Goal: Information Seeking & Learning: Learn about a topic

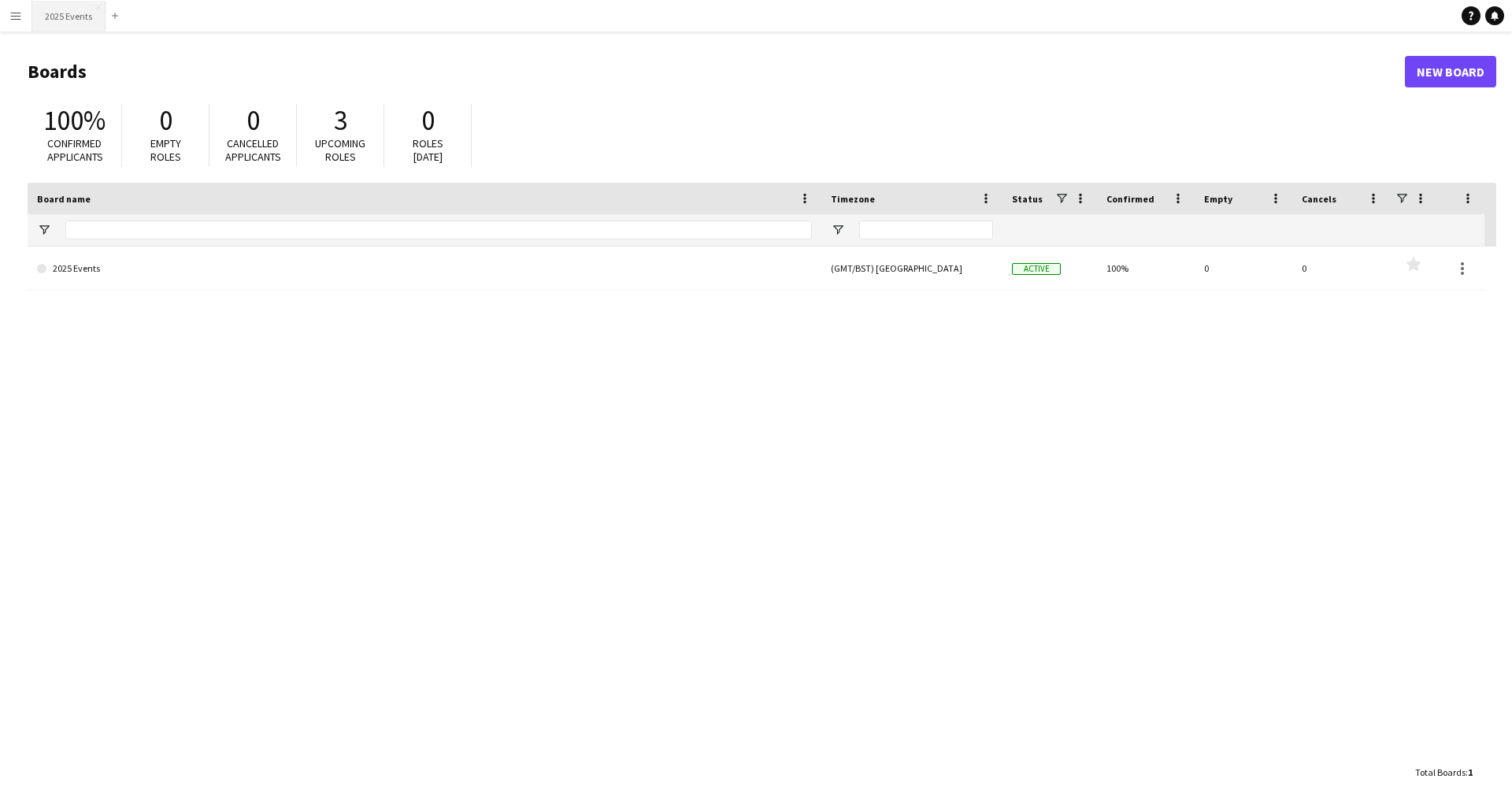
click at [58, 9] on button "2025 Events Close" at bounding box center [68, 16] width 73 height 30
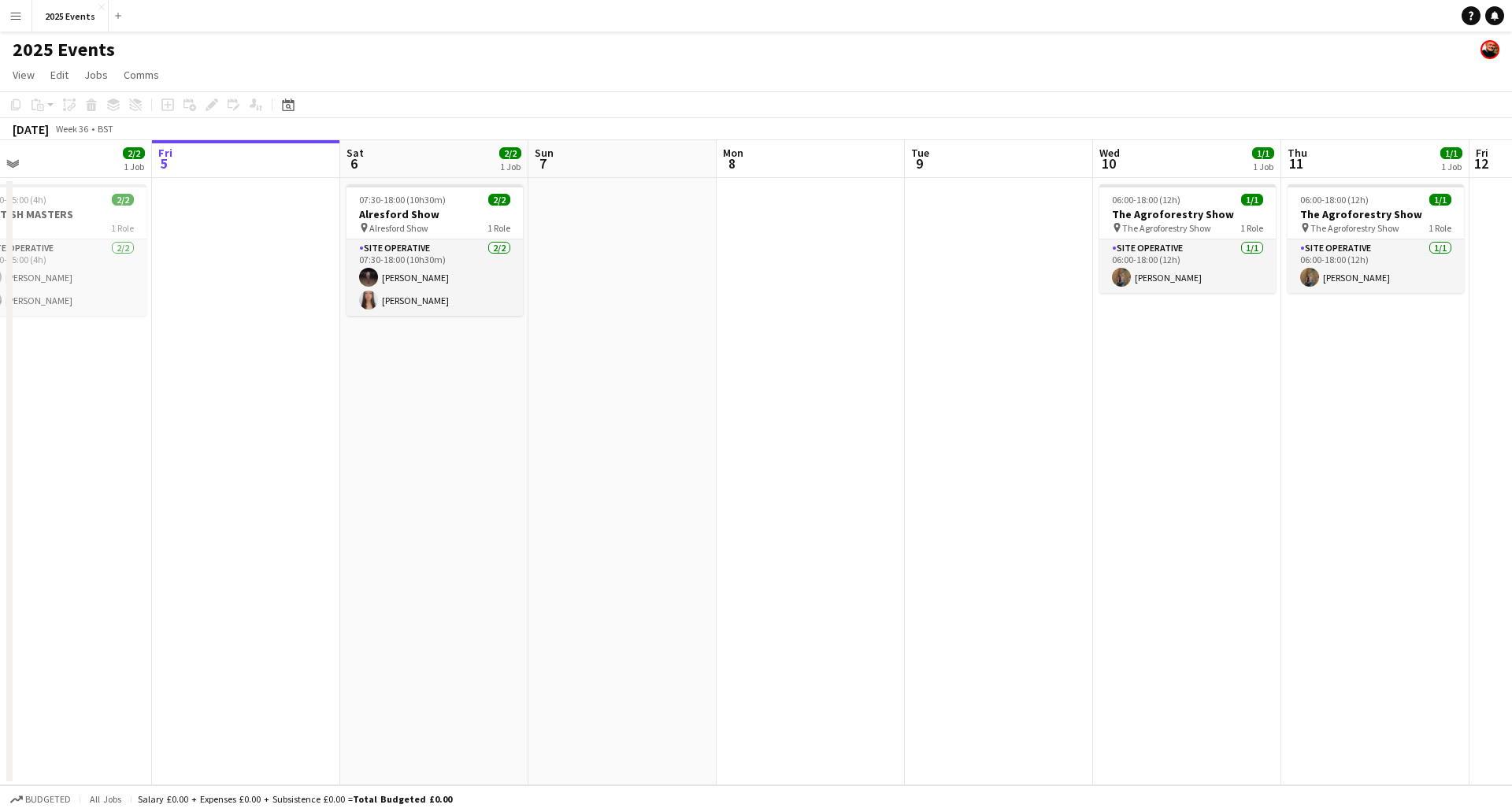
drag, startPoint x: 810, startPoint y: 370, endPoint x: 807, endPoint y: 358, distance: 12.4
click at [807, 358] on app-calendar-viewport "Tue 2 1/1 1 Job Wed 3 3/3 2 Jobs Thu 4 2/2 1 Job Fri 5 Sat 6 2/2 1 Job Sun 7 Mo…" at bounding box center [756, 462] width 1512 height 645
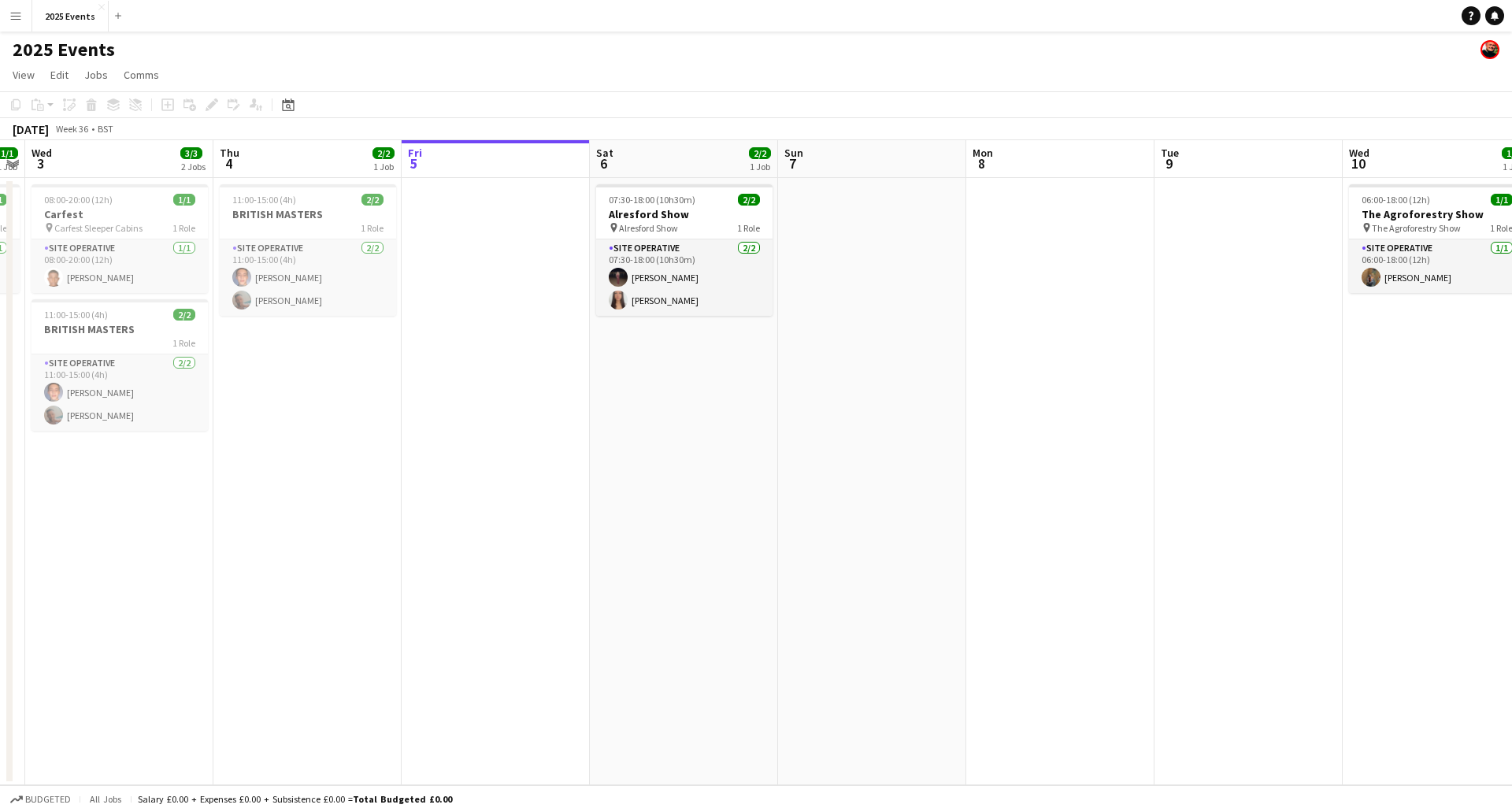
drag, startPoint x: 487, startPoint y: 409, endPoint x: 644, endPoint y: 391, distance: 158.0
click at [644, 391] on app-calendar-viewport "Mon 1 3/3 2 Jobs Tue 2 1/1 1 Job Wed 3 3/3 2 Jobs Thu 4 2/2 1 Job Fri 5 Sat 6 2…" at bounding box center [756, 462] width 1512 height 645
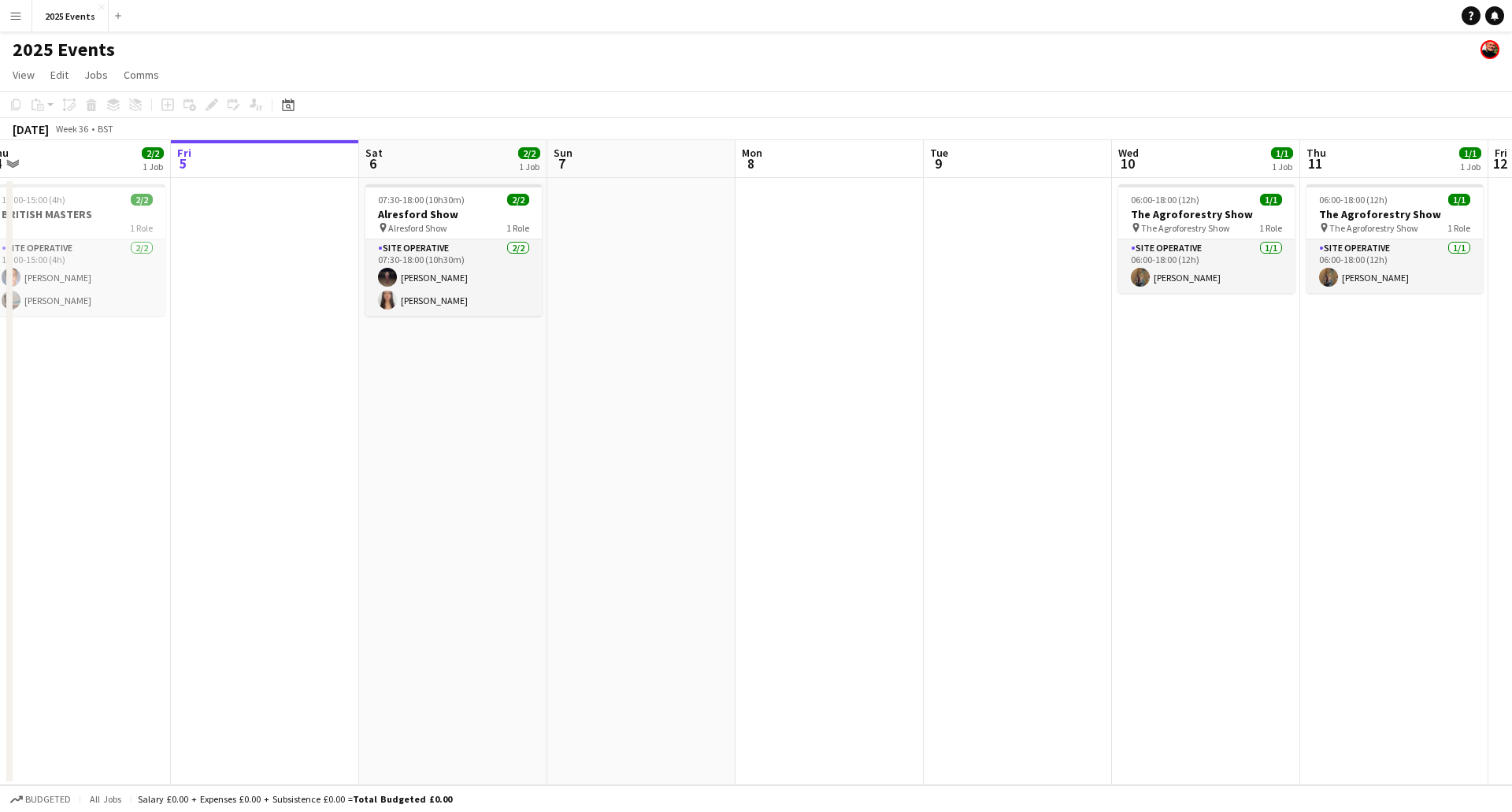
drag, startPoint x: 646, startPoint y: 441, endPoint x: 313, endPoint y: 423, distance: 333.5
click at [263, 421] on app-calendar-viewport "Mon 1 3/3 2 Jobs Tue 2 1/1 1 Job Wed 3 3/3 2 Jobs Thu 4 2/2 1 Job Fri 5 Sat 6 2…" at bounding box center [756, 462] width 1512 height 645
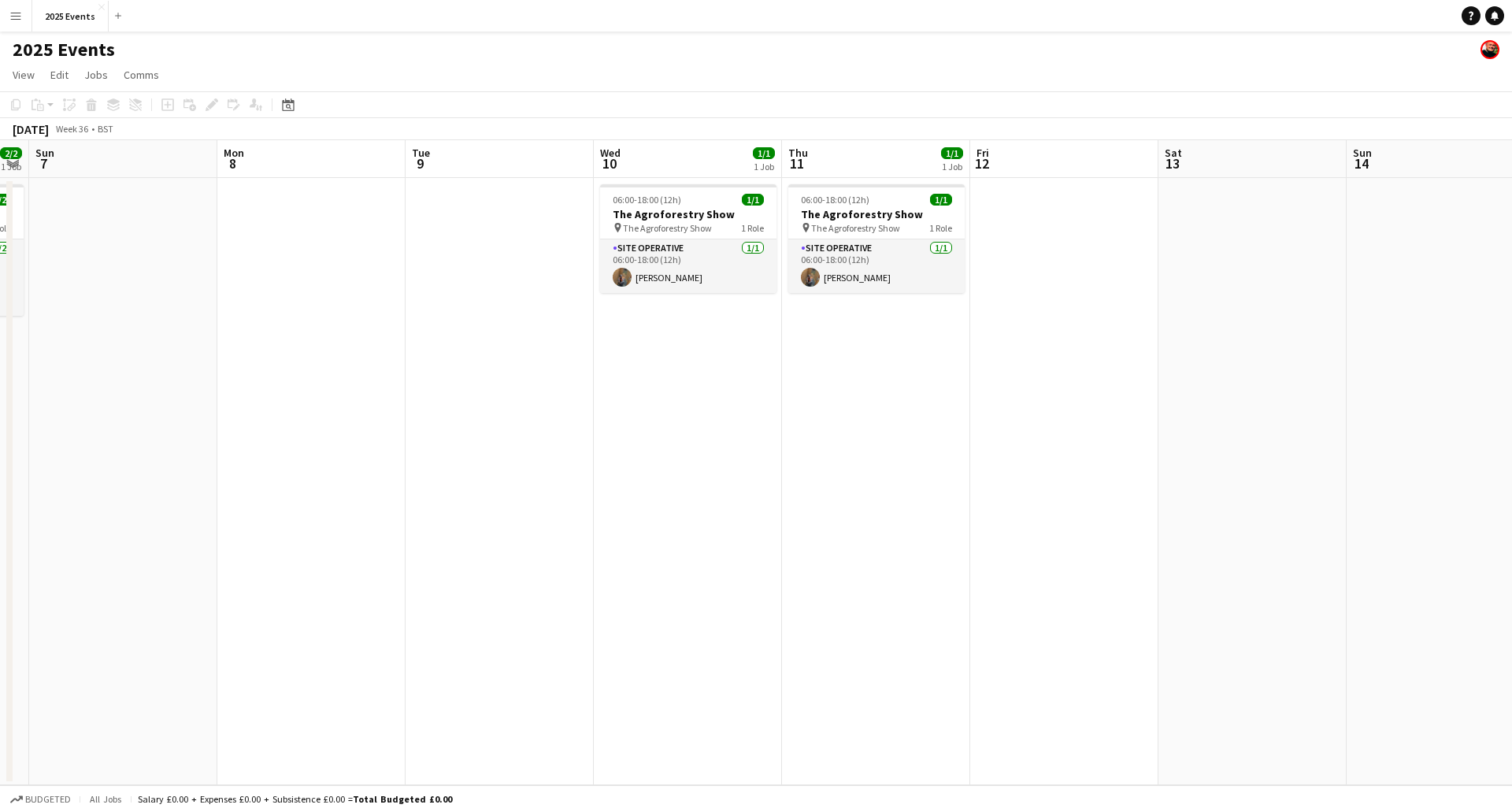
drag, startPoint x: 850, startPoint y: 426, endPoint x: 377, endPoint y: 445, distance: 473.4
click at [351, 444] on app-calendar-viewport "Thu 4 2/2 1 Job Fri 5 Sat 6 2/2 1 Job Sun 7 Mon 8 Tue 9 Wed 10 1/1 1 Job Thu 11…" at bounding box center [756, 462] width 1512 height 645
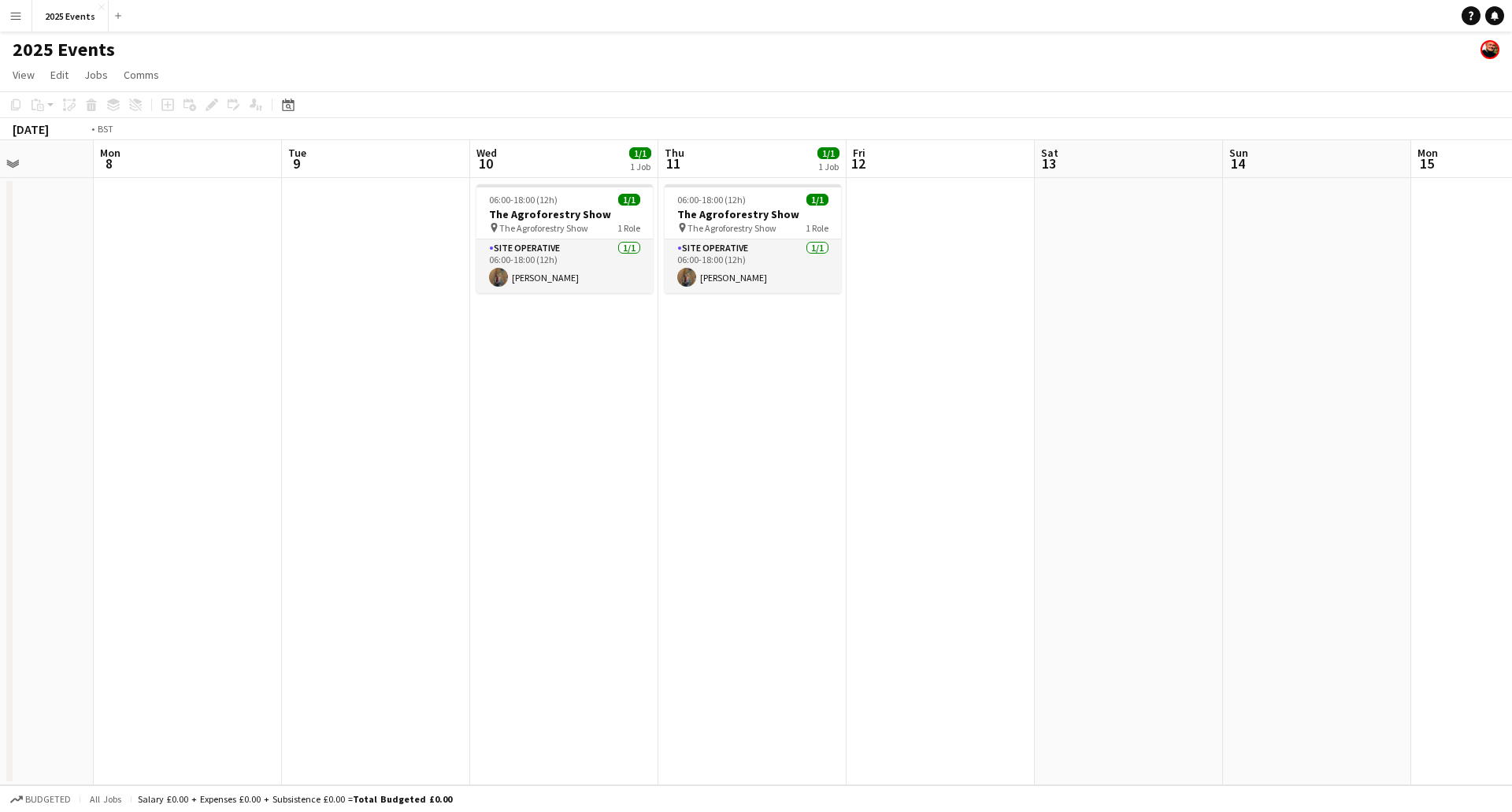
drag, startPoint x: 863, startPoint y: 465, endPoint x: 498, endPoint y: 464, distance: 365.0
click at [405, 470] on app-calendar-viewport "Fri 5 Sat 6 2/2 1 Job Sun 7 Mon 8 Tue 9 Wed 10 1/1 1 Job Thu 11 1/1 1 Job Fri 1…" at bounding box center [756, 462] width 1512 height 645
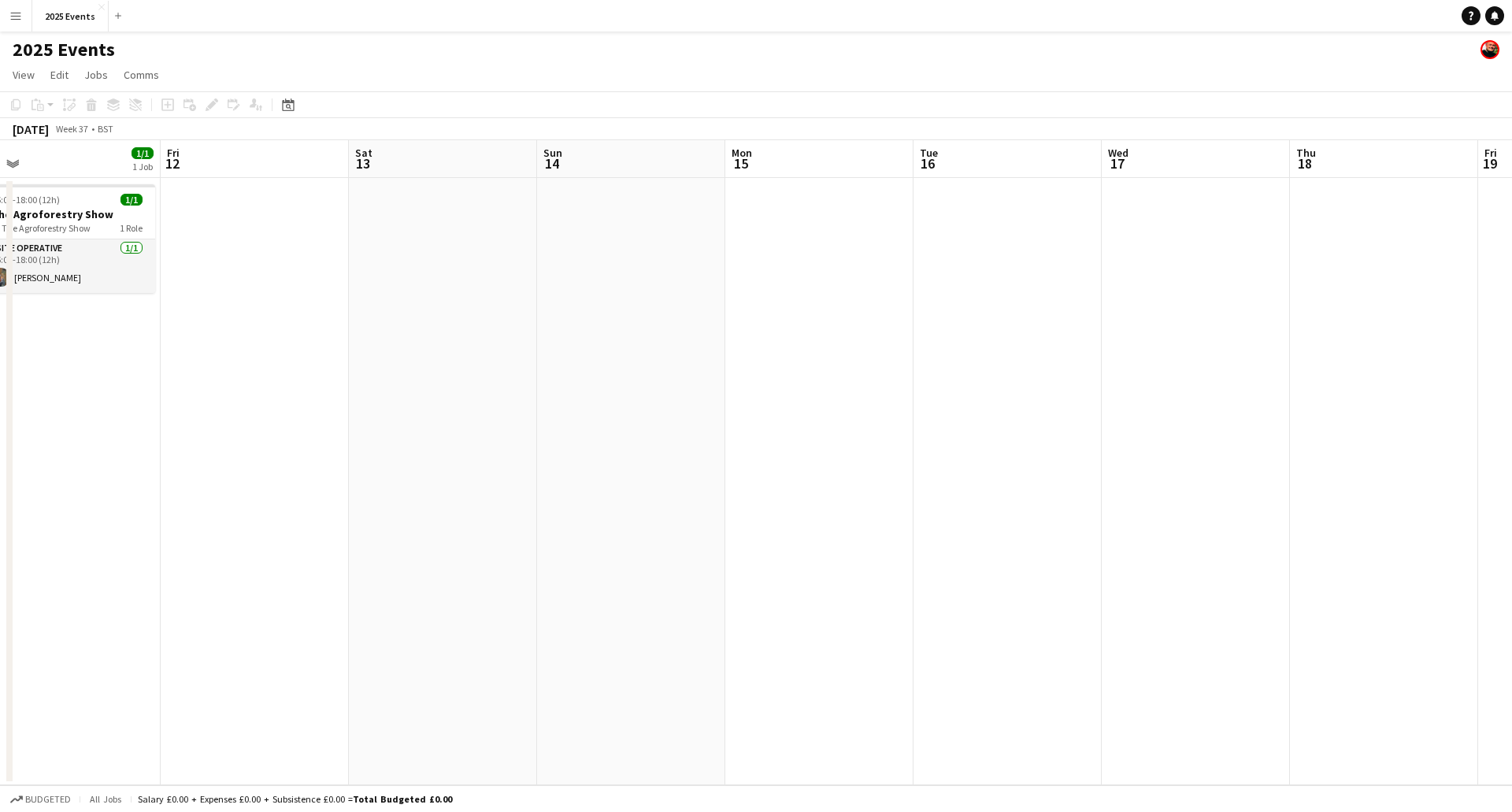
drag, startPoint x: 560, startPoint y: 450, endPoint x: 1106, endPoint y: 396, distance: 548.7
click at [1179, 395] on app-calendar-viewport "Wed 10 1/1 1 Job Thu 11 1/1 1 Job Fri 12 Sat 13 Sun 14 Mon 15 Tue 16 Wed 17 Thu…" at bounding box center [756, 462] width 1512 height 645
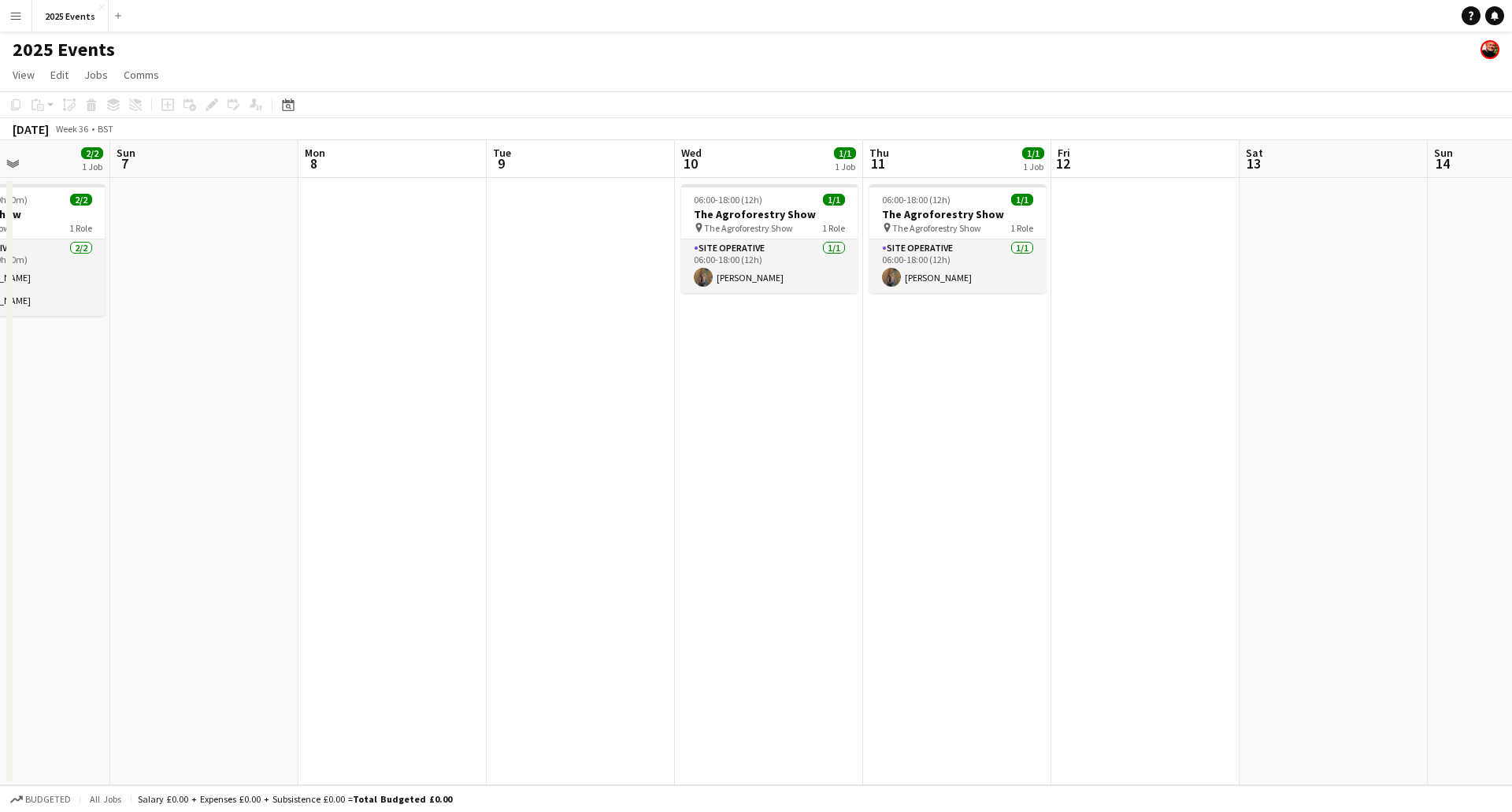
drag, startPoint x: 608, startPoint y: 430, endPoint x: 740, endPoint y: 417, distance: 132.6
click at [1106, 399] on app-calendar-viewport "Fri 5 Sat 6 2/2 1 Job Sun 7 Mon 8 Tue 9 Wed 10 1/1 1 Job Thu 11 1/1 1 Job Fri 1…" at bounding box center [756, 462] width 1512 height 645
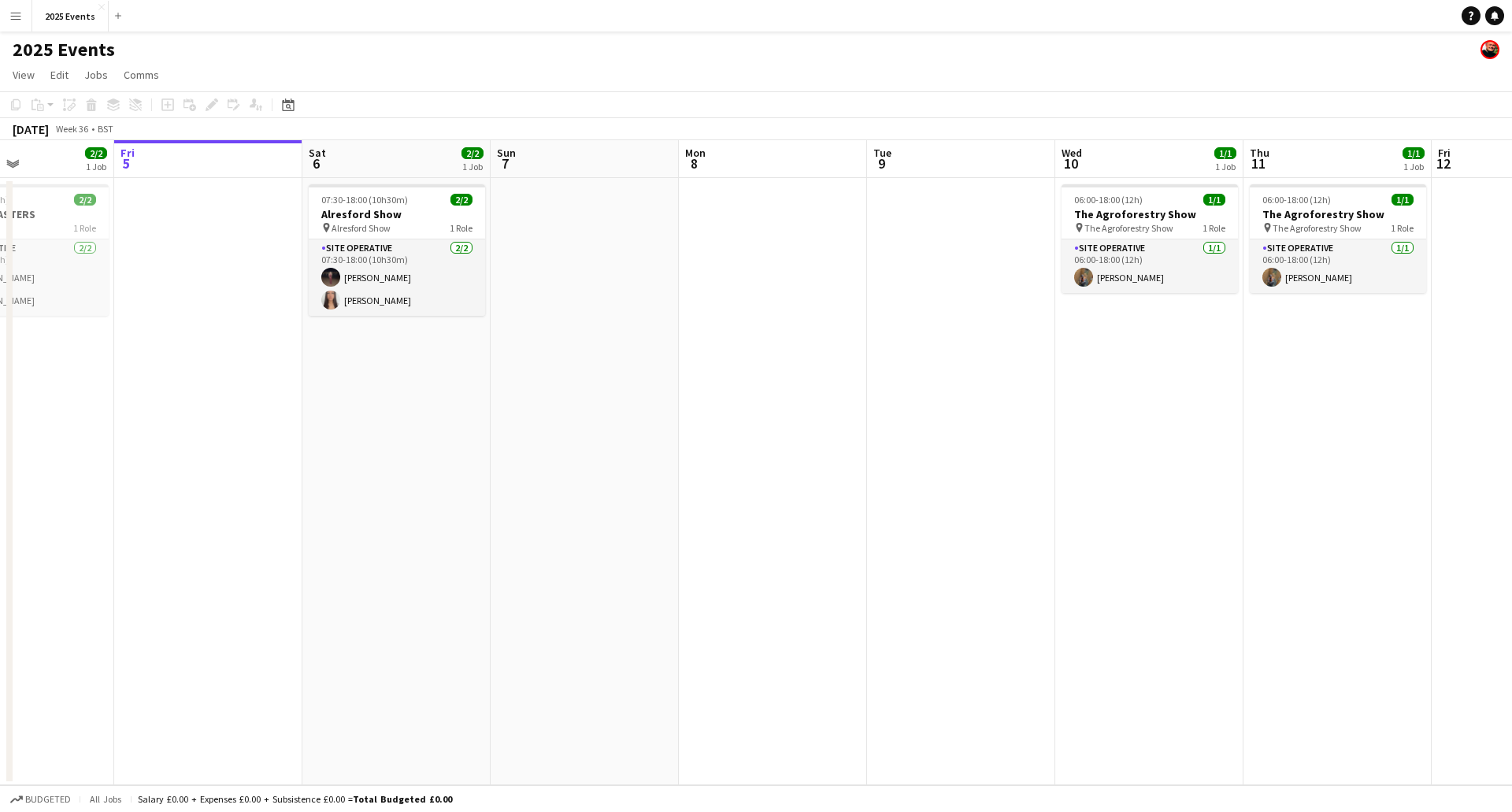
drag, startPoint x: 534, startPoint y: 445, endPoint x: 972, endPoint y: 403, distance: 440.0
click at [970, 404] on app-calendar-viewport "Tue 2 1/1 1 Job Wed 3 3/3 2 Jobs Thu 4 2/2 1 Job Fri 5 Sat 6 2/2 1 Job Sun 7 Mo…" at bounding box center [756, 462] width 1512 height 645
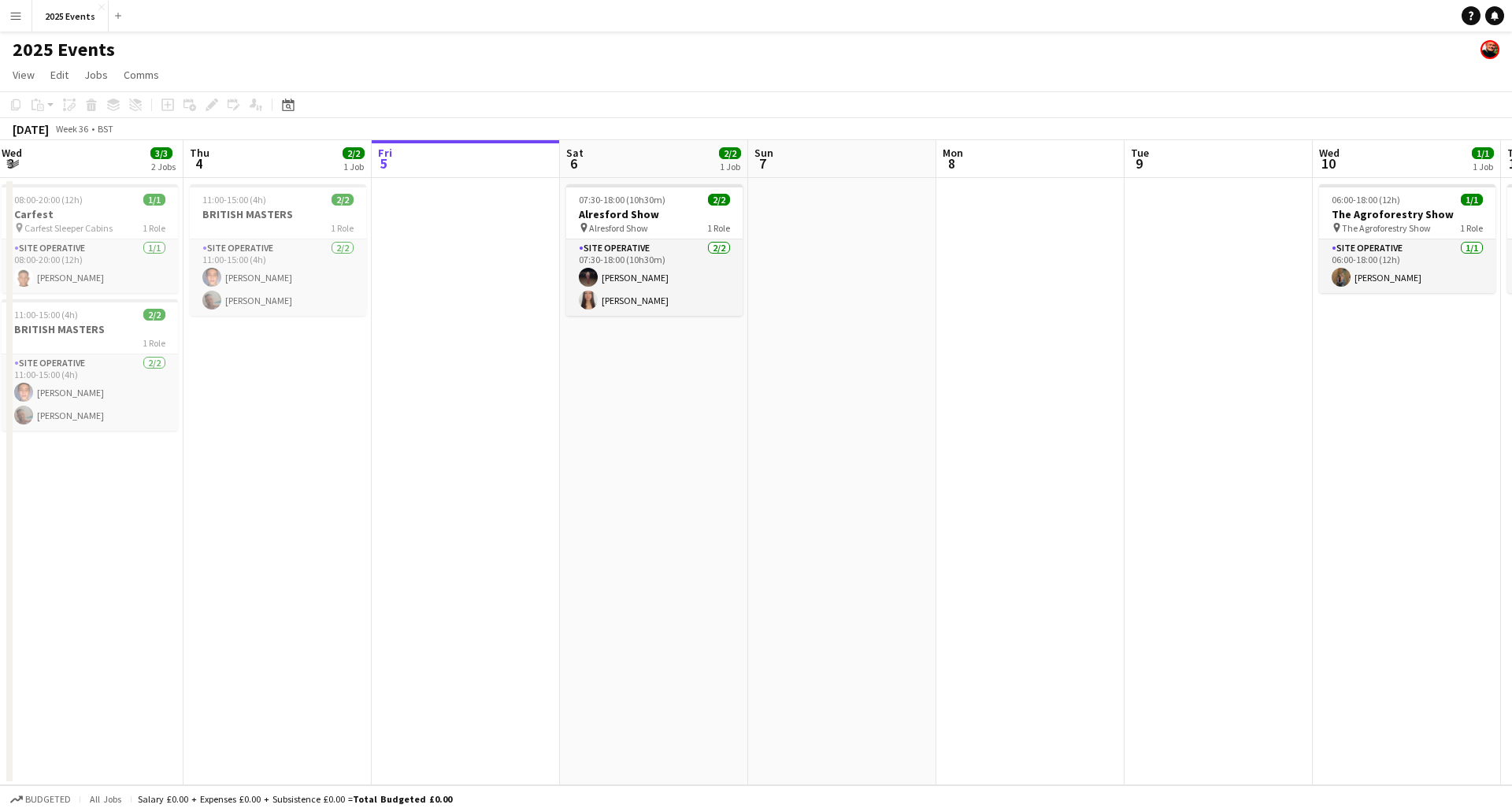
drag, startPoint x: 1042, startPoint y: 396, endPoint x: 1074, endPoint y: 409, distance: 34.5
click at [610, 390] on app-calendar-viewport "Mon 1 3/3 2 Jobs Tue 2 1/1 1 Job Wed 3 3/3 2 Jobs Thu 4 2/2 1 Job Fri 5 Sat 6 2…" at bounding box center [756, 462] width 1512 height 645
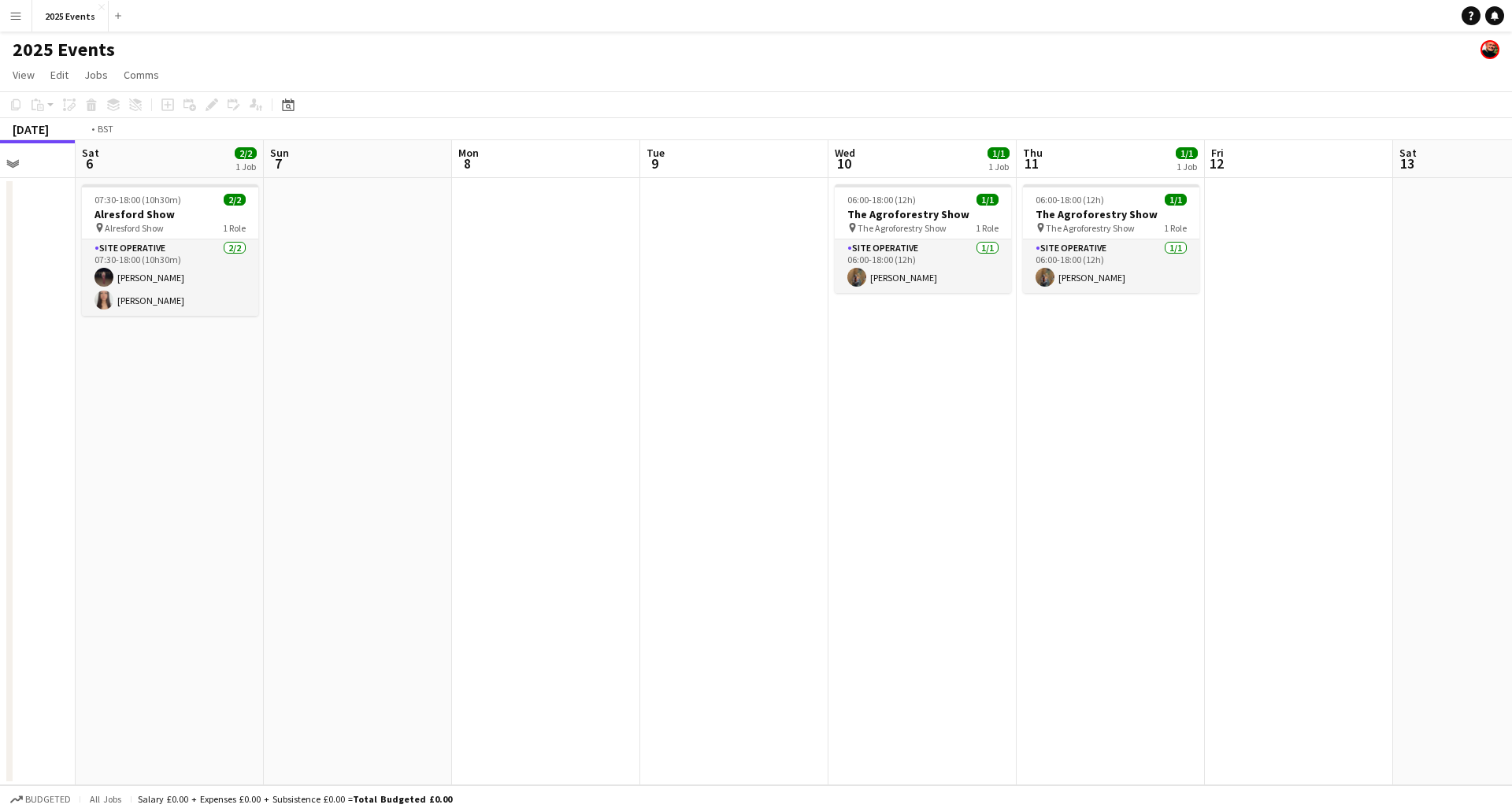
drag, startPoint x: 888, startPoint y: 431, endPoint x: 624, endPoint y: 438, distance: 264.1
click at [582, 439] on app-calendar-viewport "Wed 3 3/3 2 Jobs Thu 4 2/2 1 Job Fri 5 Sat 6 2/2 1 Job Sun 7 Mon 8 Tue 9 Wed 10…" at bounding box center [756, 462] width 1512 height 645
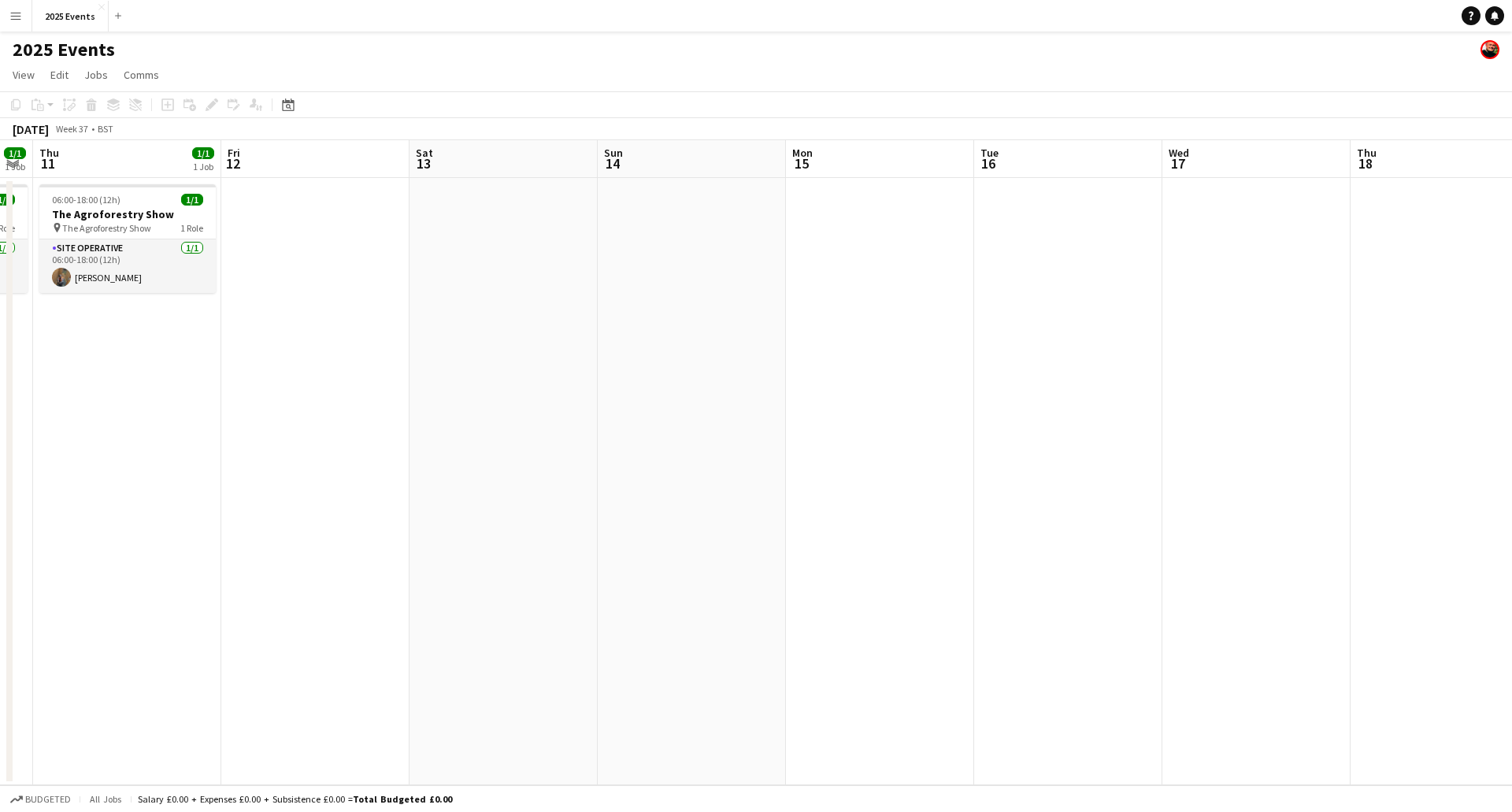
drag, startPoint x: 1281, startPoint y: 398, endPoint x: 600, endPoint y: 432, distance: 681.8
click at [583, 433] on app-calendar-viewport "Mon 8 Tue 9 Wed 10 1/1 1 Job Thu 11 1/1 1 Job Fri 12 Sat 13 Sun 14 Mon 15 Tue 1…" at bounding box center [756, 462] width 1512 height 645
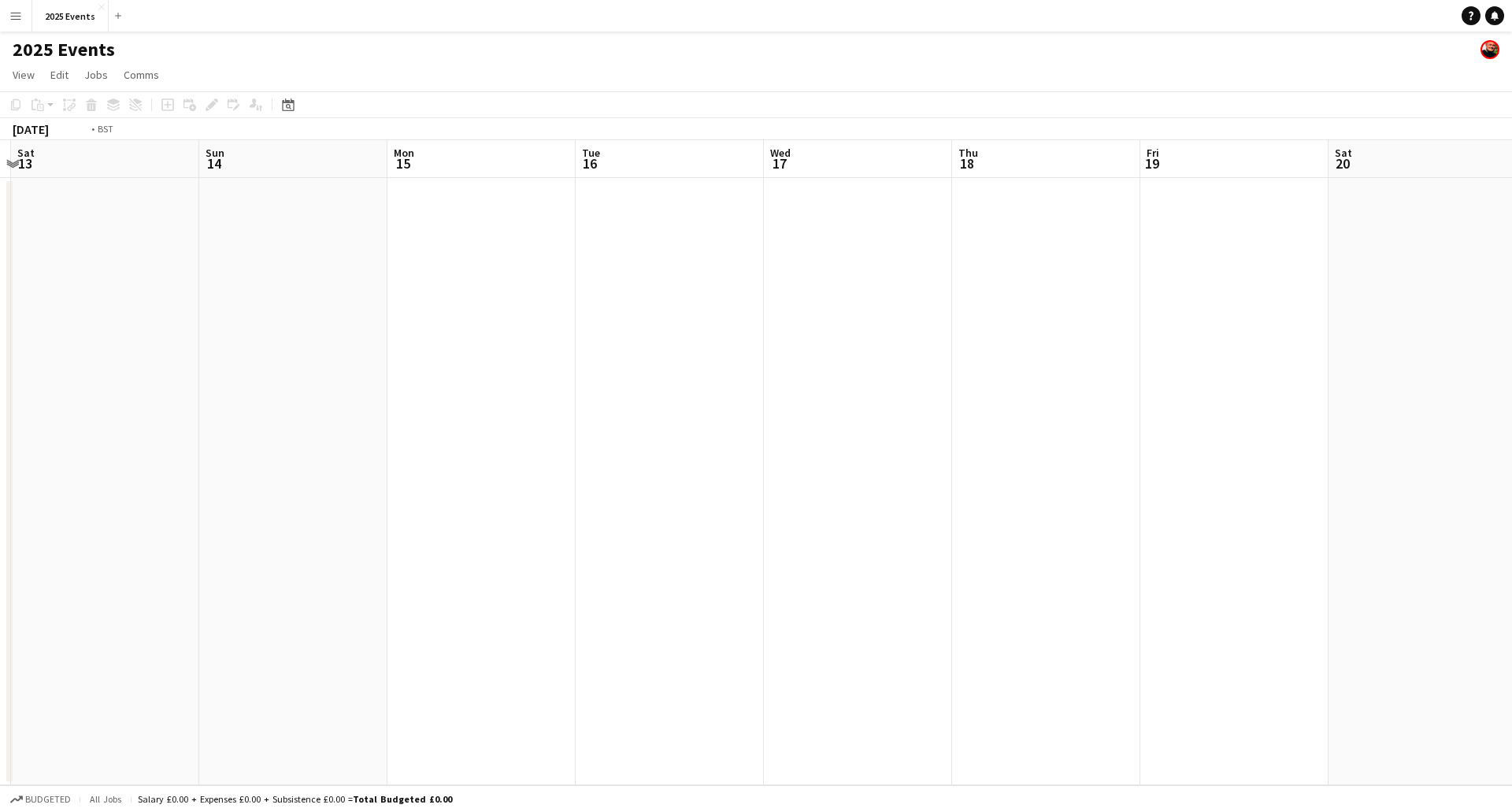
drag, startPoint x: 1372, startPoint y: 361, endPoint x: 630, endPoint y: 411, distance: 743.7
click at [585, 411] on app-calendar-viewport "Wed 10 1/1 1 Job Thu 11 1/1 1 Job Fri 12 Sat 13 Sun 14 Mon 15 Tue 16 Wed 17 Thu…" at bounding box center [756, 462] width 1512 height 645
drag, startPoint x: 903, startPoint y: 398, endPoint x: 571, endPoint y: 422, distance: 332.9
click at [560, 422] on app-calendar-viewport "Tue 16 Wed 17 Thu 18 Fri 19 Sat 20 Sun 21 Mon 22 Tue 23 Wed 24 Thu 25 Fri 26 Sa…" at bounding box center [756, 462] width 1512 height 645
drag, startPoint x: 333, startPoint y: 438, endPoint x: 489, endPoint y: 428, distance: 156.3
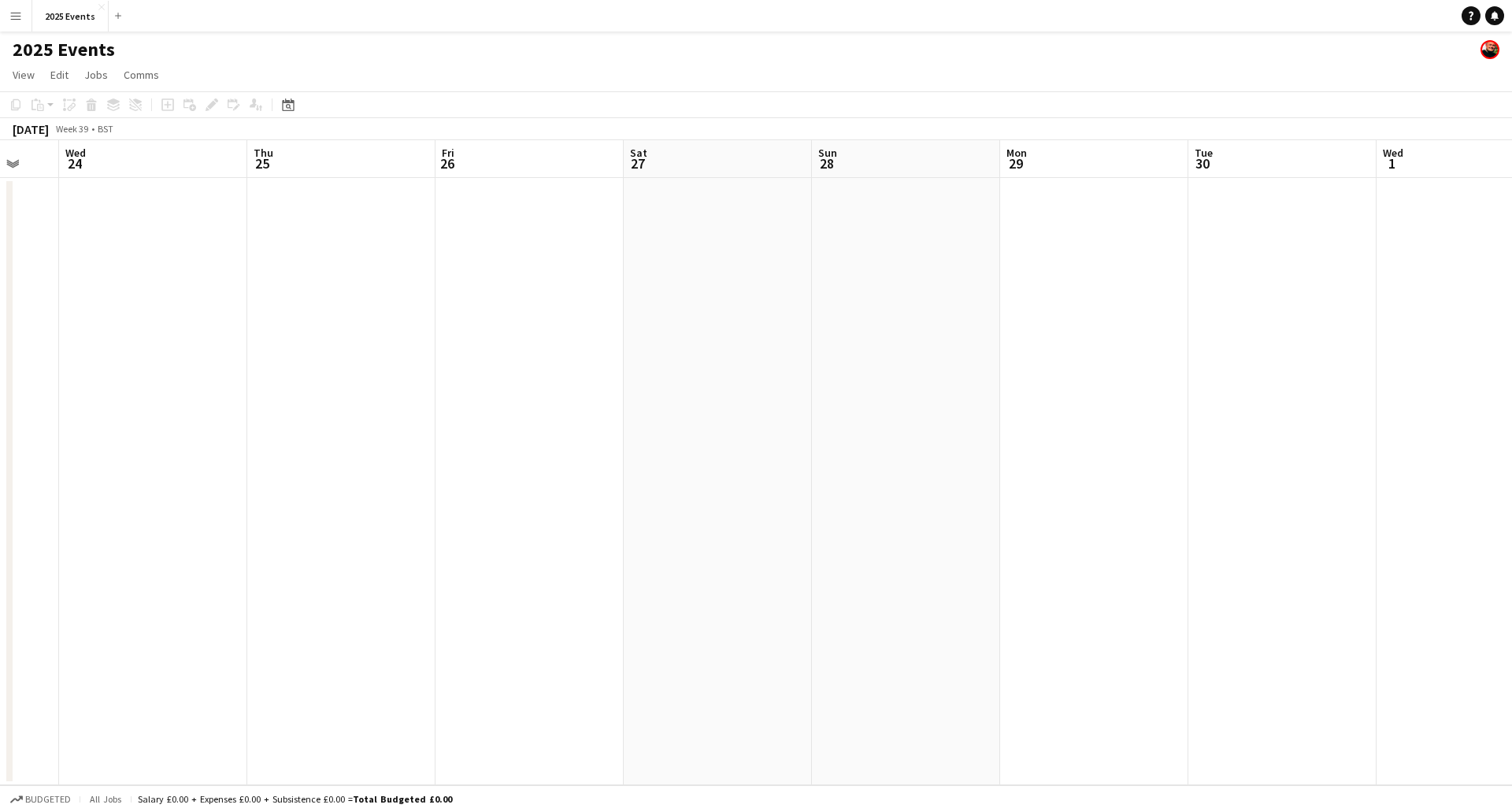
click at [279, 439] on app-calendar-viewport "Sun 21 Mon 22 Tue 23 Wed 24 Thu 25 Fri 26 Sat 27 Sun 28 Mon 29 Tue 30 Wed 1 Thu…" at bounding box center [756, 462] width 1512 height 645
drag, startPoint x: 670, startPoint y: 420, endPoint x: 357, endPoint y: 428, distance: 313.1
click at [351, 428] on app-calendar-viewport "Sun 21 Mon 22 Tue 23 Wed 24 Thu 25 Fri 26 Sat 27 Sun 28 Mon 29 Tue 30 Wed 1 Thu…" at bounding box center [756, 462] width 1512 height 645
drag, startPoint x: 732, startPoint y: 400, endPoint x: 234, endPoint y: 432, distance: 499.0
click at [239, 433] on app-calendar-viewport "Tue 23 Wed 24 Thu 25 Fri 26 Sat 27 Sun 28 Mon 29 Tue 30 Wed 1 Thu 2 Fri 3 Sat 4…" at bounding box center [756, 462] width 1512 height 645
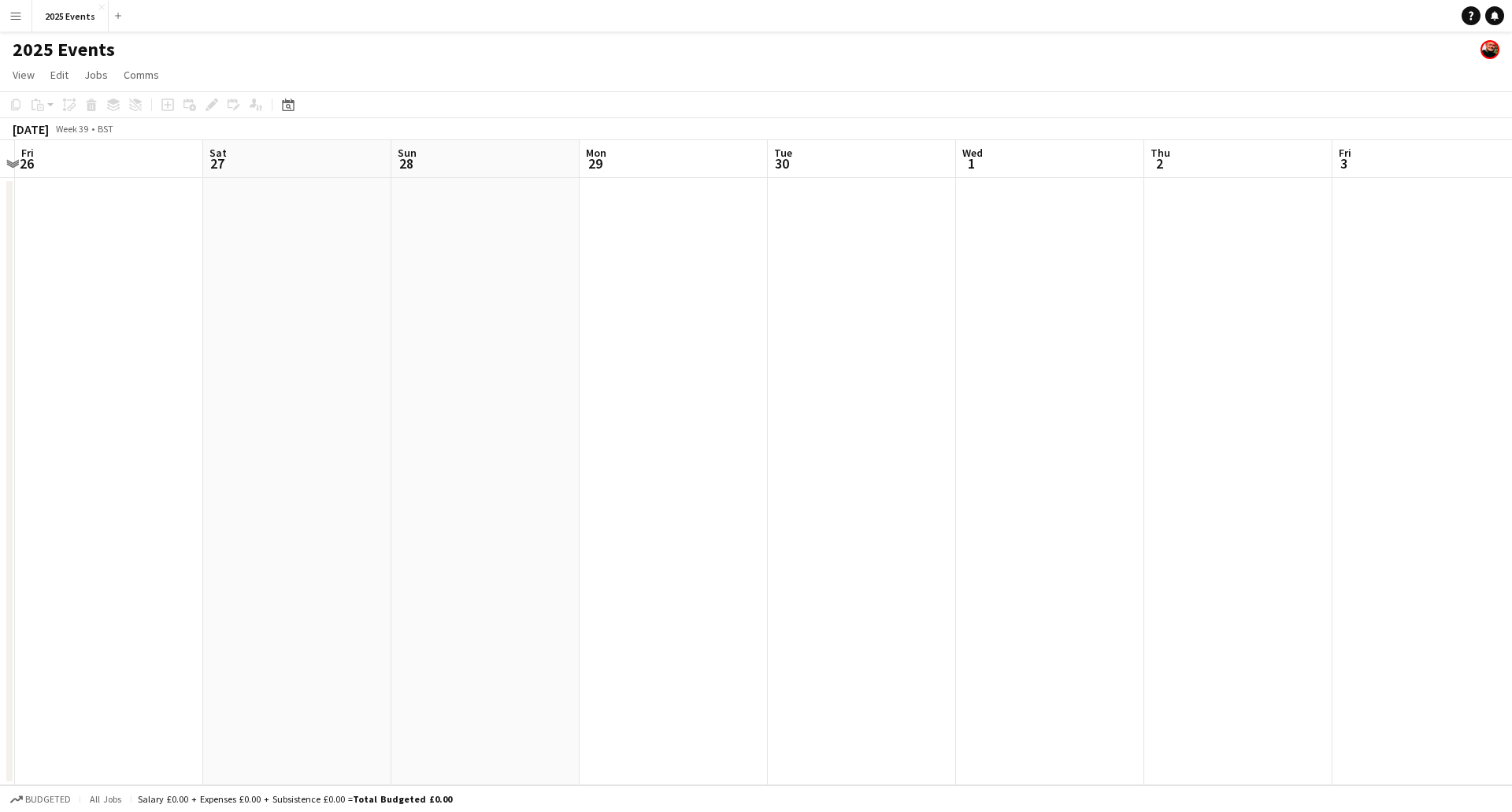
scroll to position [0, 475]
drag, startPoint x: 741, startPoint y: 297, endPoint x: 813, endPoint y: 336, distance: 81.9
click at [1492, 276] on app-calendar-viewport "Mon 22 Tue 23 Wed 24 Thu 25 Fri 26 Sat 27 Sun 28 Mon 29 Tue 30 Wed 1 Thu 2 Fri …" at bounding box center [756, 462] width 1512 height 645
drag, startPoint x: 984, startPoint y: 336, endPoint x: 775, endPoint y: 337, distance: 209.0
click at [1152, 325] on app-calendar-viewport "Fri 19 Sat 20 Sun 21 Mon 22 Tue 23 Wed 24 Thu 25 Fri 26 Sat 27 Sun 28 Mon 29 Tu…" at bounding box center [756, 462] width 1512 height 645
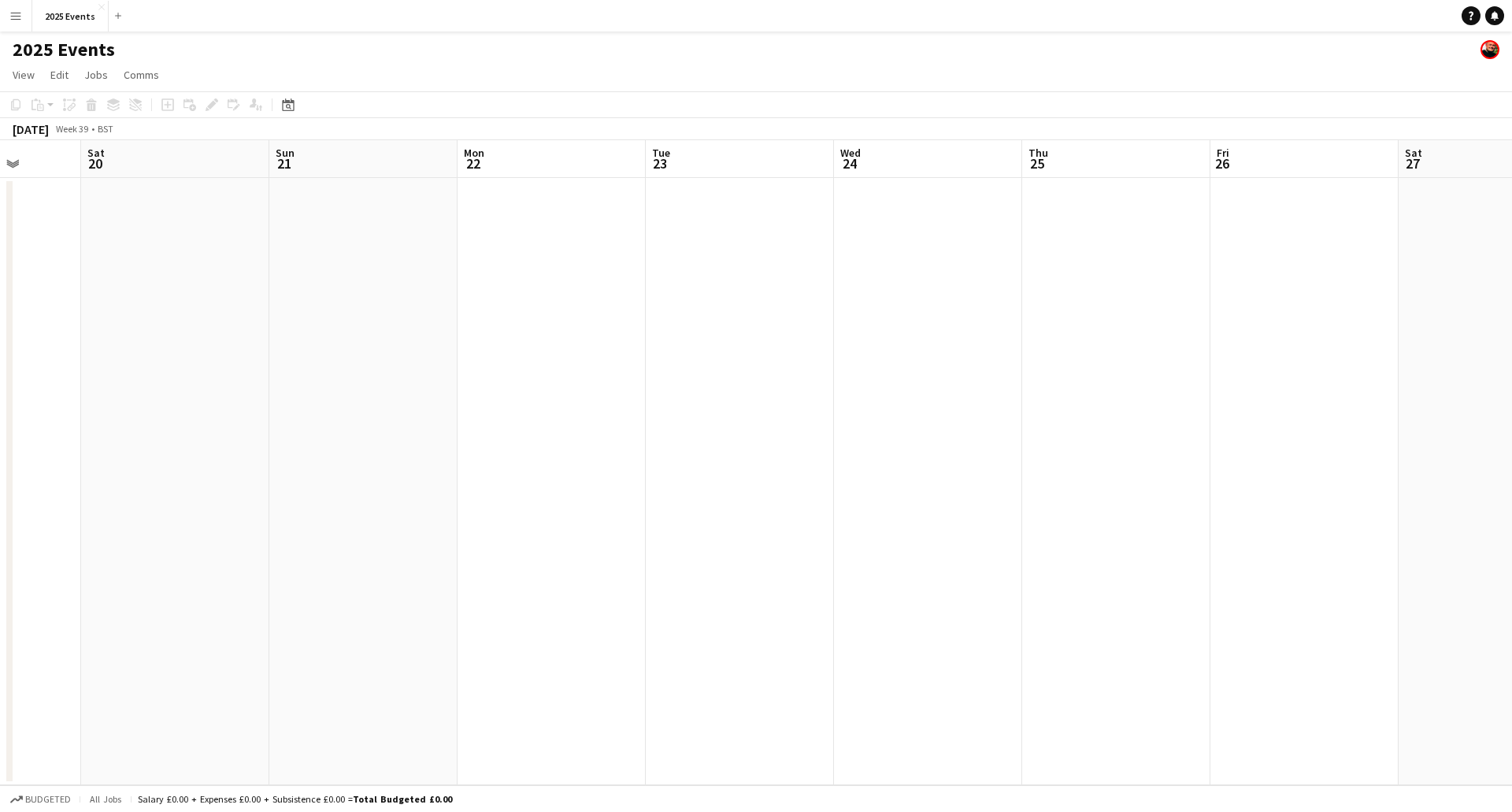
click at [1213, 337] on app-calendar-viewport "Wed 17 Thu 18 Fri 19 Sat 20 Sun 21 Mon 22 Tue 23 Wed 24 Thu 25 Fri 26 Sat 27 Su…" at bounding box center [756, 462] width 1512 height 645
drag, startPoint x: 439, startPoint y: 373, endPoint x: 1148, endPoint y: 318, distance: 711.1
click at [1258, 331] on app-calendar-viewport "Sun 14 Mon 15 Tue 16 Wed 17 Thu 18 Fri 19 Sat 20 Sun 21 Mon 22 Tue 23 Wed 24 Th…" at bounding box center [756, 462] width 1512 height 645
drag, startPoint x: 589, startPoint y: 347, endPoint x: 1248, endPoint y: 311, distance: 660.0
click at [1233, 320] on app-calendar-viewport "Wed 10 1/1 1 Job Thu 11 1/1 1 Job Fri 12 Sat 13 Sun 14 Mon 15 Tue 16 Wed 17 Thu…" at bounding box center [756, 462] width 1512 height 645
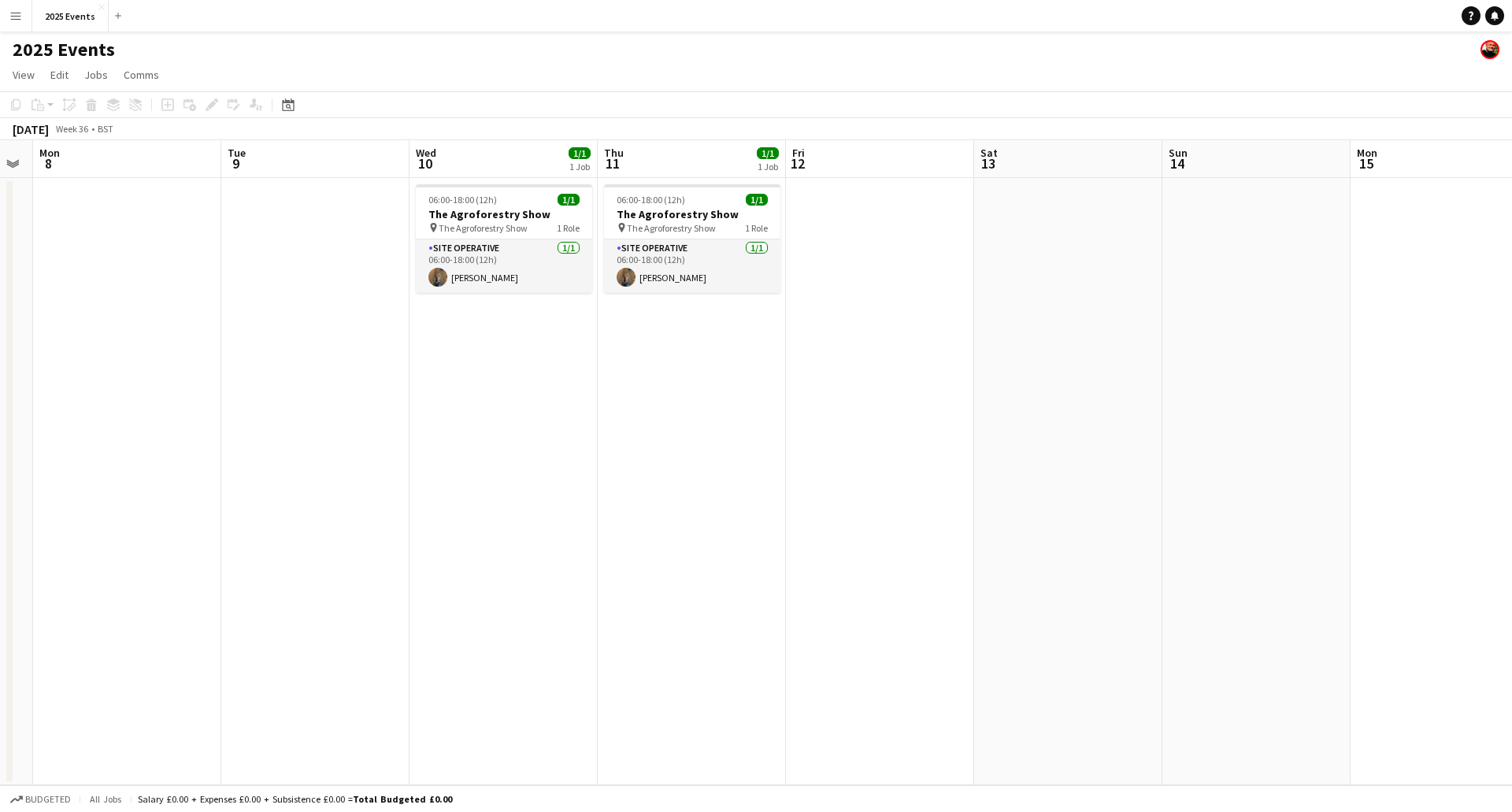
drag, startPoint x: 826, startPoint y: 381, endPoint x: 1279, endPoint y: 324, distance: 456.6
click at [1408, 341] on app-calendar-viewport "Fri 5 Sat 6 2/2 1 Job Sun 7 Mon 8 Tue 9 Wed 10 1/1 1 Job Thu 11 1/1 1 Job Fri 1…" at bounding box center [756, 462] width 1512 height 645
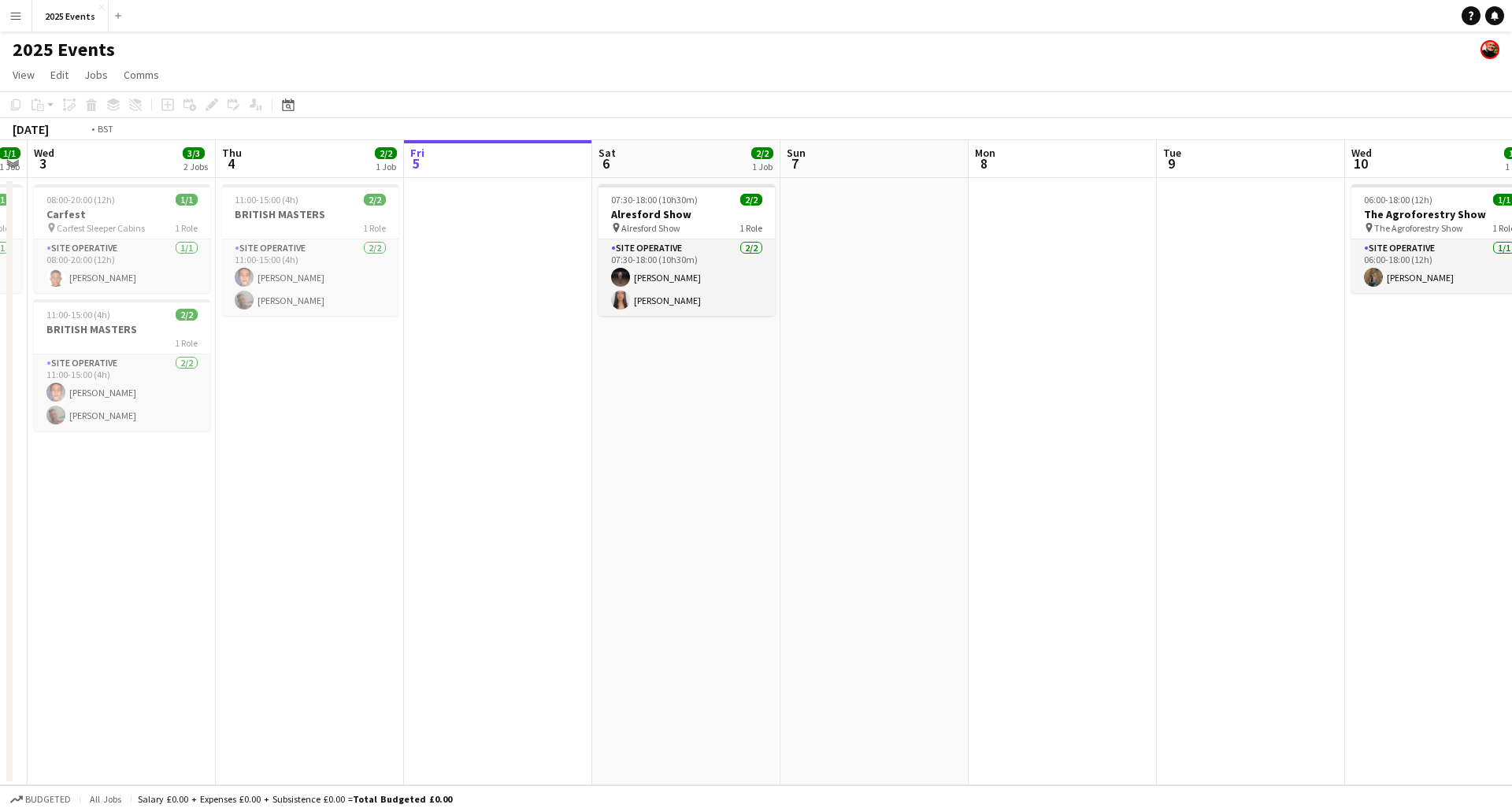
drag, startPoint x: 812, startPoint y: 450, endPoint x: 867, endPoint y: 433, distance: 57.6
click at [893, 434] on app-calendar-viewport "Mon 1 3/3 2 Jobs Tue 2 1/1 1 Job Wed 3 3/3 2 Jobs Thu 4 2/2 1 Job Fri 5 Sat 6 2…" at bounding box center [756, 462] width 1512 height 645
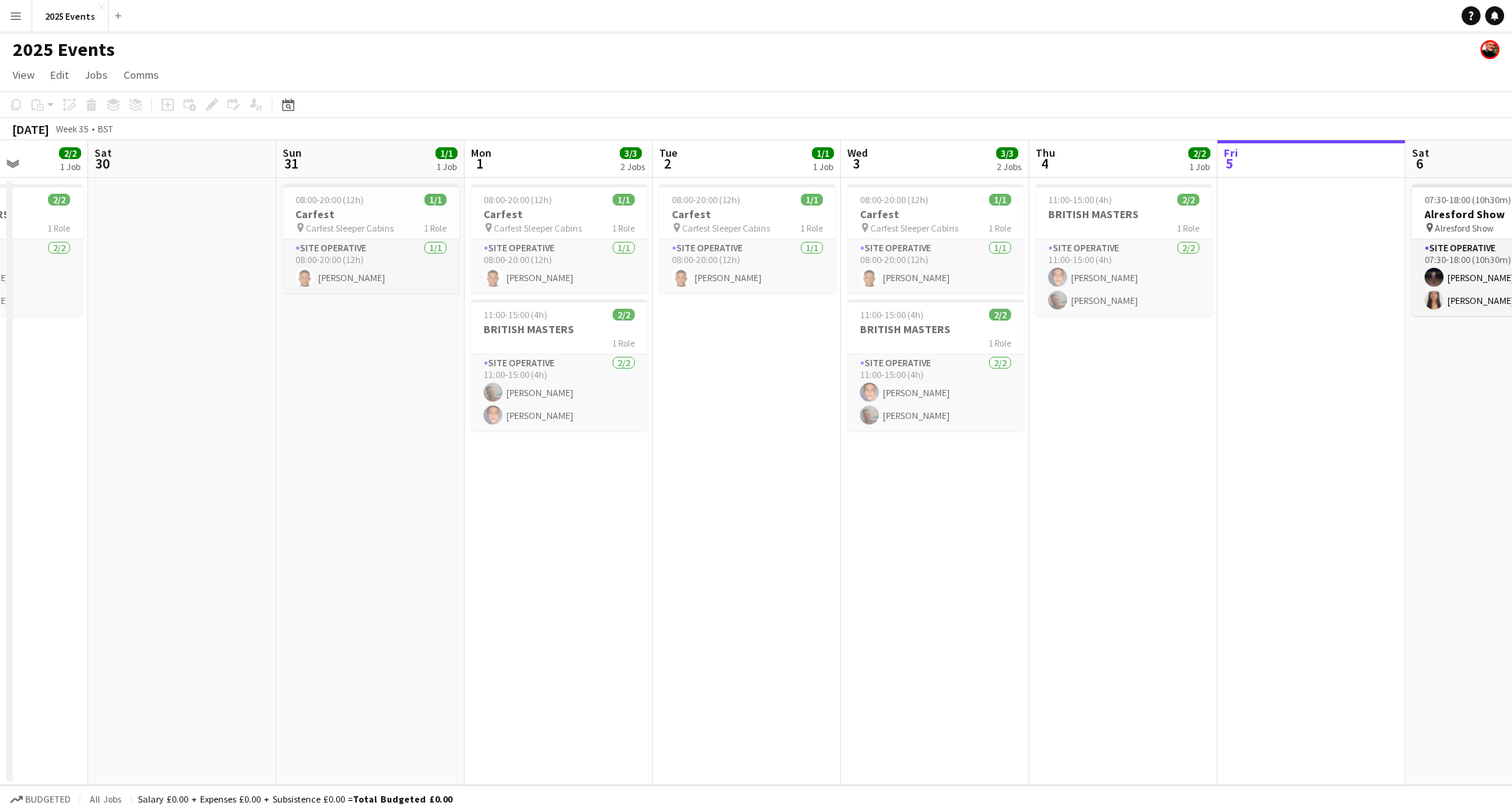
drag, startPoint x: 322, startPoint y: 491, endPoint x: 799, endPoint y: 449, distance: 478.8
click at [804, 449] on app-calendar-viewport "Thu 28 Fri 29 2/2 1 Job Sat 30 Sun 31 1/1 1 Job Mon 1 3/3 2 Jobs Tue 2 1/1 1 Jo…" at bounding box center [756, 462] width 1512 height 645
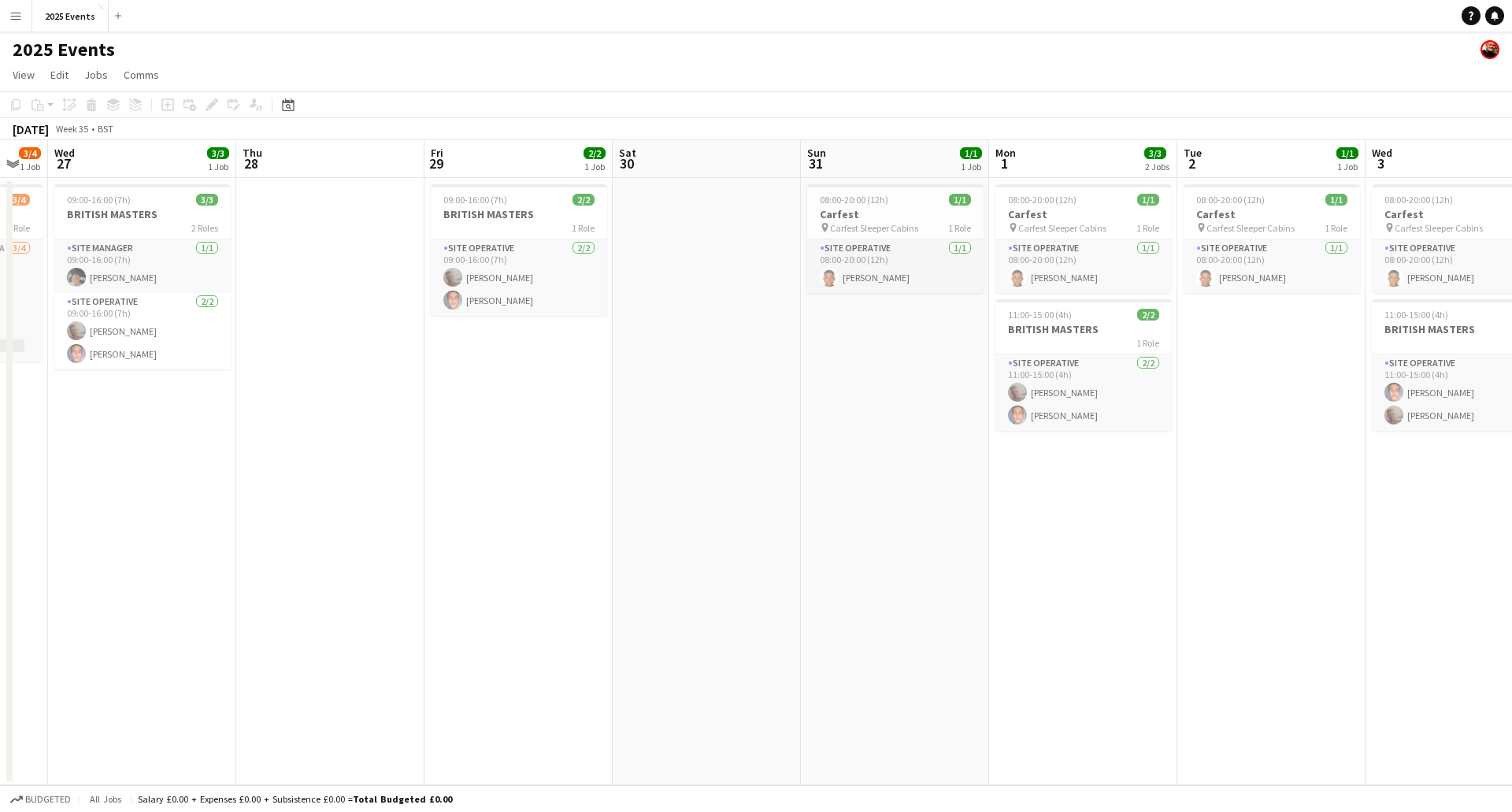
drag, startPoint x: 587, startPoint y: 490, endPoint x: 656, endPoint y: 453, distance: 78.3
click at [787, 451] on app-calendar-viewport "Mon 25 Tue 26 3/4 1 Job Wed 27 3/3 1 Job Thu 28 Fri 29 2/2 1 Job Sat 30 Sun 31 …" at bounding box center [756, 462] width 1512 height 645
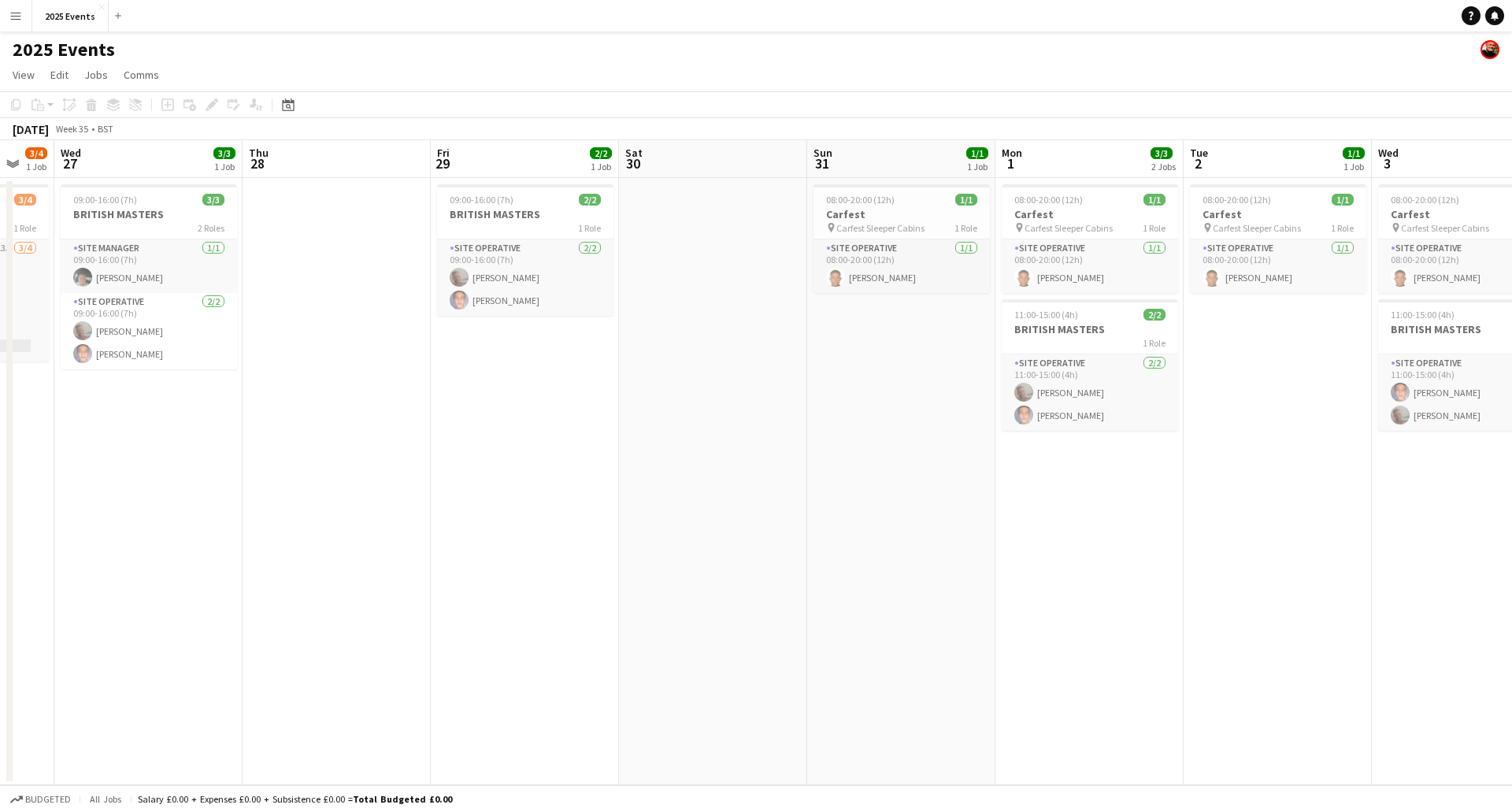
drag, startPoint x: 1061, startPoint y: 495, endPoint x: 471, endPoint y: 515, distance: 590.3
click at [388, 519] on app-calendar-viewport "Sun 24 43/48 2 Jobs Mon 25 20/20 2 Jobs Tue 26 3/4 1 Job Wed 27 3/3 1 Job Thu 2…" at bounding box center [756, 462] width 1512 height 645
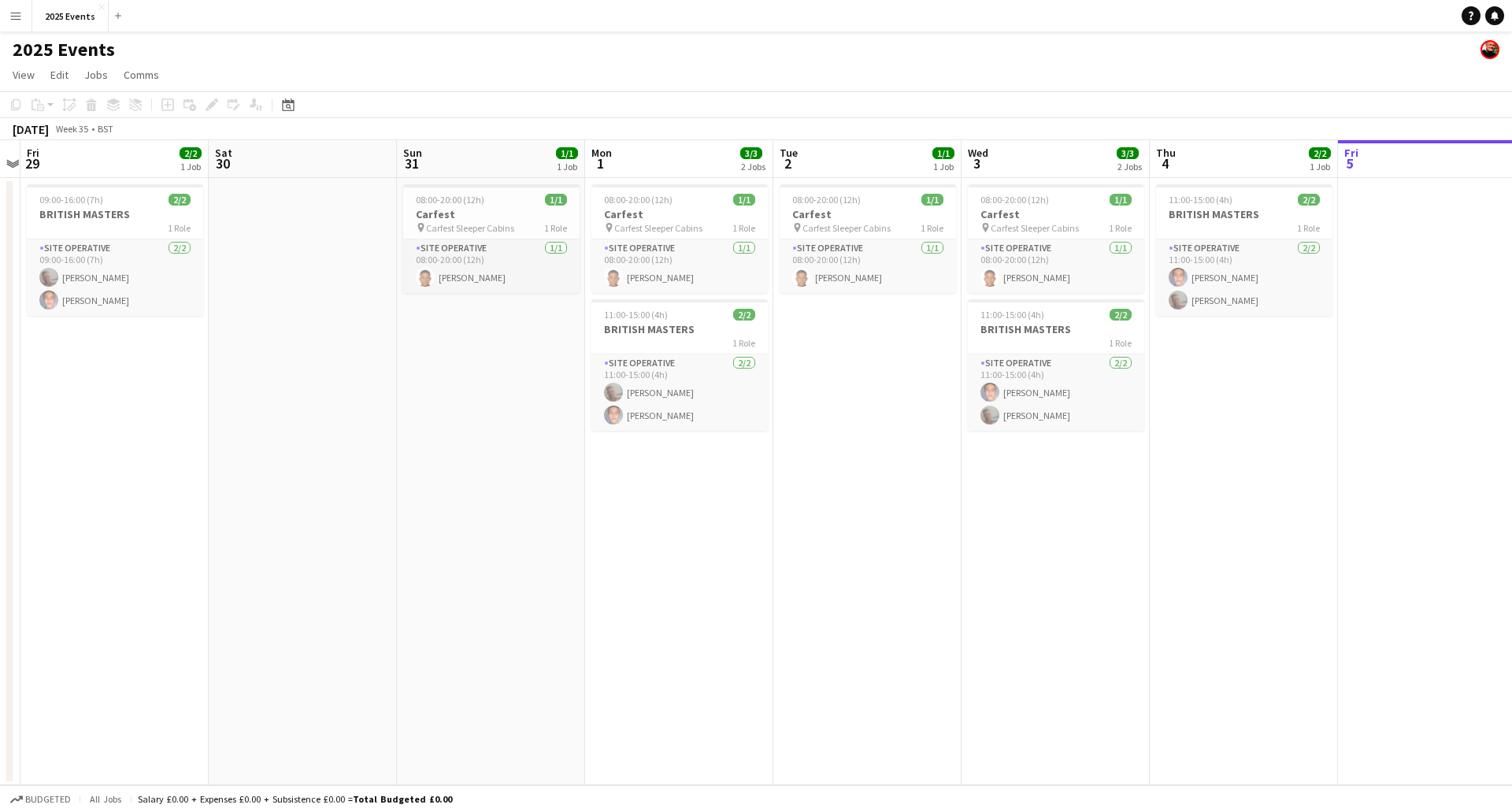
drag, startPoint x: 949, startPoint y: 556, endPoint x: 557, endPoint y: 543, distance: 392.2
click at [556, 543] on app-calendar-viewport "Tue 26 3/4 1 Job Wed 27 3/3 1 Job Thu 28 Fri 29 2/2 1 Job Sat 30 Sun 31 1/1 1 J…" at bounding box center [756, 462] width 1512 height 645
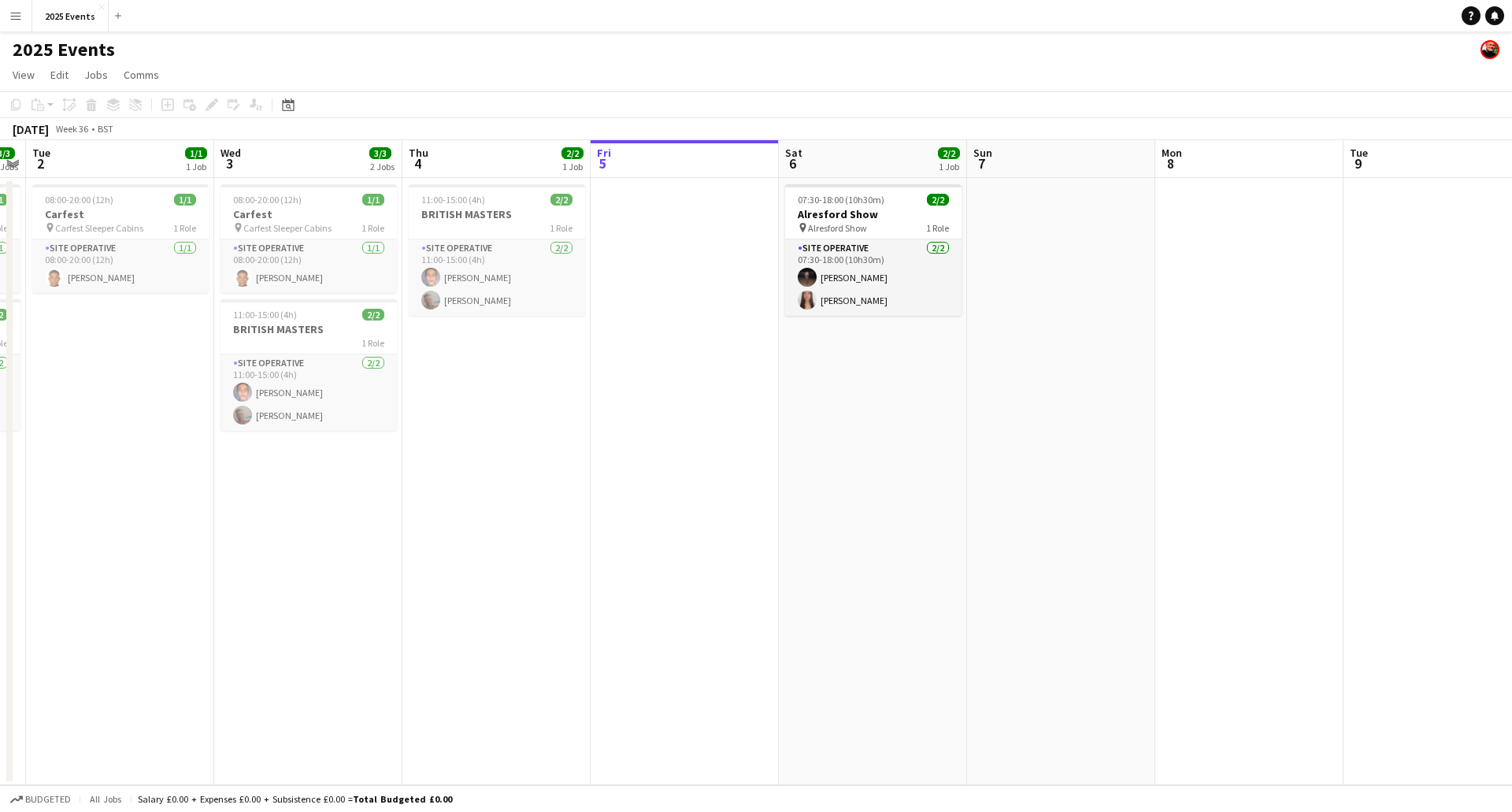
drag, startPoint x: 844, startPoint y: 545, endPoint x: 766, endPoint y: 547, distance: 78.0
click at [780, 547] on app-calendar-viewport "Sat 30 Sun 31 1/1 1 Job Mon 1 3/3 2 Jobs Tue 2 1/1 1 Job Wed 3 3/3 2 Jobs Thu 4…" at bounding box center [756, 462] width 1512 height 645
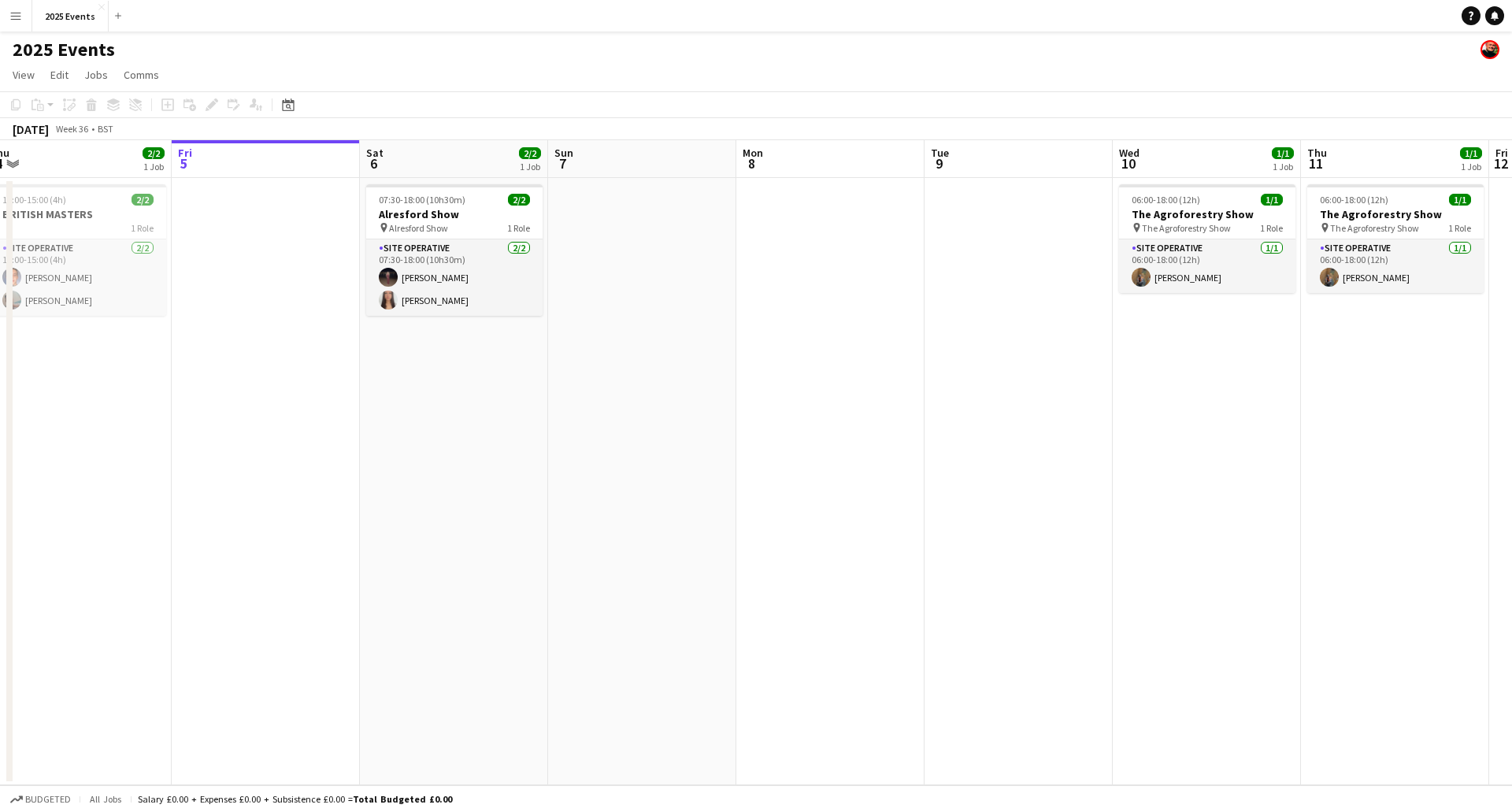
drag, startPoint x: 899, startPoint y: 512, endPoint x: 472, endPoint y: 519, distance: 427.1
click at [474, 519] on app-calendar-viewport "Mon 1 3/3 2 Jobs Tue 2 1/1 1 Job Wed 3 3/3 2 Jobs Thu 4 2/2 1 Job Fri 5 Sat 6 2…" at bounding box center [756, 462] width 1512 height 645
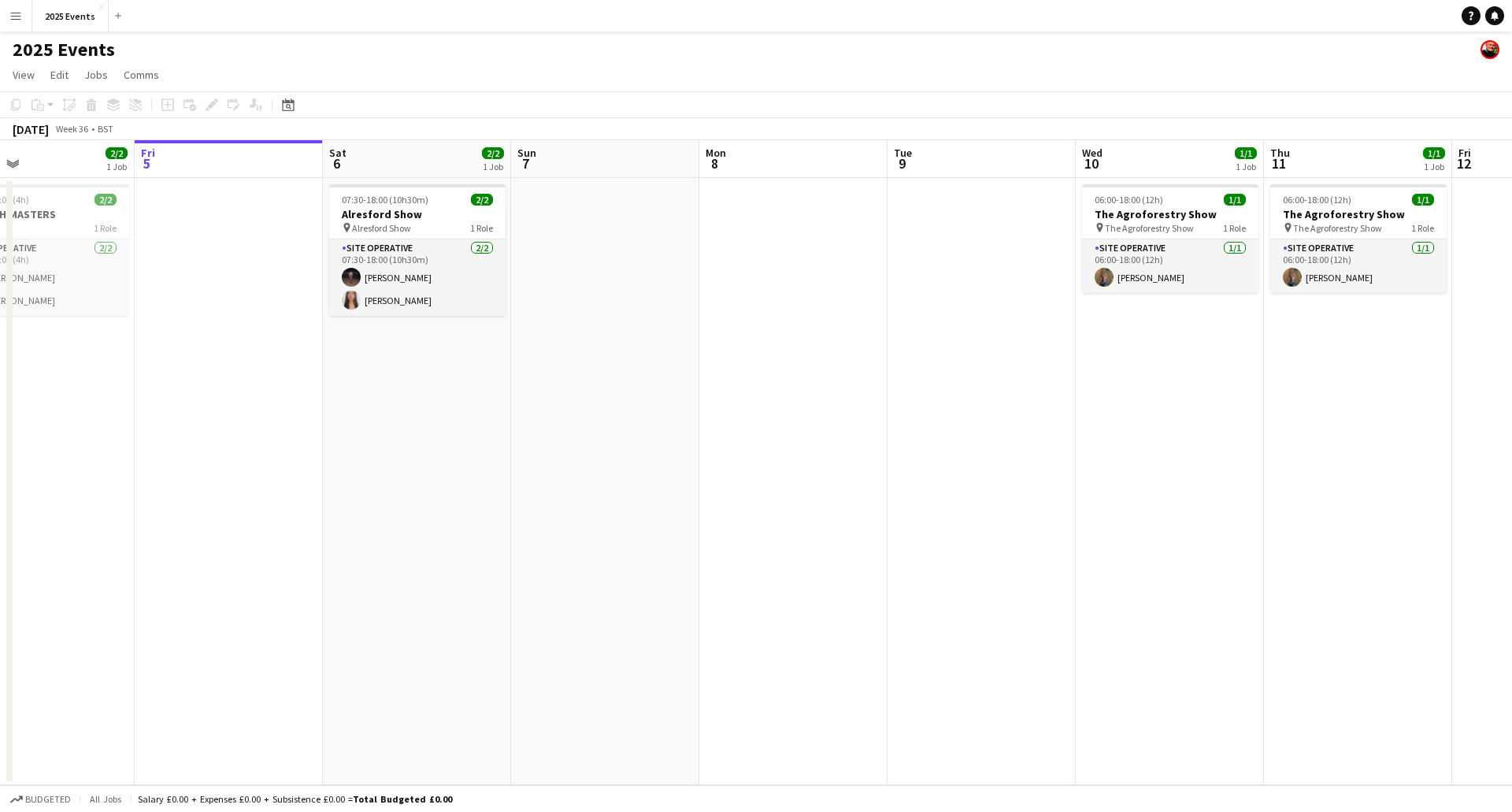
drag, startPoint x: 723, startPoint y: 514, endPoint x: 529, endPoint y: 528, distance: 194.5
click at [530, 528] on app-calendar-viewport "Mon 1 3/3 2 Jobs Tue 2 1/1 1 Job Wed 3 3/3 2 Jobs Thu 4 2/2 1 Job Fri 5 Sat 6 2…" at bounding box center [756, 462] width 1512 height 645
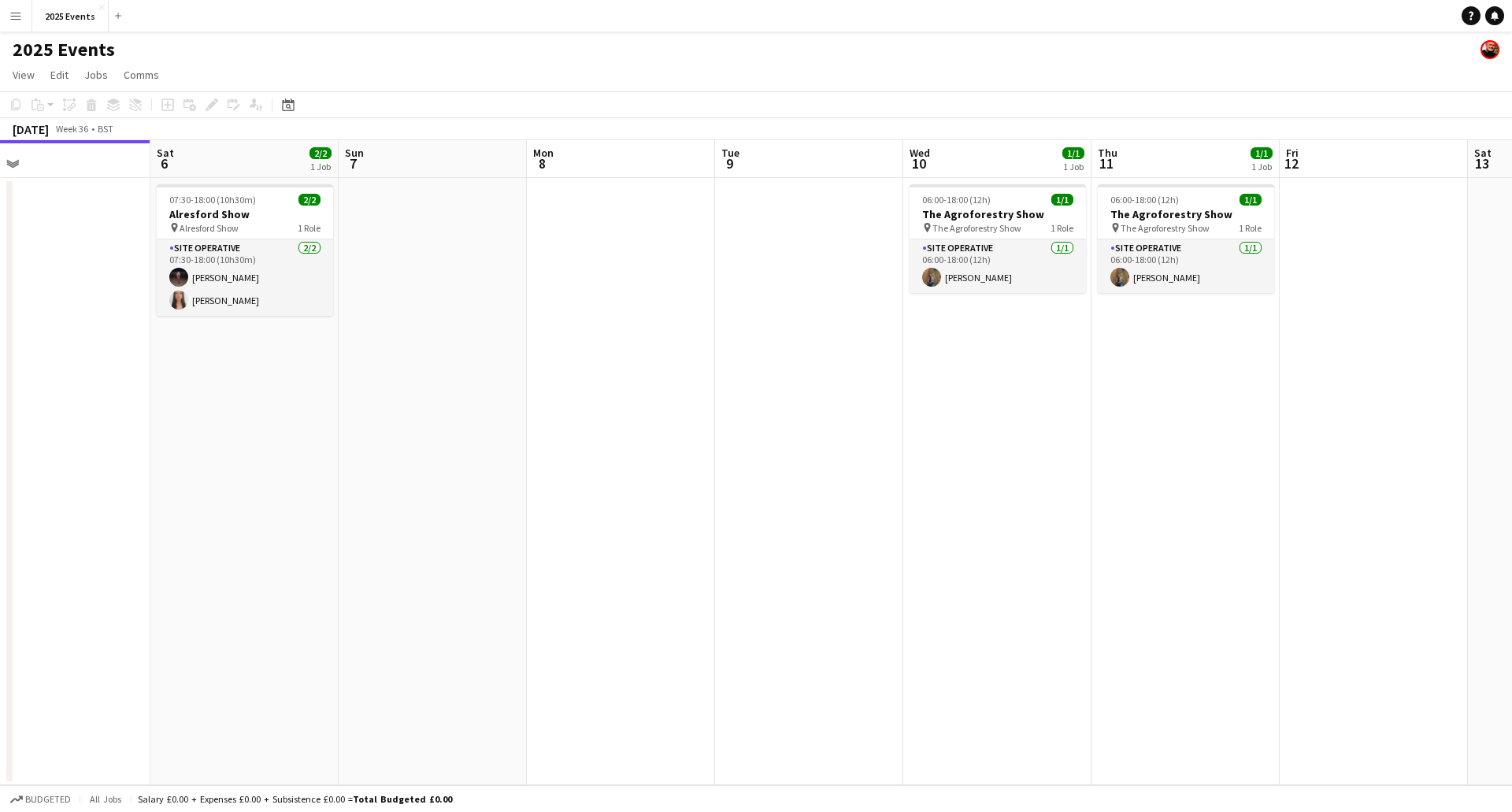
drag, startPoint x: 797, startPoint y: 515, endPoint x: 1365, endPoint y: 464, distance: 570.3
click at [1402, 469] on app-calendar-viewport "Wed 3 3/3 2 Jobs Thu 4 2/2 1 Job Fri 5 Sat 6 2/2 1 Job Sun 7 Mon 8 Tue 9 Wed 10…" at bounding box center [756, 462] width 1512 height 645
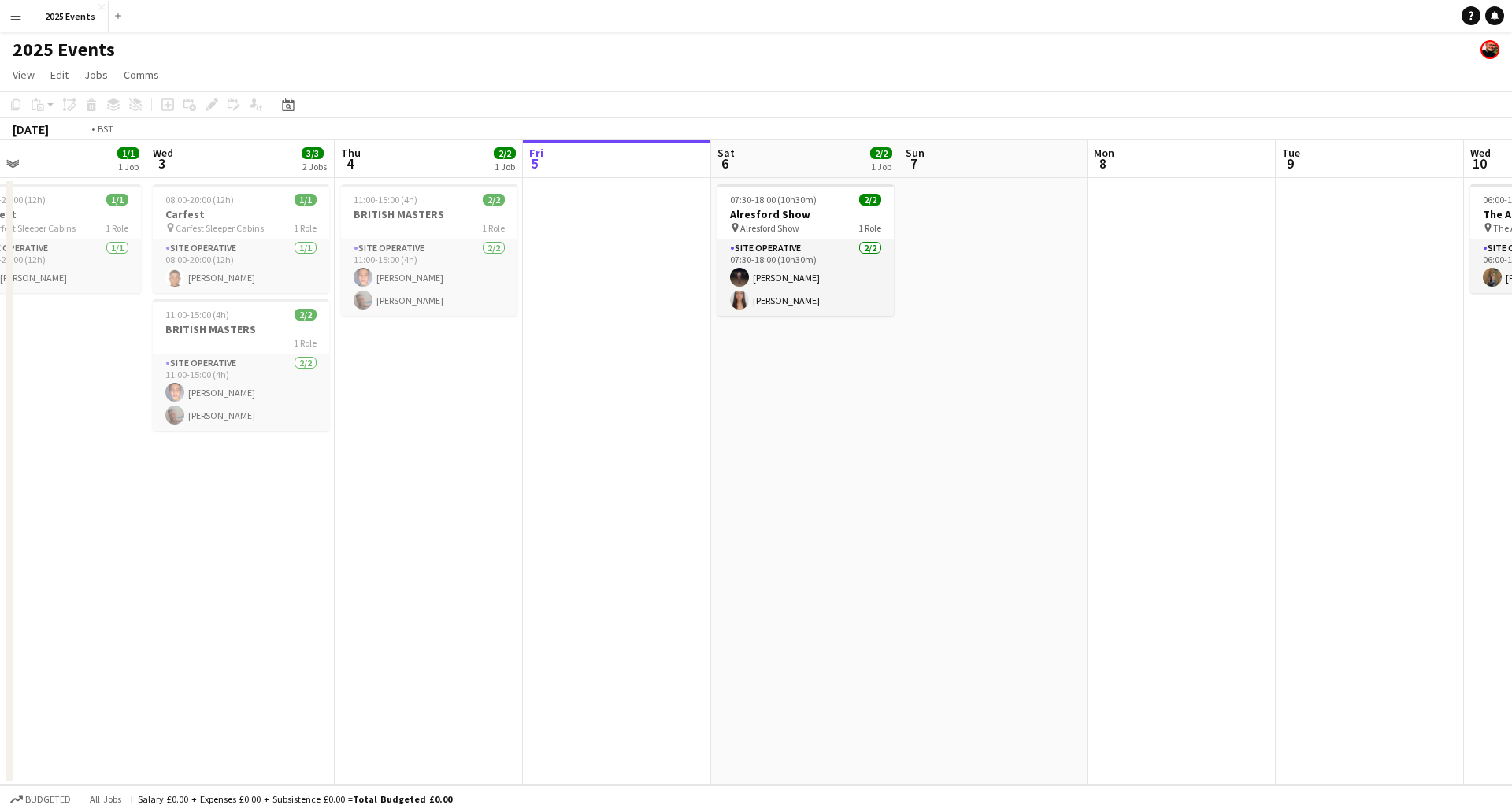
drag, startPoint x: 663, startPoint y: 514, endPoint x: 1215, endPoint y: 491, distance: 552.5
click at [1216, 492] on app-calendar-viewport "Sun 31 1/1 1 Job Mon 1 3/3 2 Jobs Tue 2 1/1 1 Job Wed 3 3/3 2 Jobs Thu 4 2/2 1 …" at bounding box center [756, 462] width 1512 height 645
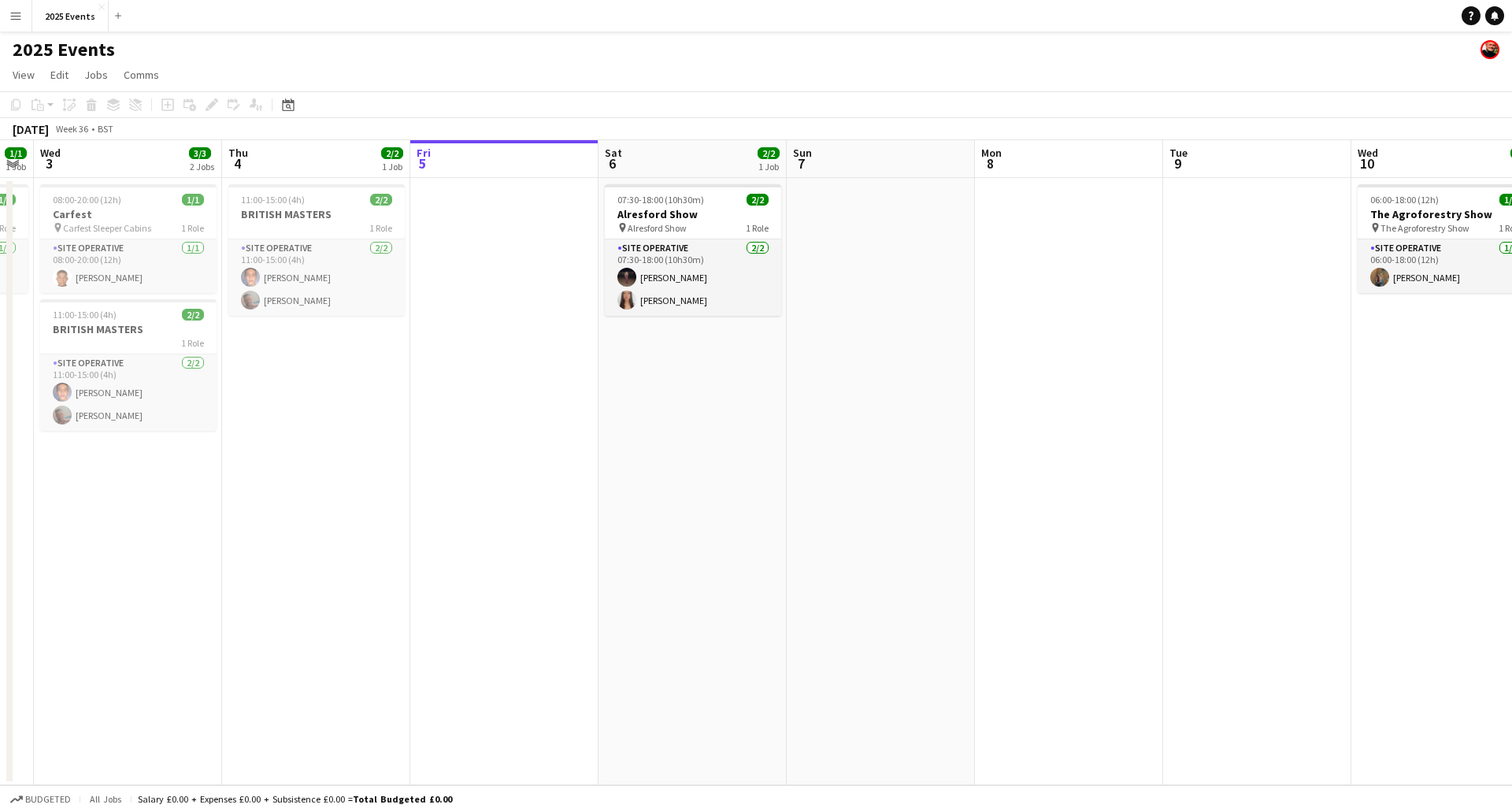
drag, startPoint x: 1021, startPoint y: 490, endPoint x: 679, endPoint y: 495, distance: 342.0
click at [651, 493] on app-calendar-viewport "Sat 30 Sun 31 1/1 1 Job Mon 1 3/3 2 Jobs Tue 2 1/1 1 Job Wed 3 3/3 2 Jobs Thu 4…" at bounding box center [756, 462] width 1512 height 645
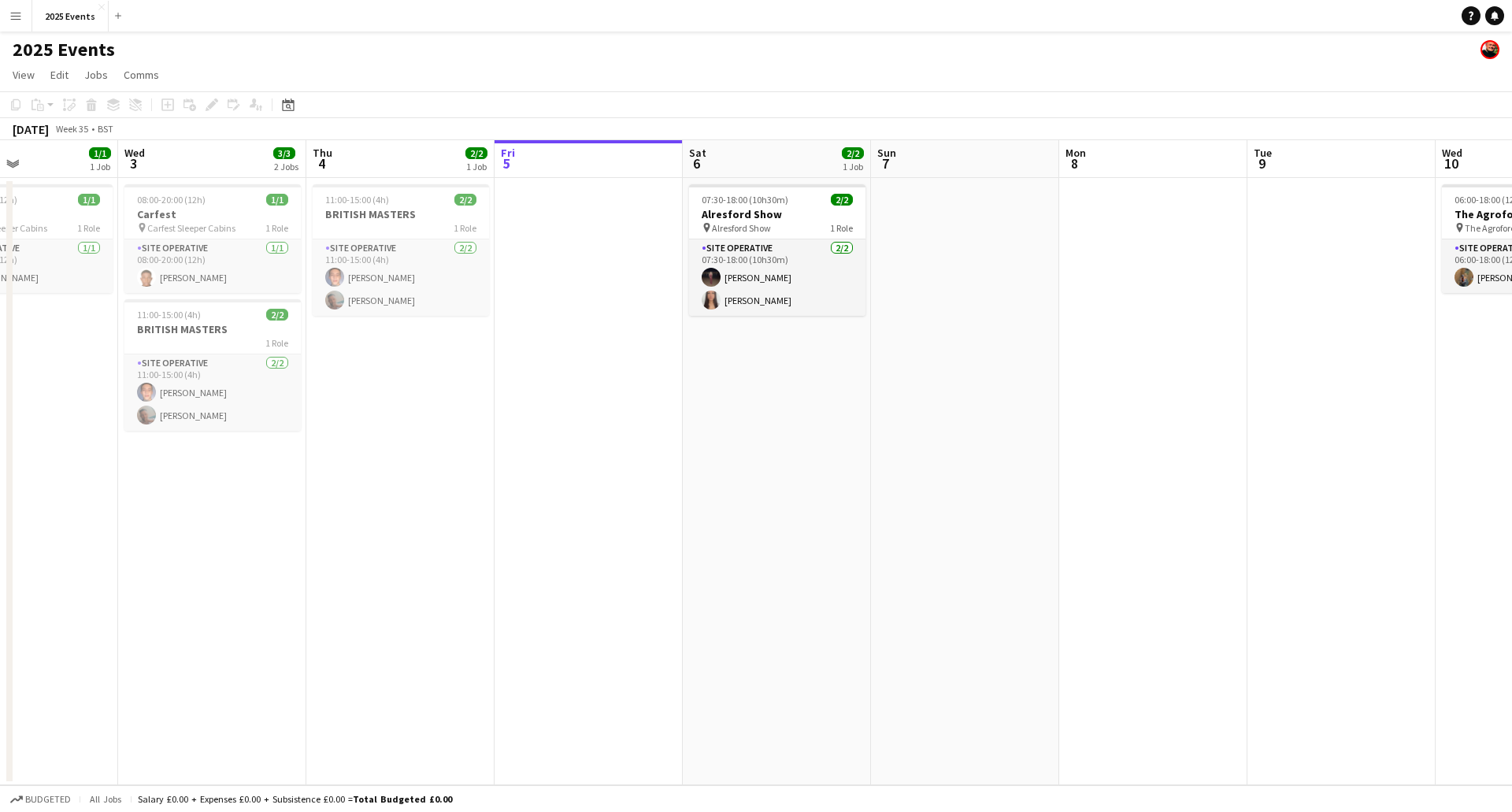
drag, startPoint x: 1066, startPoint y: 498, endPoint x: 527, endPoint y: 513, distance: 539.2
click at [525, 513] on app-calendar-viewport "Sat 30 Sun 31 1/1 1 Job Mon 1 3/3 2 Jobs Tue 2 1/1 1 Job Wed 3 3/3 2 Jobs Thu 4…" at bounding box center [756, 462] width 1512 height 645
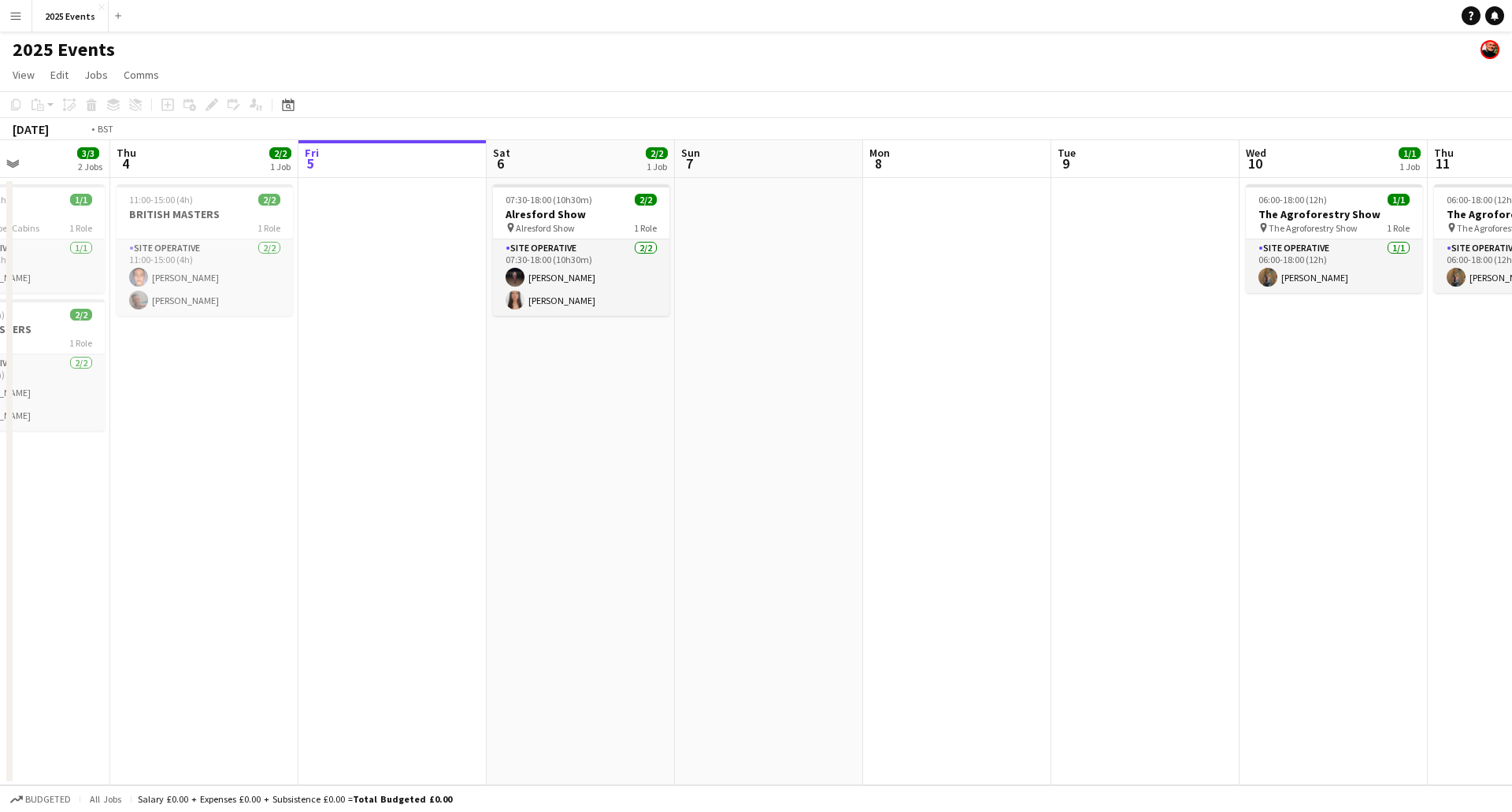
drag, startPoint x: 792, startPoint y: 519, endPoint x: 1319, endPoint y: 461, distance: 530.2
click at [1320, 462] on app-calendar-viewport "Mon 1 3/3 2 Jobs Tue 2 1/1 1 Job Wed 3 3/3 2 Jobs Thu 4 2/2 1 Job Fri 5 Sat 6 2…" at bounding box center [756, 462] width 1512 height 645
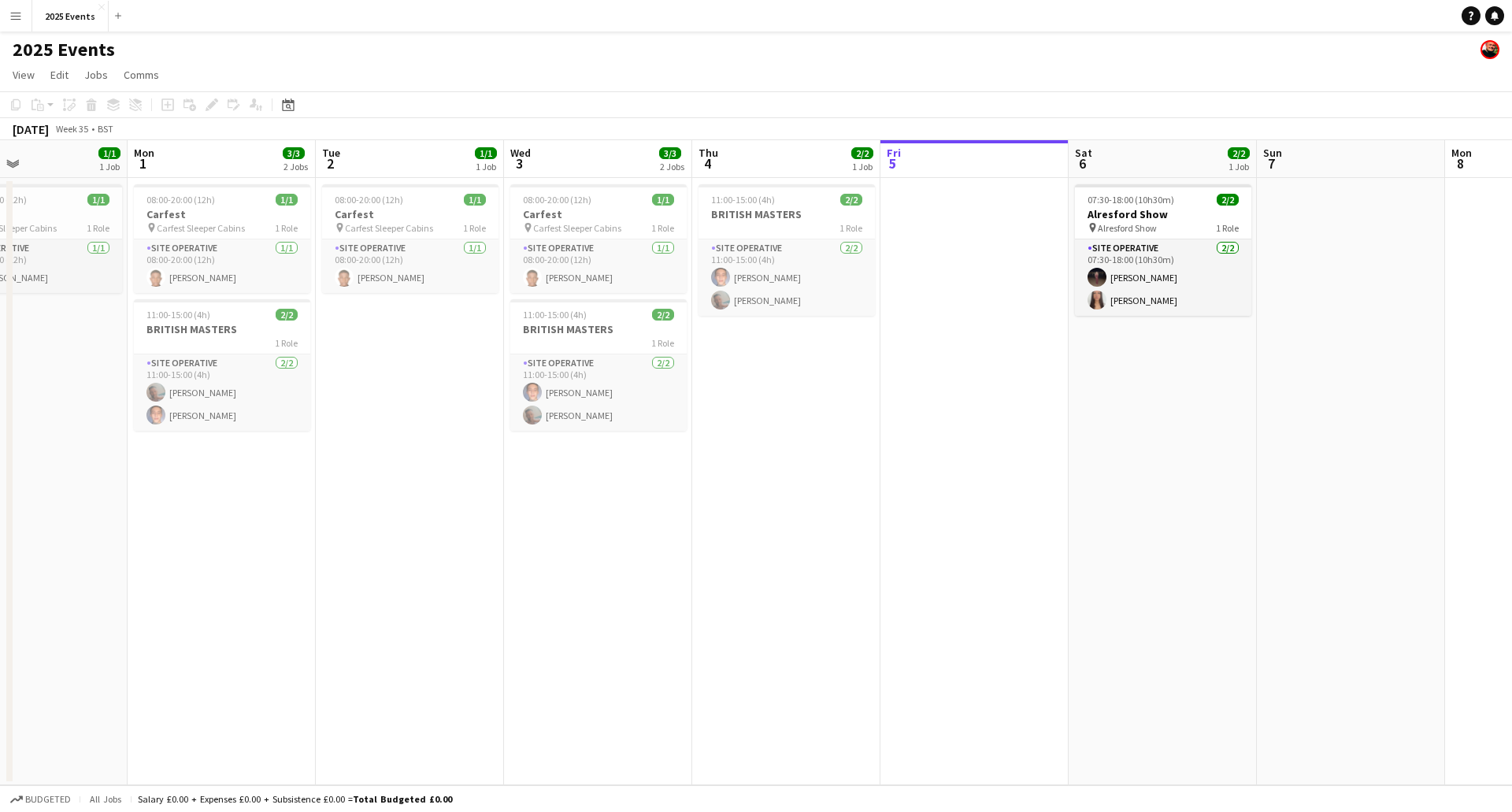
drag, startPoint x: 1054, startPoint y: 493, endPoint x: 1433, endPoint y: 460, distance: 380.4
click at [1450, 461] on app-calendar-viewport "Fri 29 2/2 1 Job Sat 30 Sun 31 1/1 1 Job Mon 1 3/3 2 Jobs Tue 2 1/1 1 Job Wed 3…" at bounding box center [756, 462] width 1512 height 645
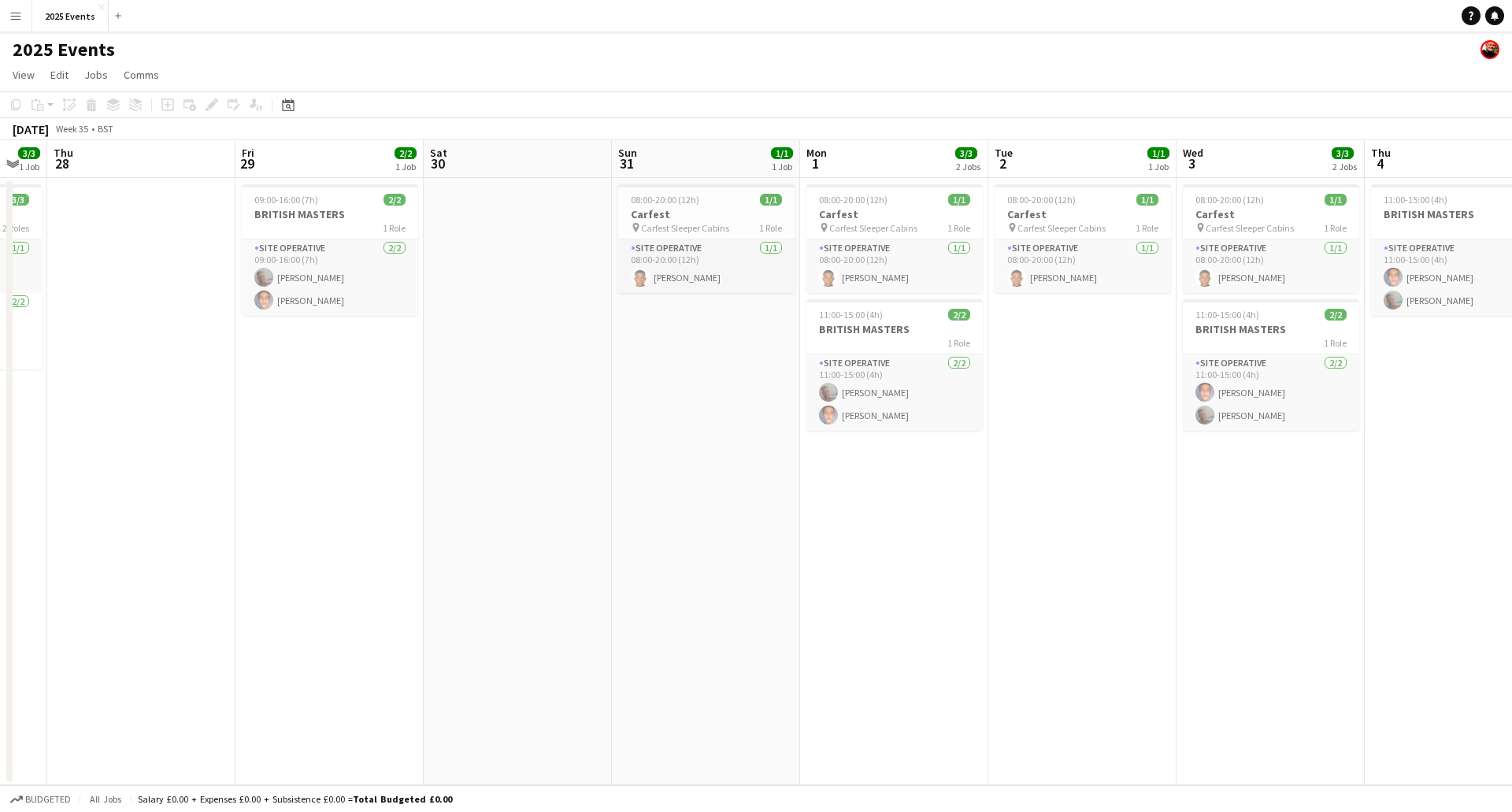
drag, startPoint x: 861, startPoint y: 491, endPoint x: 1268, endPoint y: 466, distance: 407.8
click at [1280, 467] on app-calendar-viewport "Tue 26 3/4 1 Job Wed 27 3/3 1 Job Thu 28 Fri 29 2/2 1 Job Sat 30 Sun 31 1/1 1 J…" at bounding box center [756, 462] width 1512 height 645
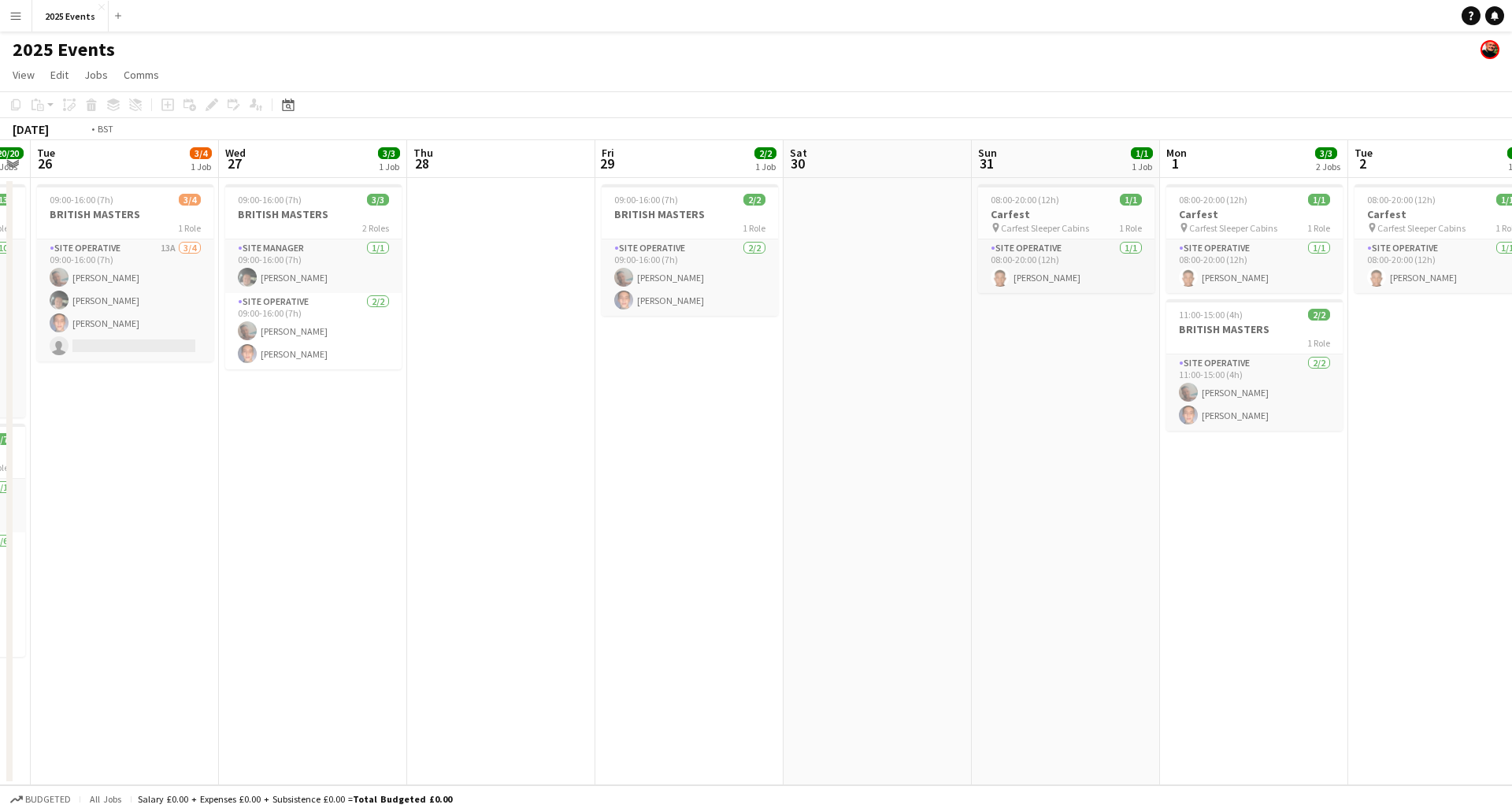
drag, startPoint x: 738, startPoint y: 481, endPoint x: 1047, endPoint y: 480, distance: 309.0
click at [1311, 455] on app-calendar-viewport "Sun 24 43/48 2 Jobs Mon 25 20/20 2 Jobs Tue 26 3/4 1 Job Wed 27 3/3 1 Job Thu 2…" at bounding box center [756, 462] width 1512 height 645
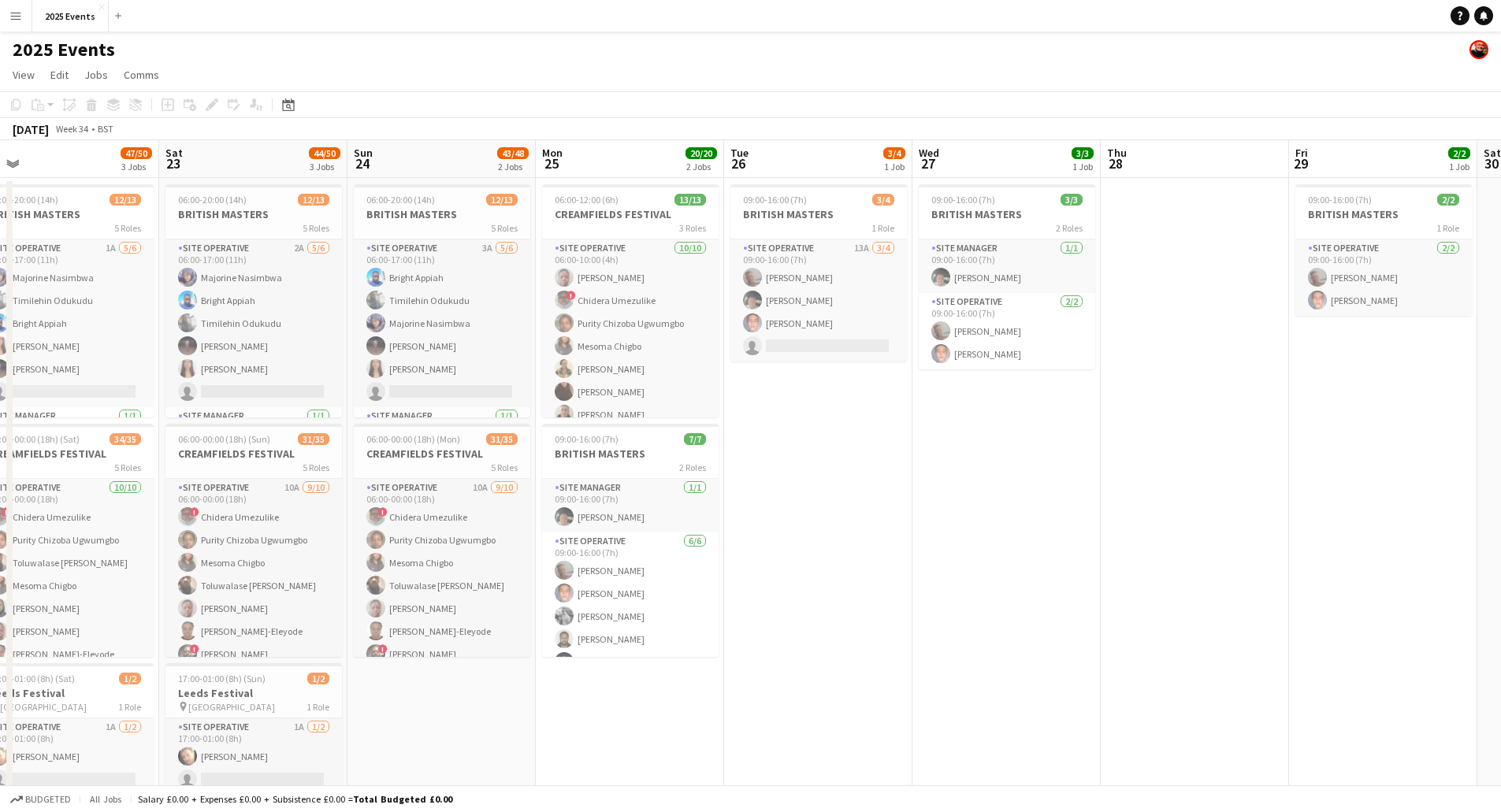
drag, startPoint x: 805, startPoint y: 508, endPoint x: 1254, endPoint y: 467, distance: 450.9
click at [1294, 463] on app-calendar-viewport "Wed 20 12/13 1 Job Thu 21 34/39 2 Jobs Fri 22 47/50 3 Jobs Sat 23 44/50 3 Jobs …" at bounding box center [750, 484] width 1501 height 688
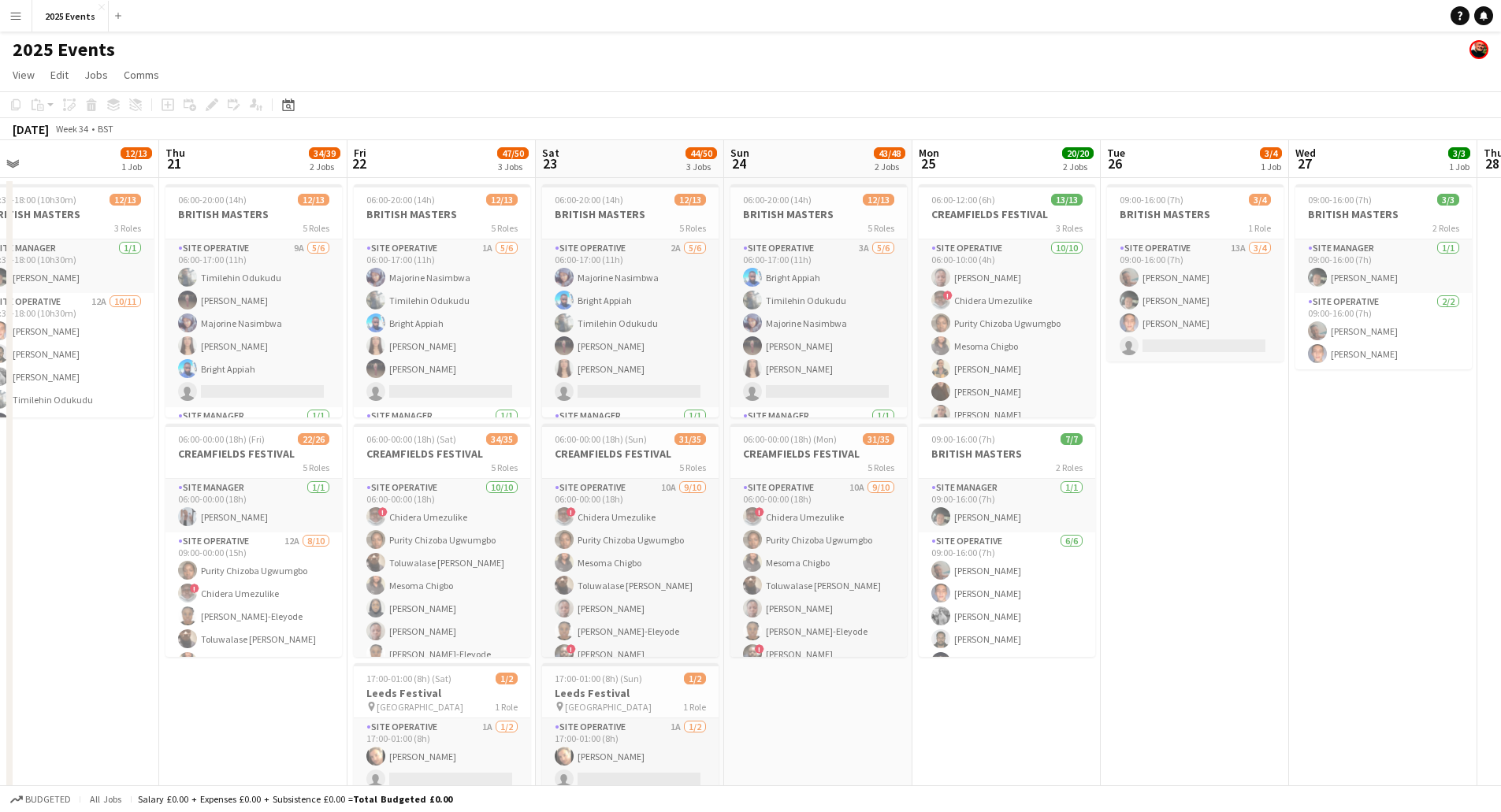
scroll to position [0, 360]
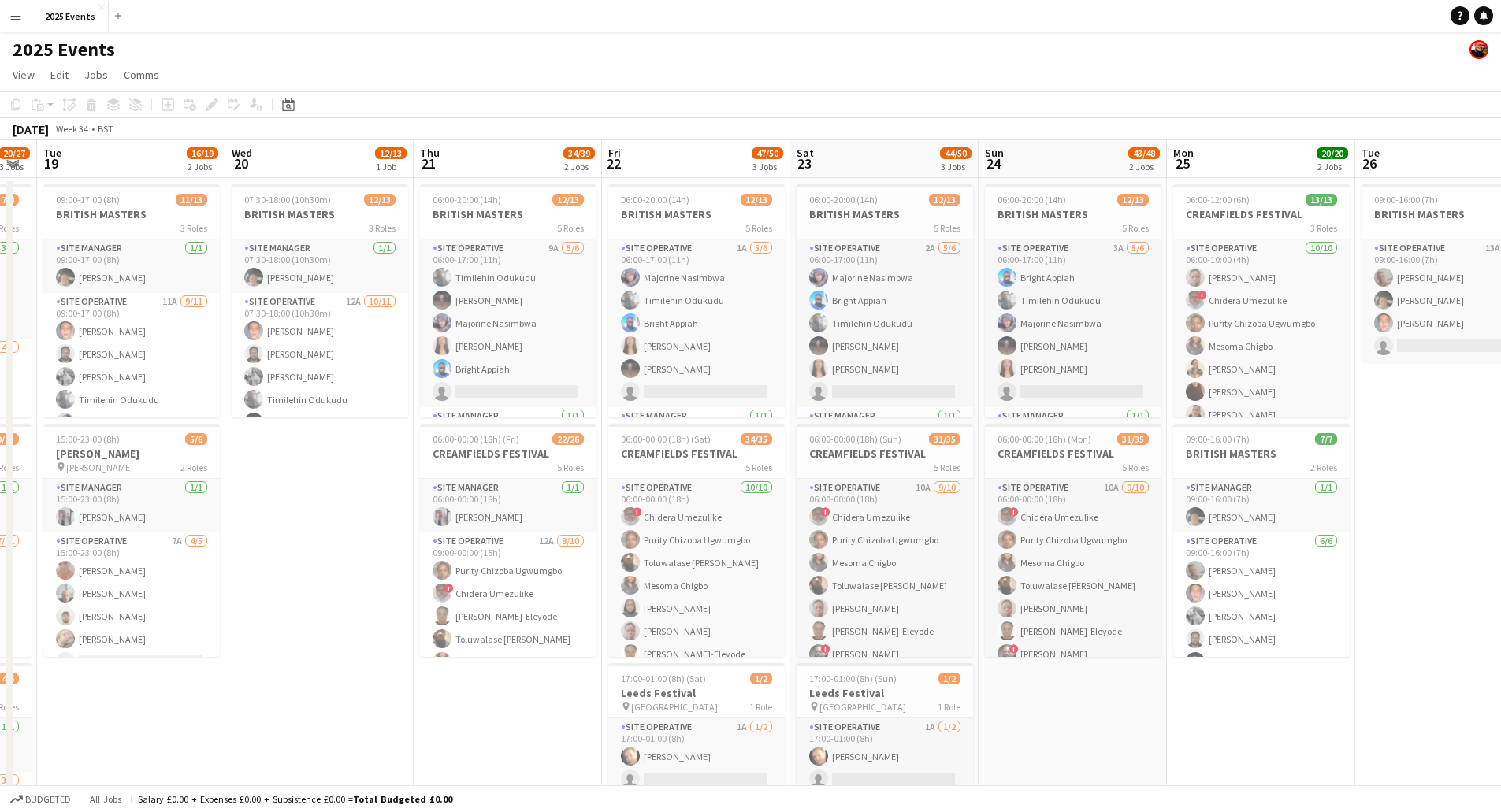
drag, startPoint x: 166, startPoint y: 693, endPoint x: 440, endPoint y: 671, distance: 274.9
click at [440, 671] on app-calendar-viewport "Sun 17 19/20 3 Jobs Mon 18 20/27 3 Jobs Tue 19 16/19 2 Jobs Wed 20 12/13 1 Job …" at bounding box center [750, 534] width 1501 height 788
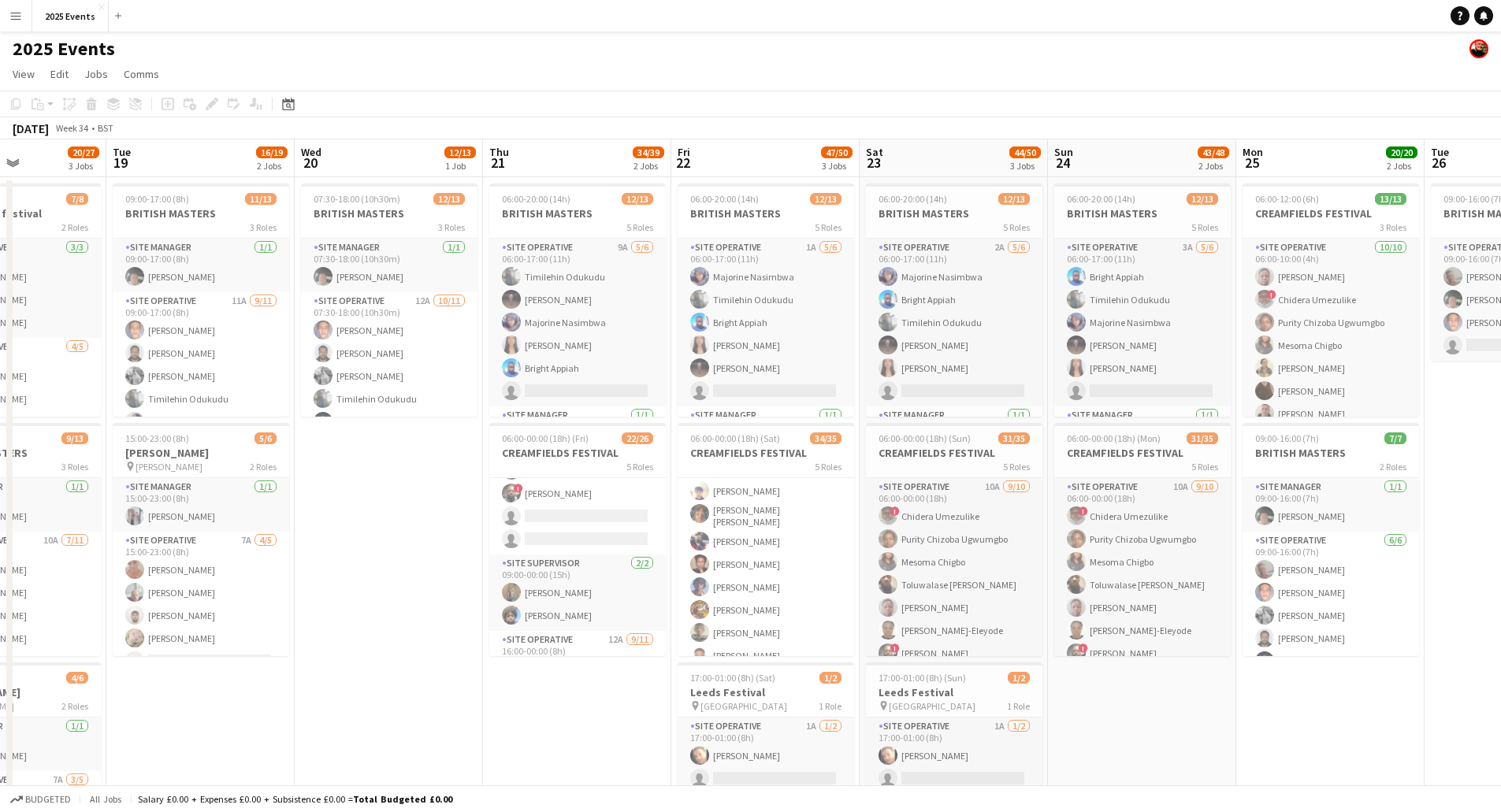
scroll to position [0, 0]
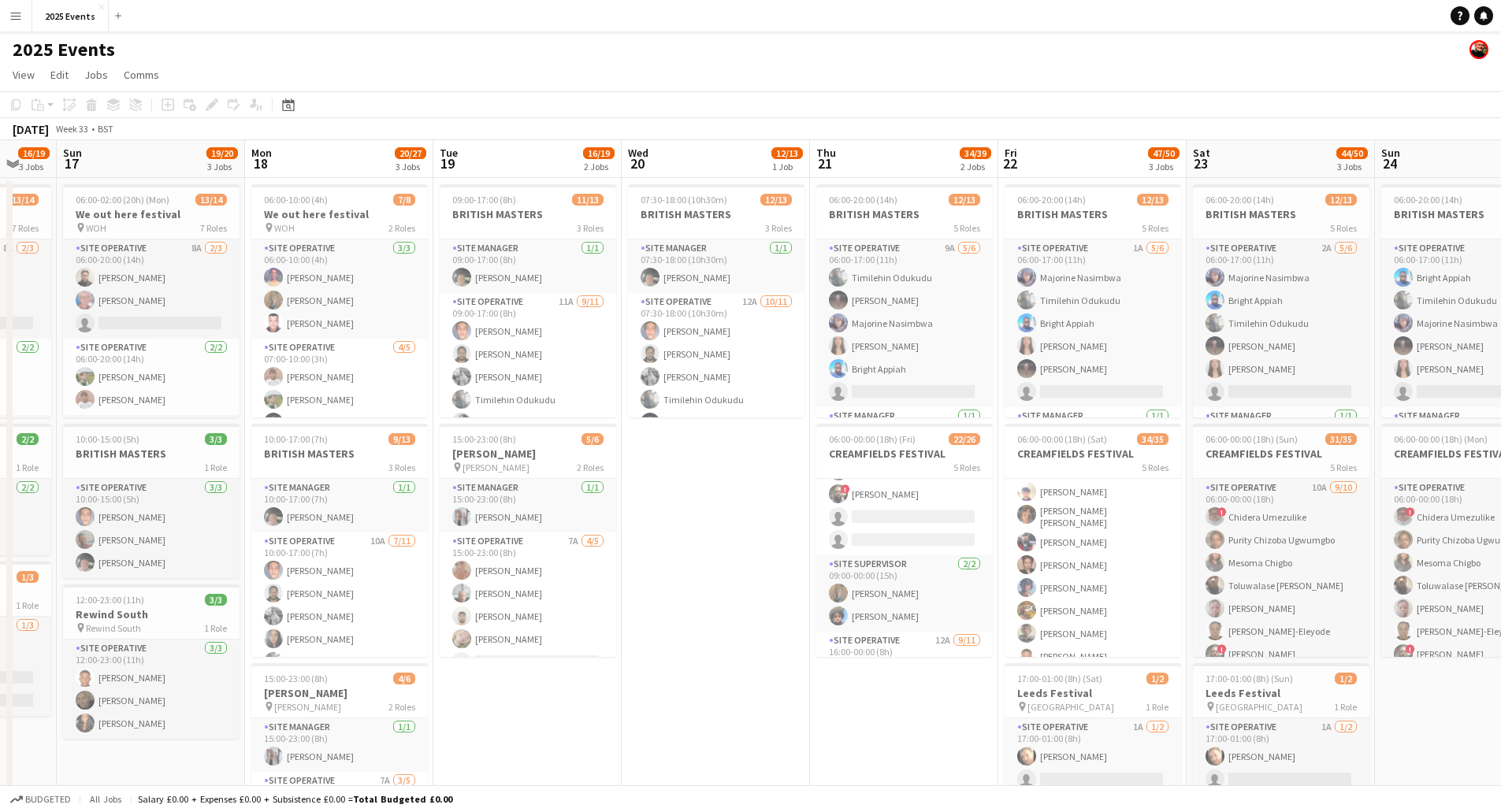
drag, startPoint x: 508, startPoint y: 586, endPoint x: 766, endPoint y: 553, distance: 260.1
click at [766, 553] on app-calendar-viewport "Fri 15 14/16 2 Jobs Sat 16 16/19 3 Jobs Sun 17 19/20 3 Jobs Mon 18 20/27 3 Jobs…" at bounding box center [750, 534] width 1501 height 788
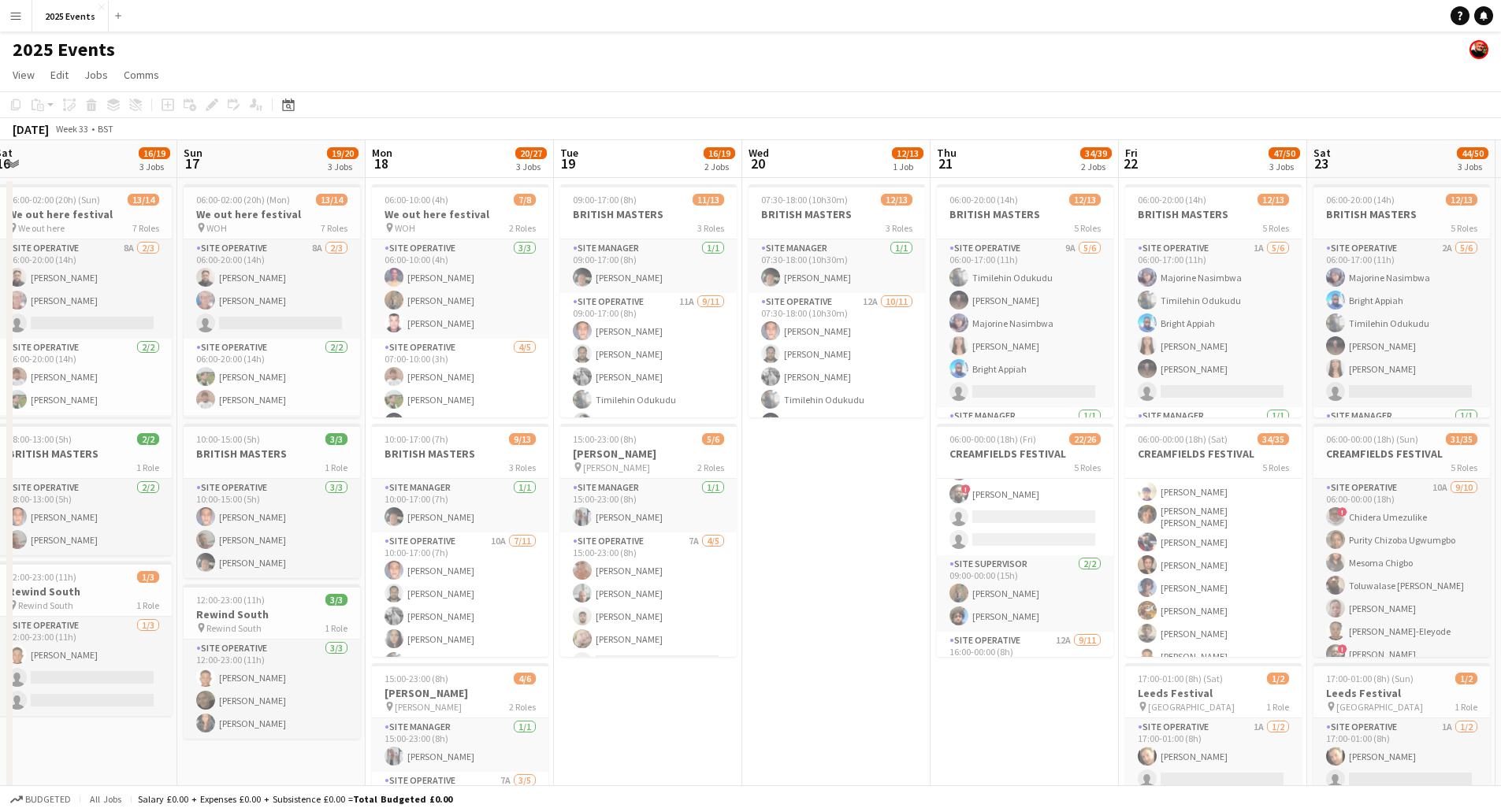
drag, startPoint x: 795, startPoint y: 553, endPoint x: 933, endPoint y: 523, distance: 141.2
click at [950, 522] on app-calendar-viewport "Thu 14 7/7 2 Jobs Fri 15 14/16 2 Jobs Sat 16 16/19 3 Jobs Sun 17 19/20 3 Jobs M…" at bounding box center [750, 534] width 1501 height 788
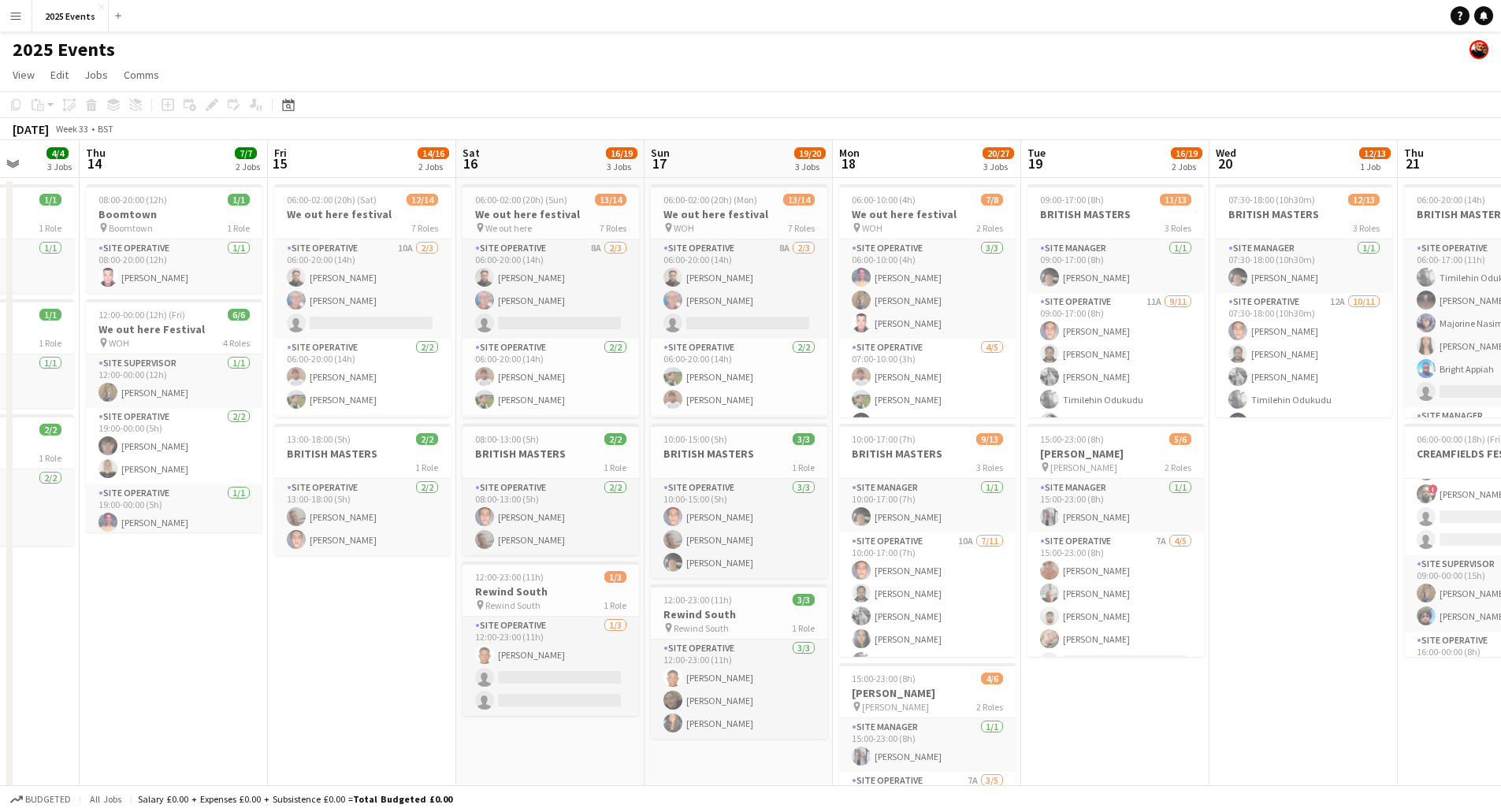
drag, startPoint x: 118, startPoint y: 613, endPoint x: 436, endPoint y: 615, distance: 318.0
click at [427, 617] on app-calendar-viewport "Mon 11 3/3 2 Jobs Tue 12 1/1 1 Job Wed 13 4/4 3 Jobs Thu 14 7/7 2 Jobs Fri 15 1…" at bounding box center [750, 534] width 1501 height 788
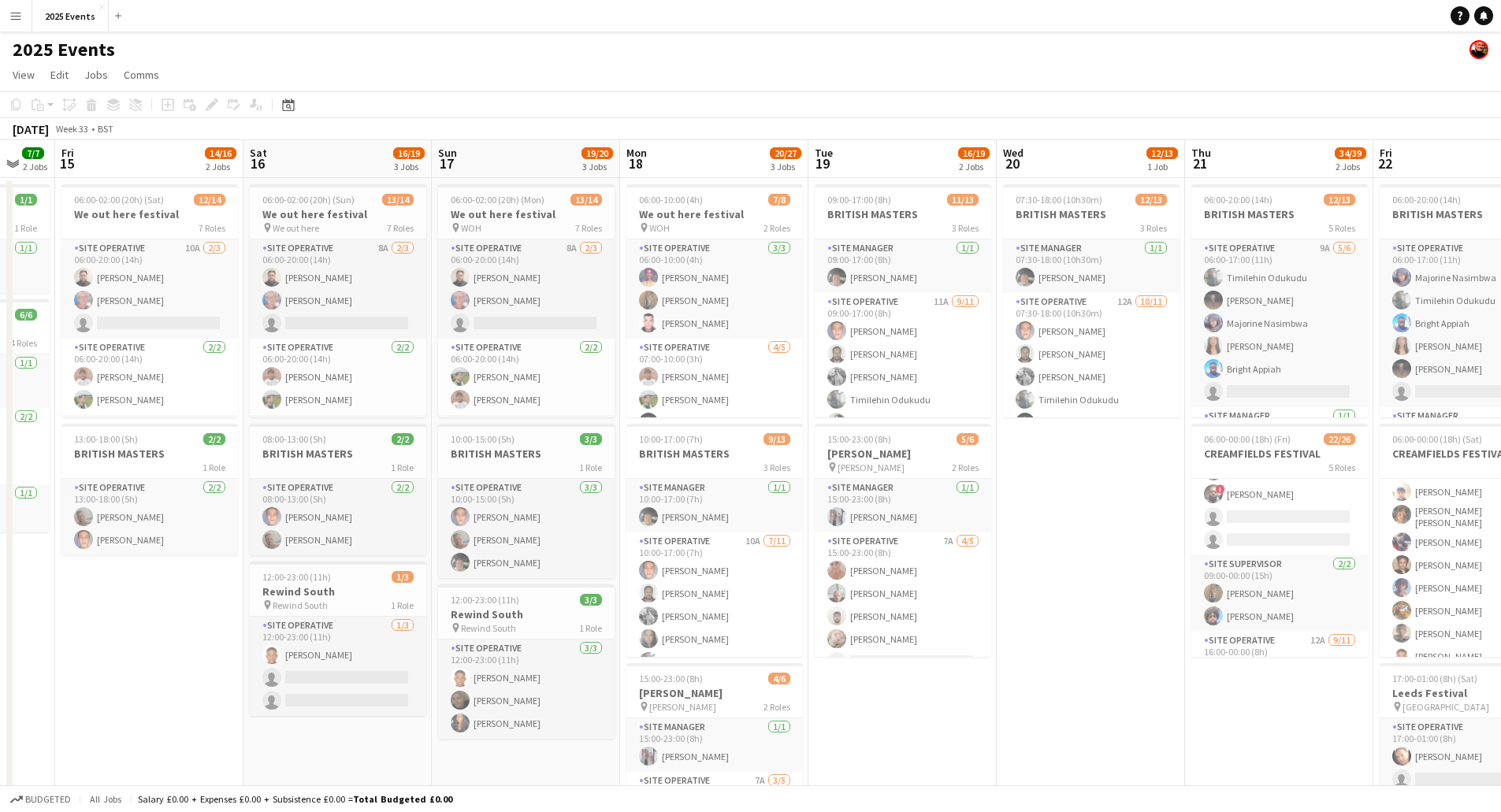
drag, startPoint x: 1249, startPoint y: 574, endPoint x: 692, endPoint y: 580, distance: 557.0
click at [692, 580] on app-calendar-viewport "Mon 11 3/3 2 Jobs Tue 12 1/1 1 Job Wed 13 4/4 3 Jobs Thu 14 7/7 2 Jobs Fri 15 1…" at bounding box center [750, 534] width 1501 height 788
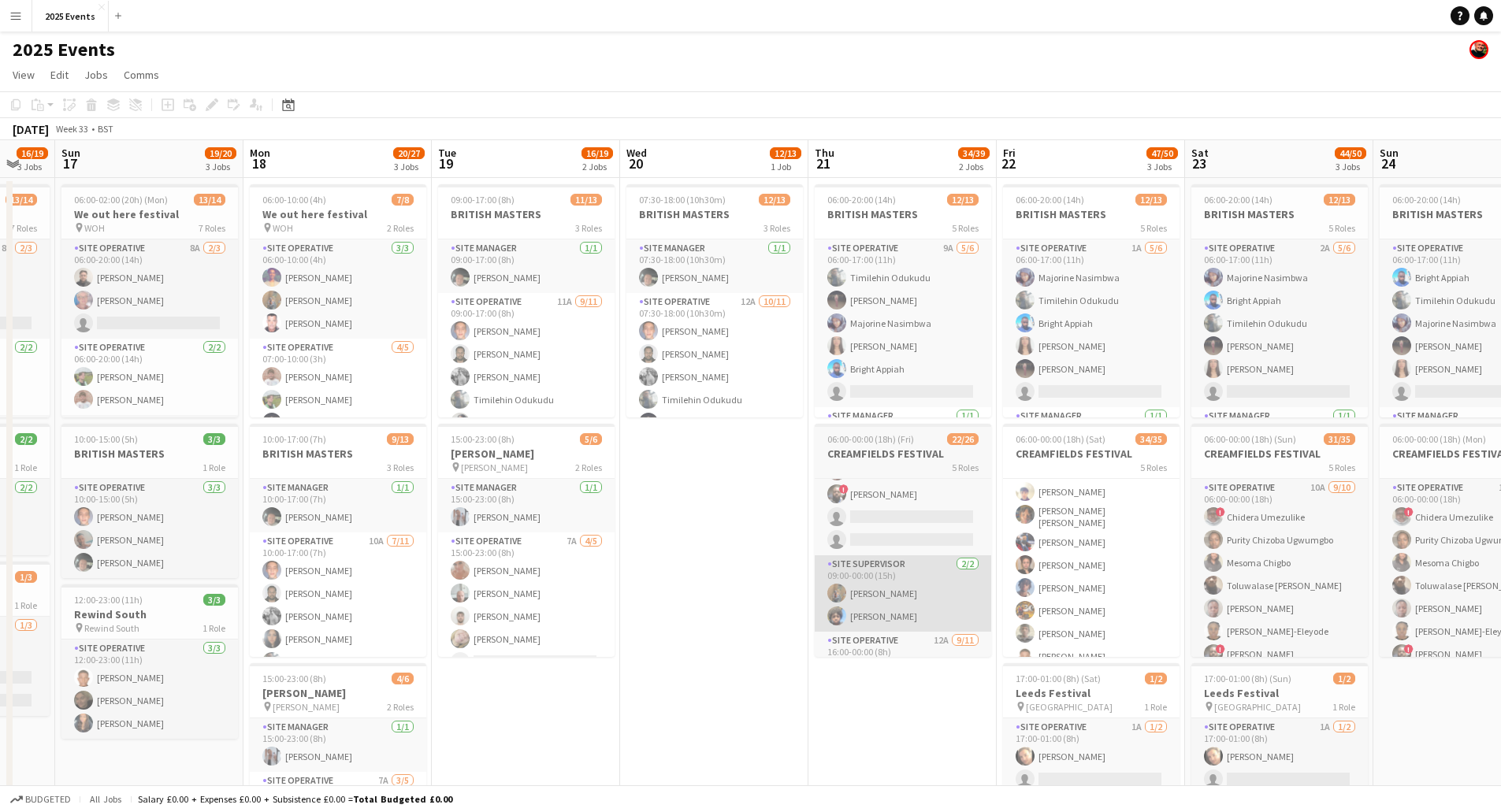
scroll to position [0, 711]
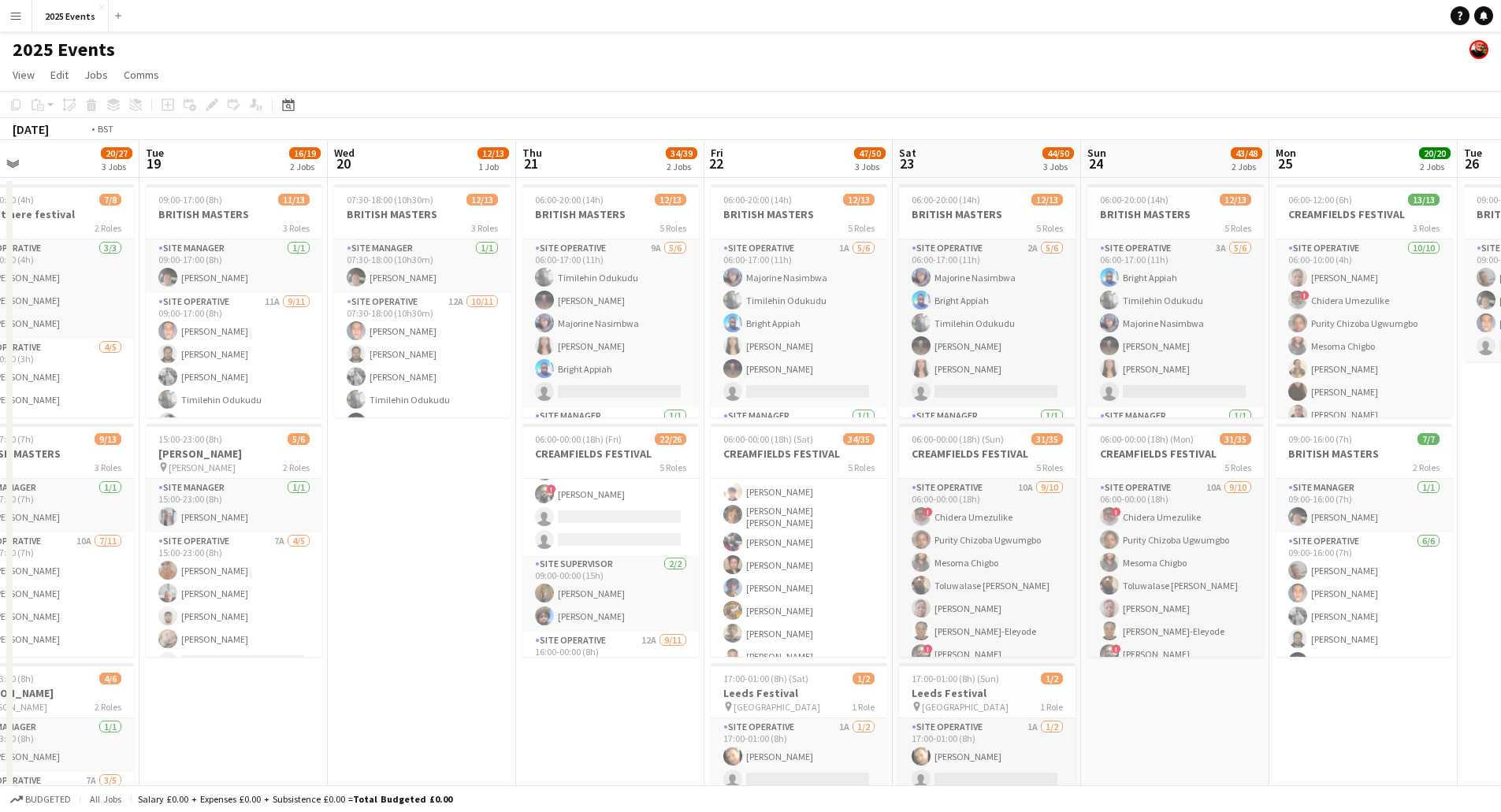
drag, startPoint x: 1358, startPoint y: 704, endPoint x: 1132, endPoint y: 675, distance: 227.9
click at [1100, 674] on app-calendar-viewport "Fri 15 14/16 2 Jobs Sat 16 16/19 3 Jobs Sun 17 19/20 3 Jobs Mon 18 20/27 3 Jobs…" at bounding box center [750, 534] width 1501 height 788
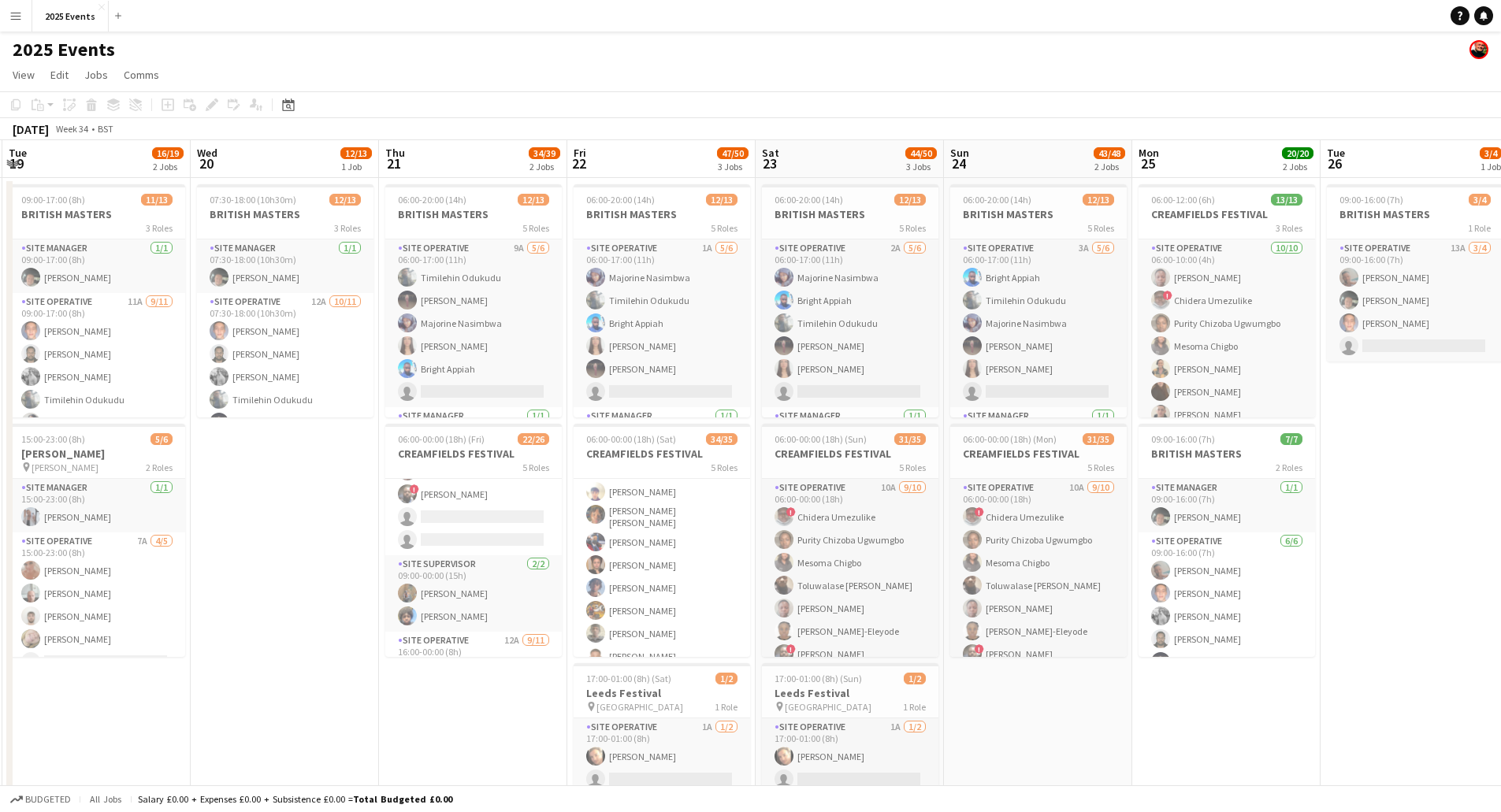
drag, startPoint x: 1148, startPoint y: 681, endPoint x: 998, endPoint y: 664, distance: 151.0
click at [991, 664] on app-calendar-viewport "Fri 15 14/16 2 Jobs Sat 16 16/19 3 Jobs Sun 17 19/20 3 Jobs Mon 18 20/27 3 Jobs…" at bounding box center [750, 534] width 1501 height 788
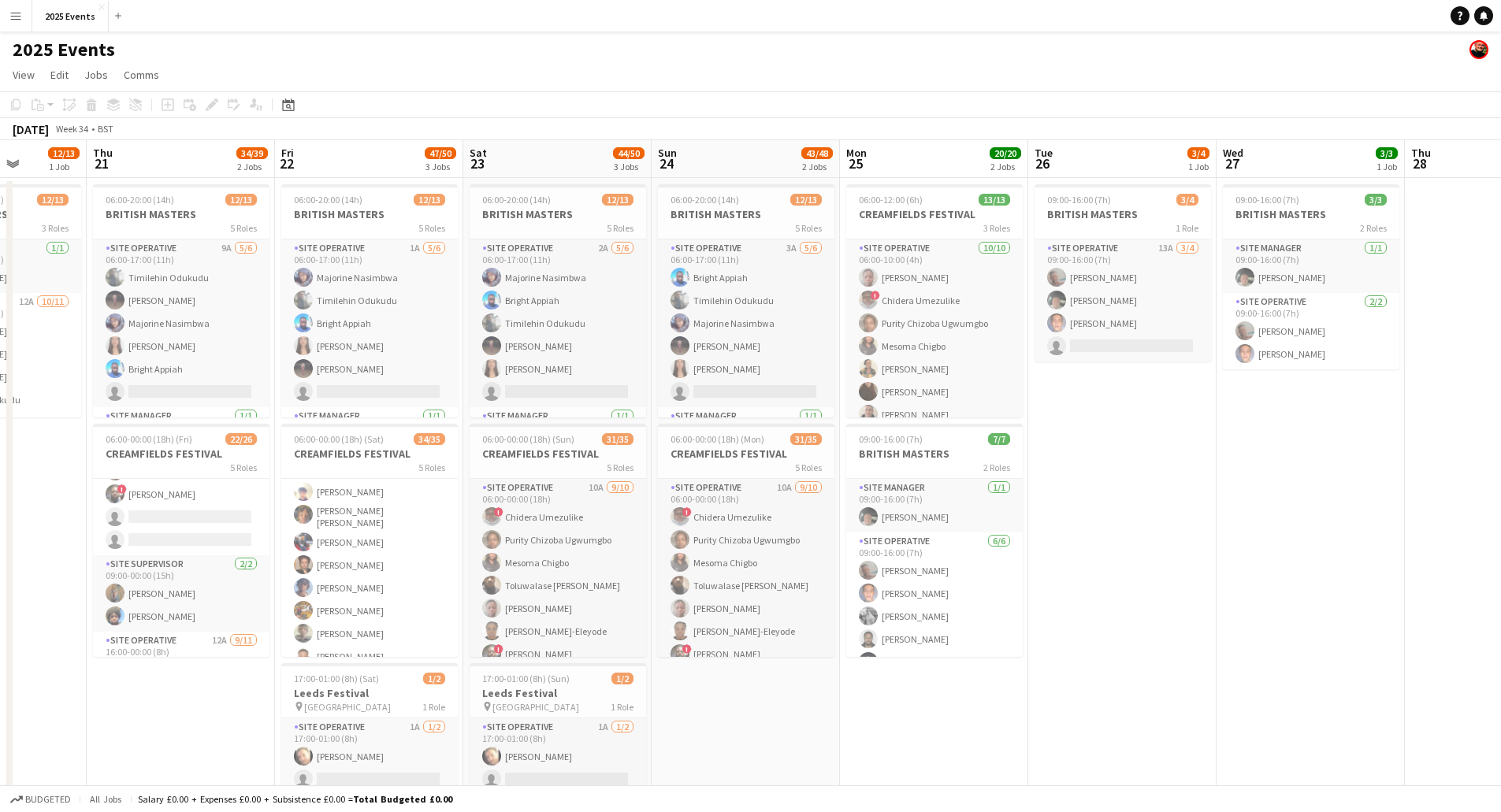
drag, startPoint x: 1106, startPoint y: 666, endPoint x: 984, endPoint y: 664, distance: 122.0
click at [912, 660] on app-calendar-viewport "Sun 17 19/20 3 Jobs Mon 18 20/27 3 Jobs Tue 19 16/19 2 Jobs Wed 20 12/13 1 Job …" at bounding box center [750, 534] width 1501 height 788
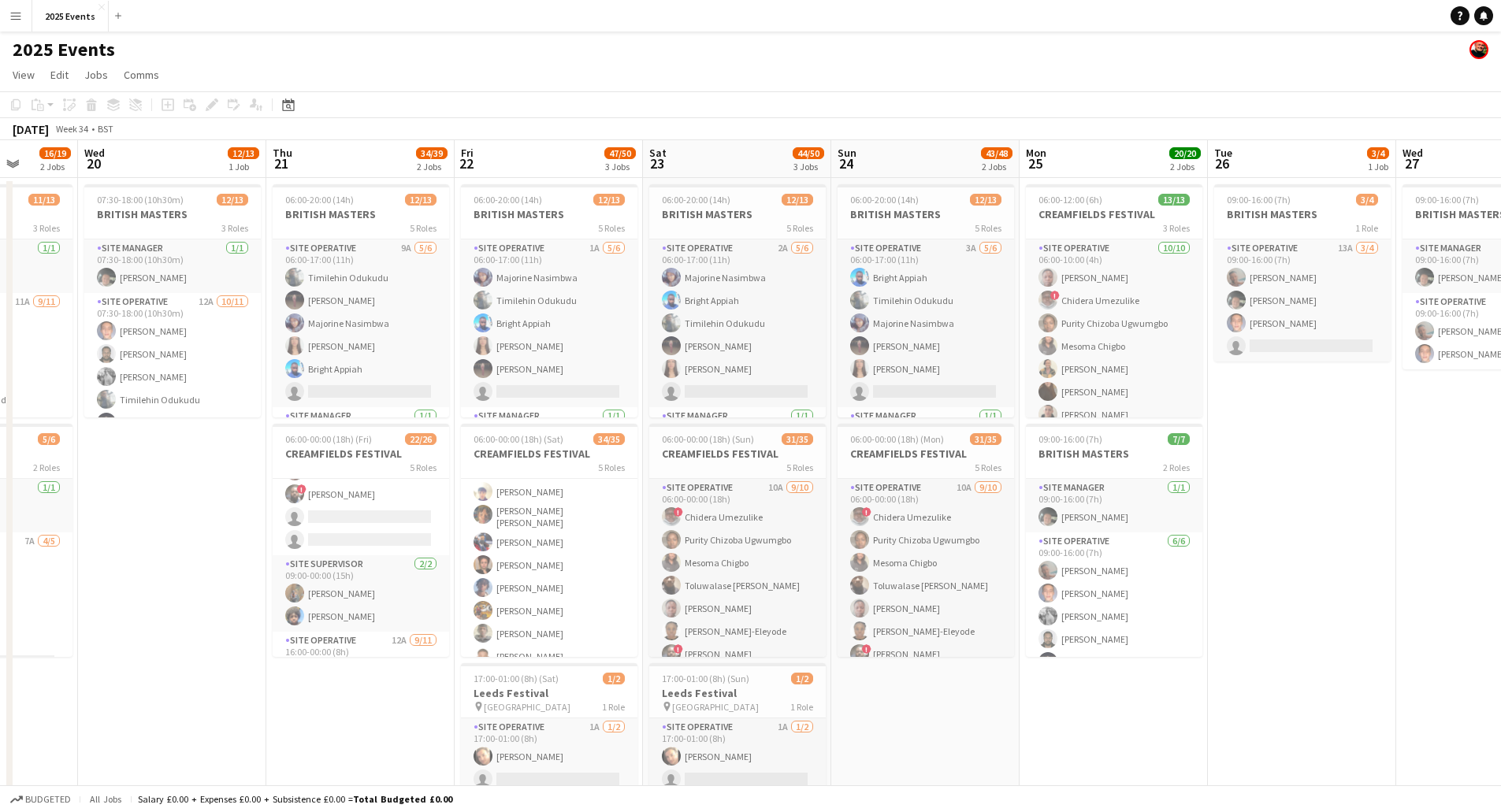
drag
click at [878, 668] on app-calendar-viewport "Sun 17 19/20 3 Jobs Mon 18 20/27 3 Jobs Tue 19 16/19 2 Jobs Wed 20 12/13 1 Job …" at bounding box center [750, 534] width 1501 height 788
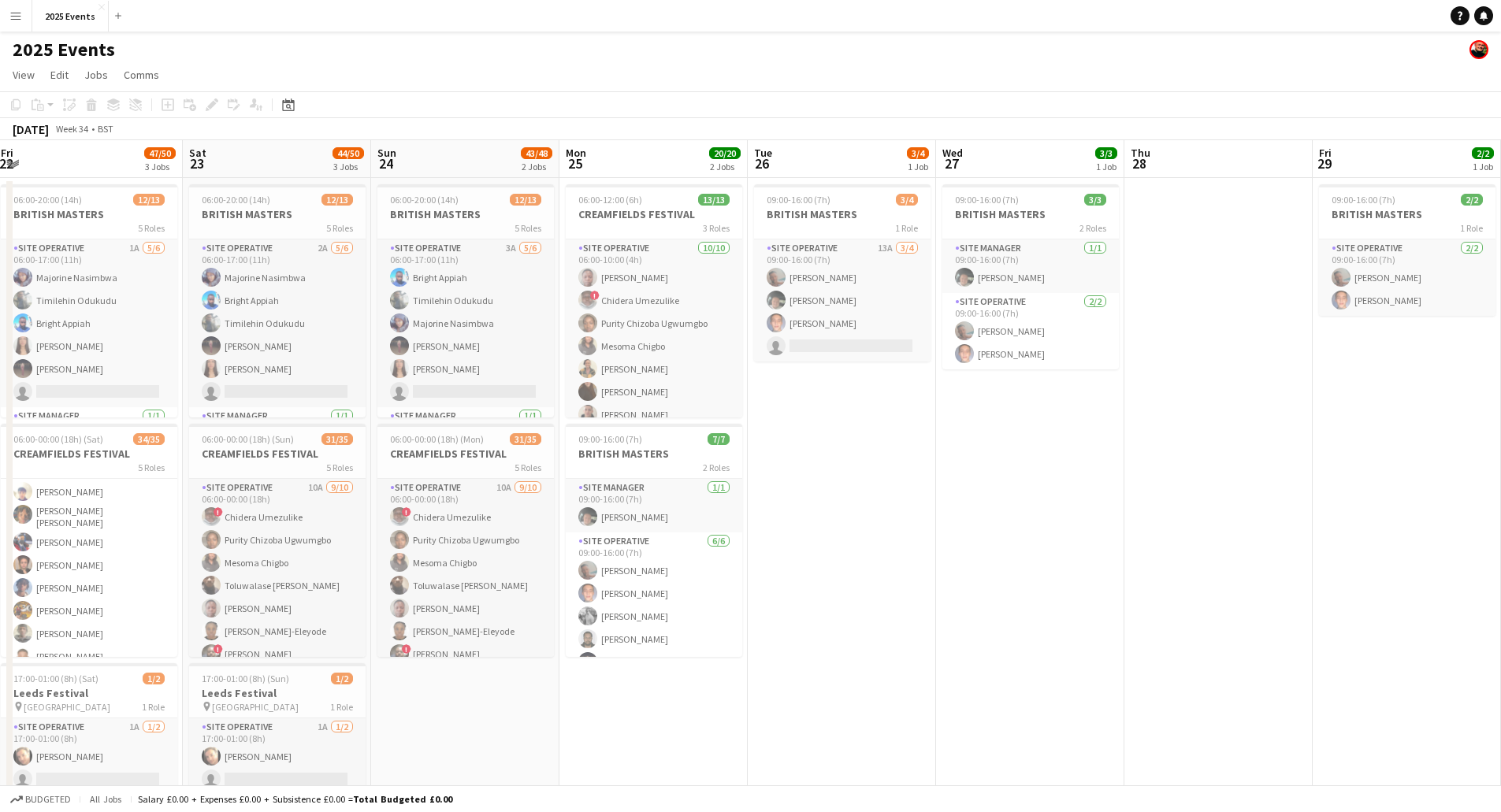
click at [807, 655] on app-calendar-viewport "Tue 19 16/19 2 Jobs Wed 20 12/13 1 Job Thu 21 34/39 2 Jobs Fri 22 47/50 3 Jobs …" at bounding box center [750, 534] width 1501 height 788
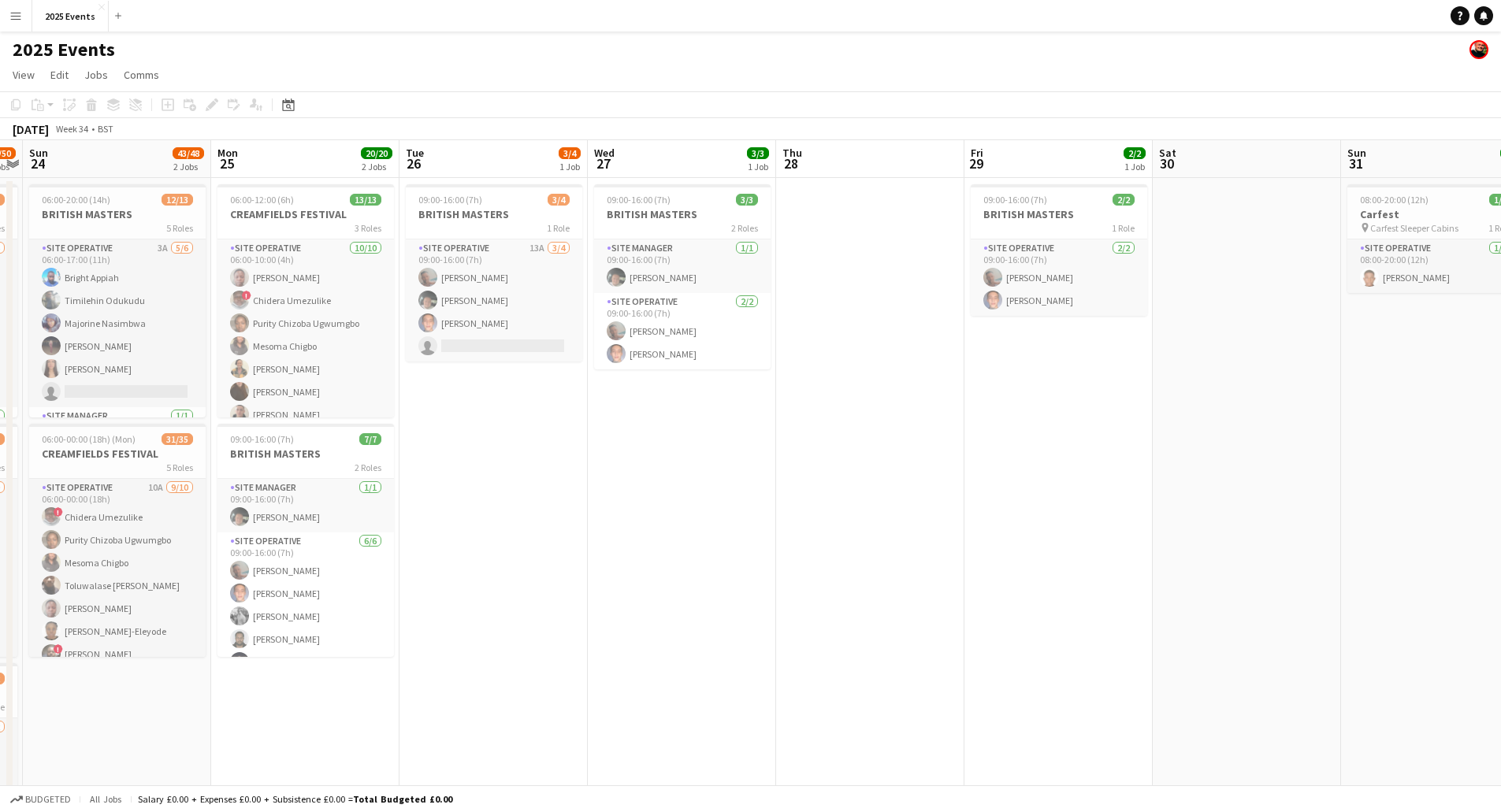
click at [777, 656] on app-calendar-viewport "Thu 21 34/39 2 Jobs Fri 22 47/50 3 Jobs Sat 23 44/50 3 Jobs Sun 24 43/48 2 Jobs…" at bounding box center [750, 534] width 1501 height 788
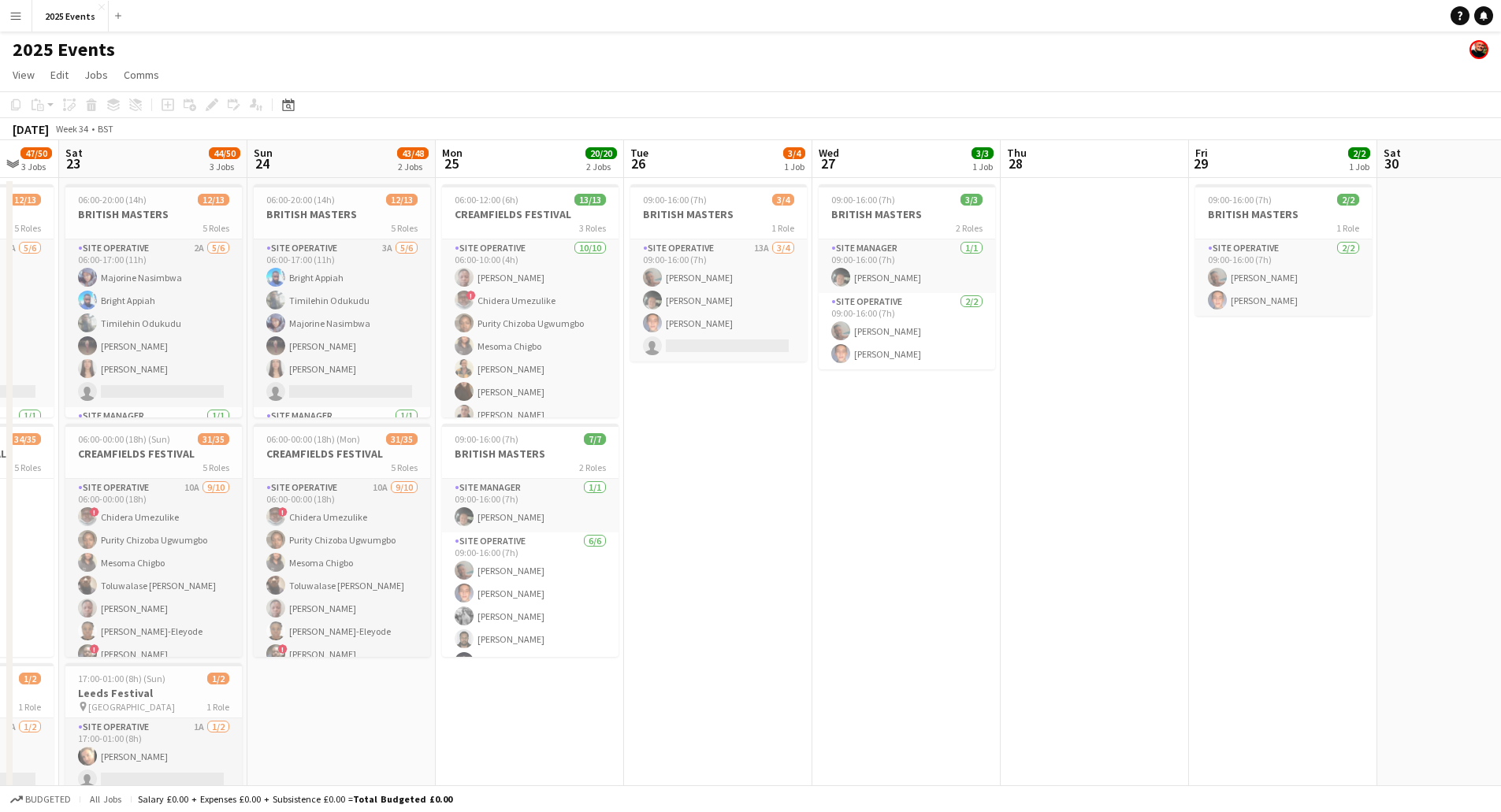
click at [1131, 615] on app-calendar-viewport "Thu 21 34/39 2 Jobs Fri 22 47/50 3 Jobs Sat 23 44/50 3 Jobs Sun 24 43/48 2 Jobs…" at bounding box center [750, 534] width 1501 height 788
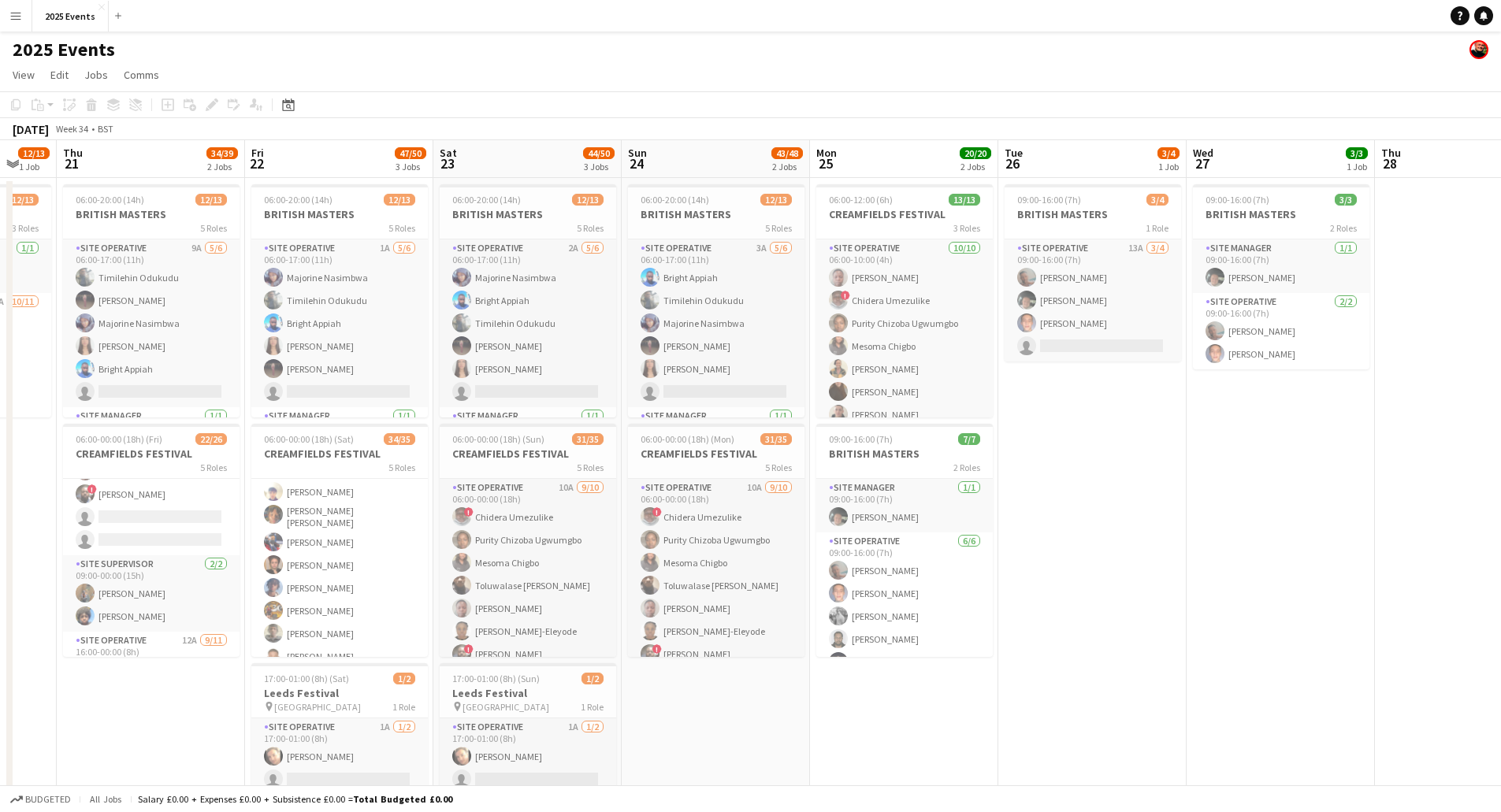
click at [1014, 666] on app-calendar-viewport "Tue 19 16/19 2 Jobs Wed 20 12/13 1 Job Thu 21 34/39 2 Jobs Fri 22 47/50 3 Jobs …" at bounding box center [750, 534] width 1501 height 788
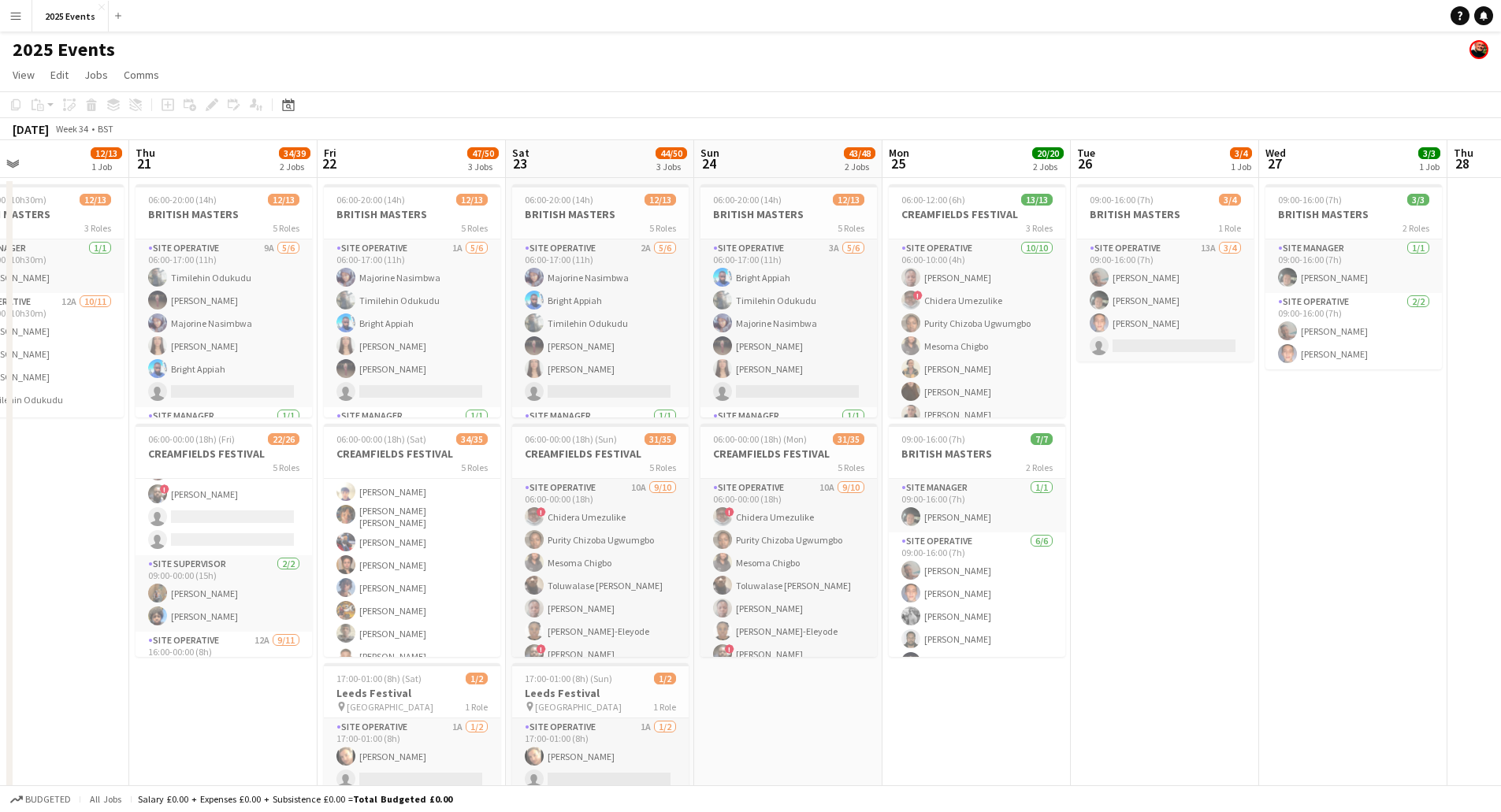
click at [126, 651] on app-calendar-viewport "Sun 17 19/20 3 Jobs Mon 18 20/27 3 Jobs Tue 19 16/19 2 Jobs Wed 20 12/13 1 Job …" at bounding box center [750, 534] width 1501 height 788
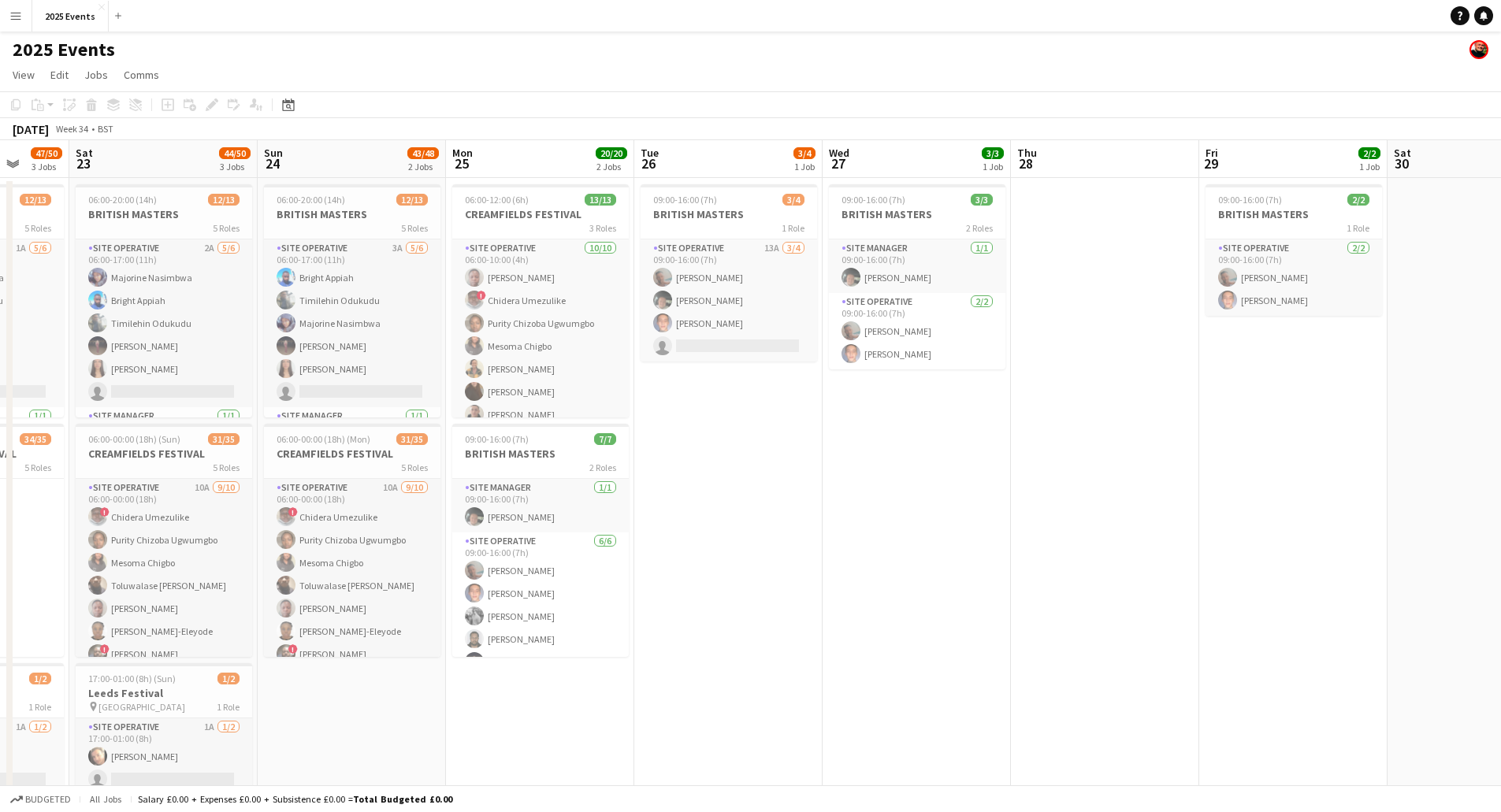
click at [498, 546] on app-calendar-viewport "Tue 19 16/19 2 Jobs Wed 20 12/13 1 Job Thu 21 34/39 2 Jobs Fri 22 47/50 3 Jobs …" at bounding box center [750, 534] width 1501 height 788
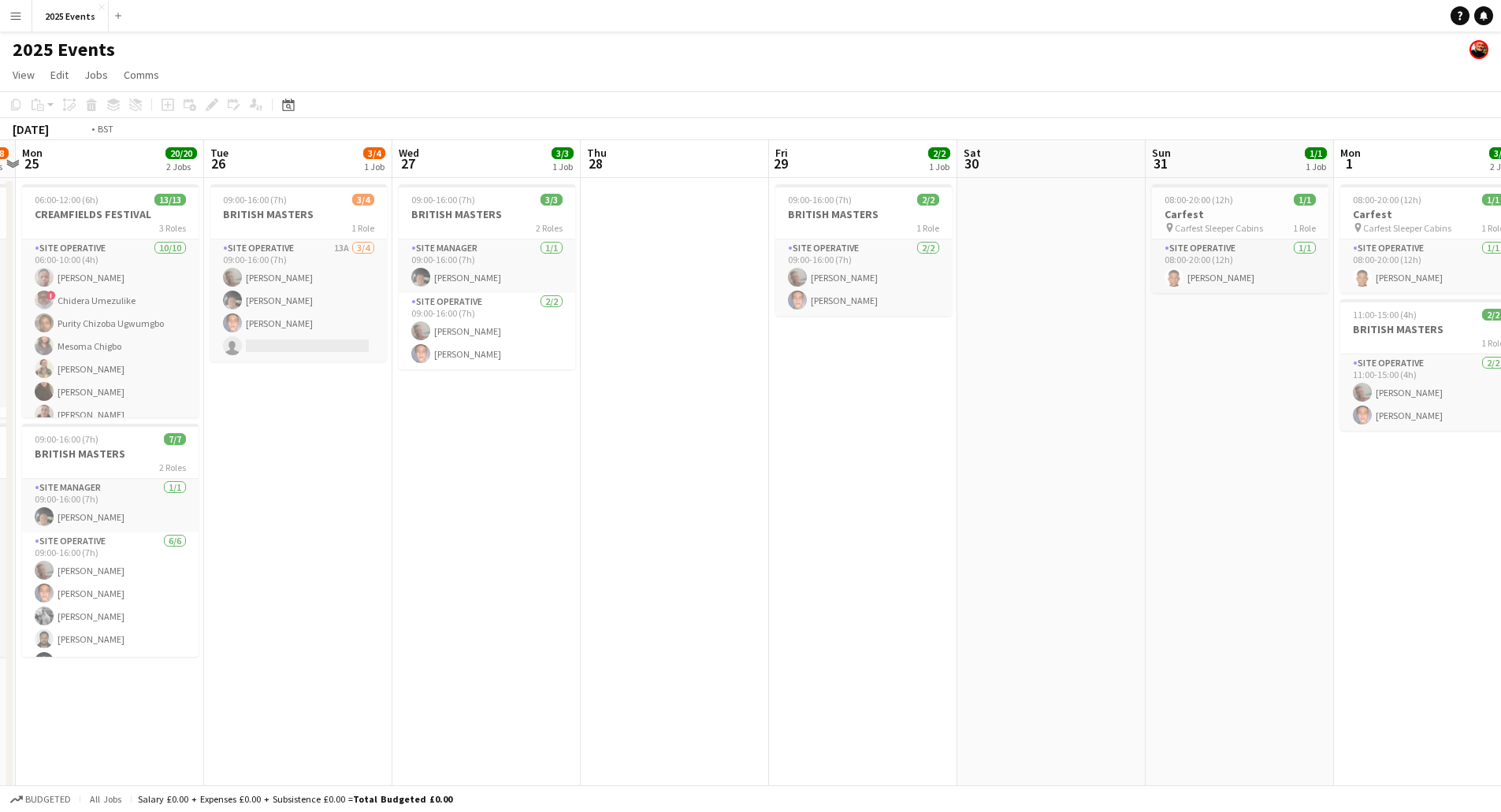
click at [456, 577] on app-calendar-viewport "Thu 21 34/39 2 Jobs Fri 22 47/50 3 Jobs Sat 23 44/50 3 Jobs Sun 24 43/48 2 Jobs…" at bounding box center [750, 534] width 1501 height 788
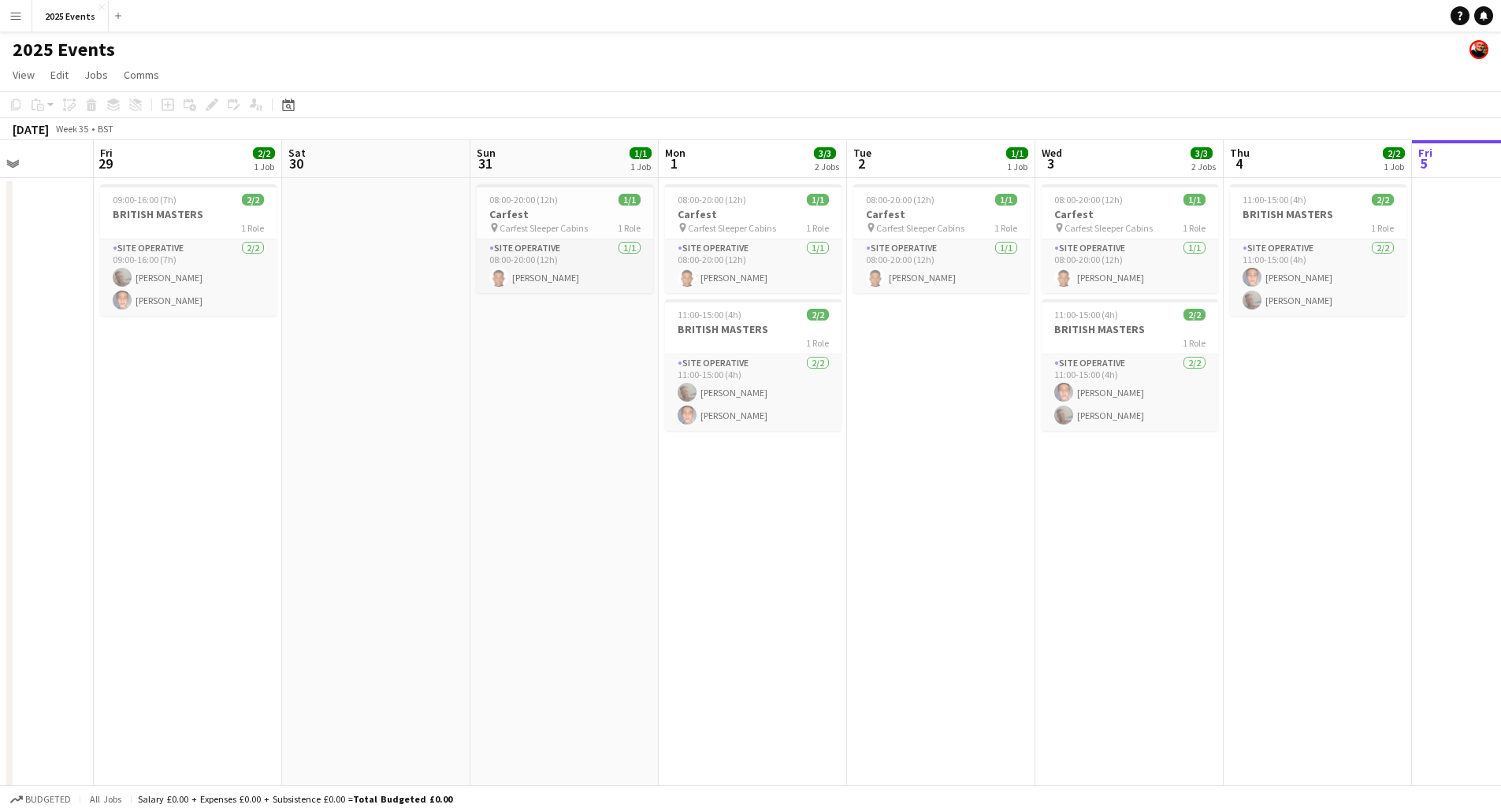
click at [445, 596] on app-calendar-viewport "Mon 25 20/20 2 Jobs Tue 26 3/4 1 Job Wed 27 3/3 1 Job Thu 28 Fri 29 2/2 1 Job S…" at bounding box center [750, 534] width 1501 height 788
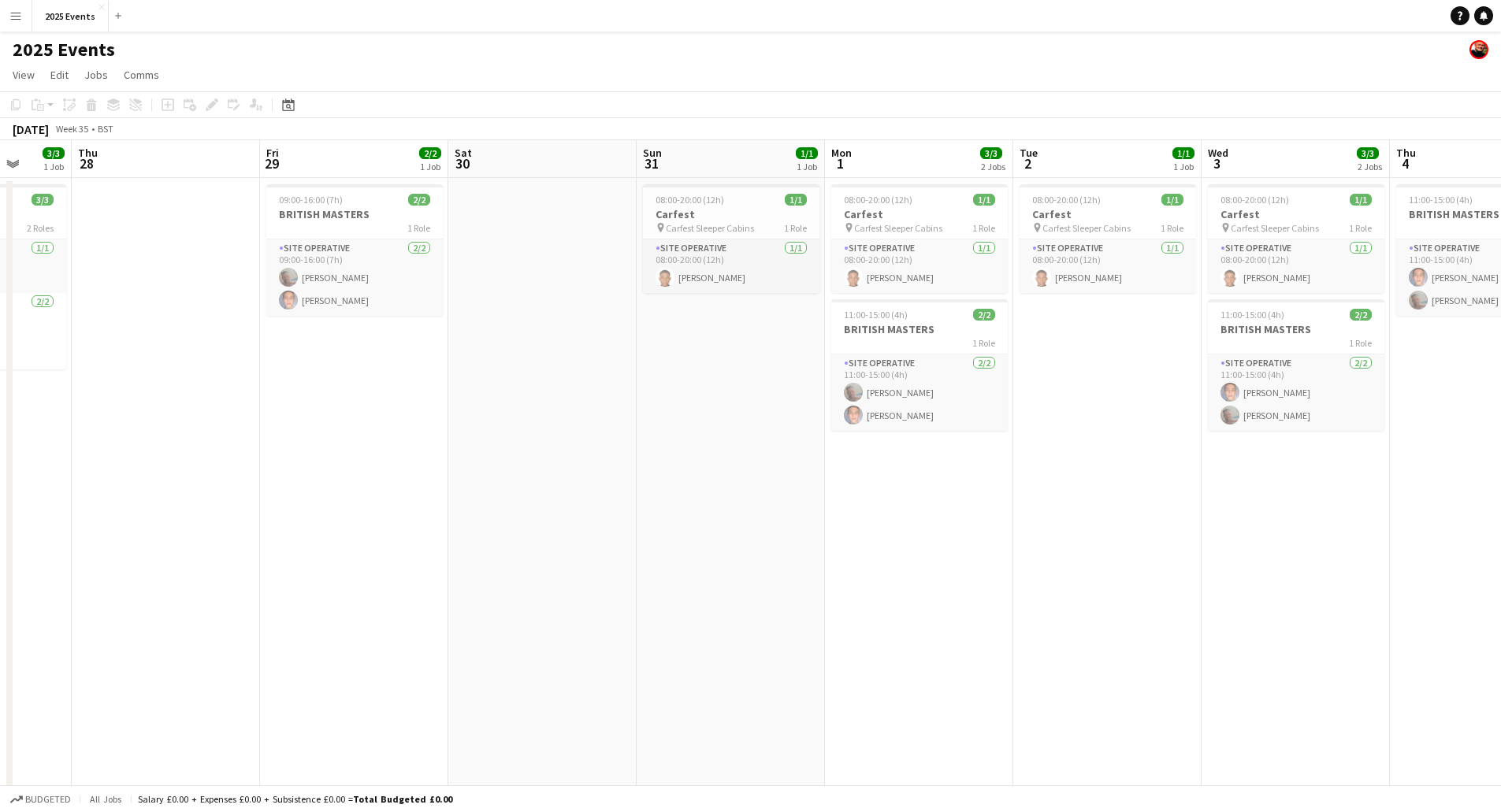
click at [481, 610] on app-calendar-viewport "Mon 25 20/20 2 Jobs Tue 26 3/4 1 Job Wed 27 3/3 1 Job Thu 28 Fri 29 2/2 1 Job S…" at bounding box center [750, 534] width 1501 height 788
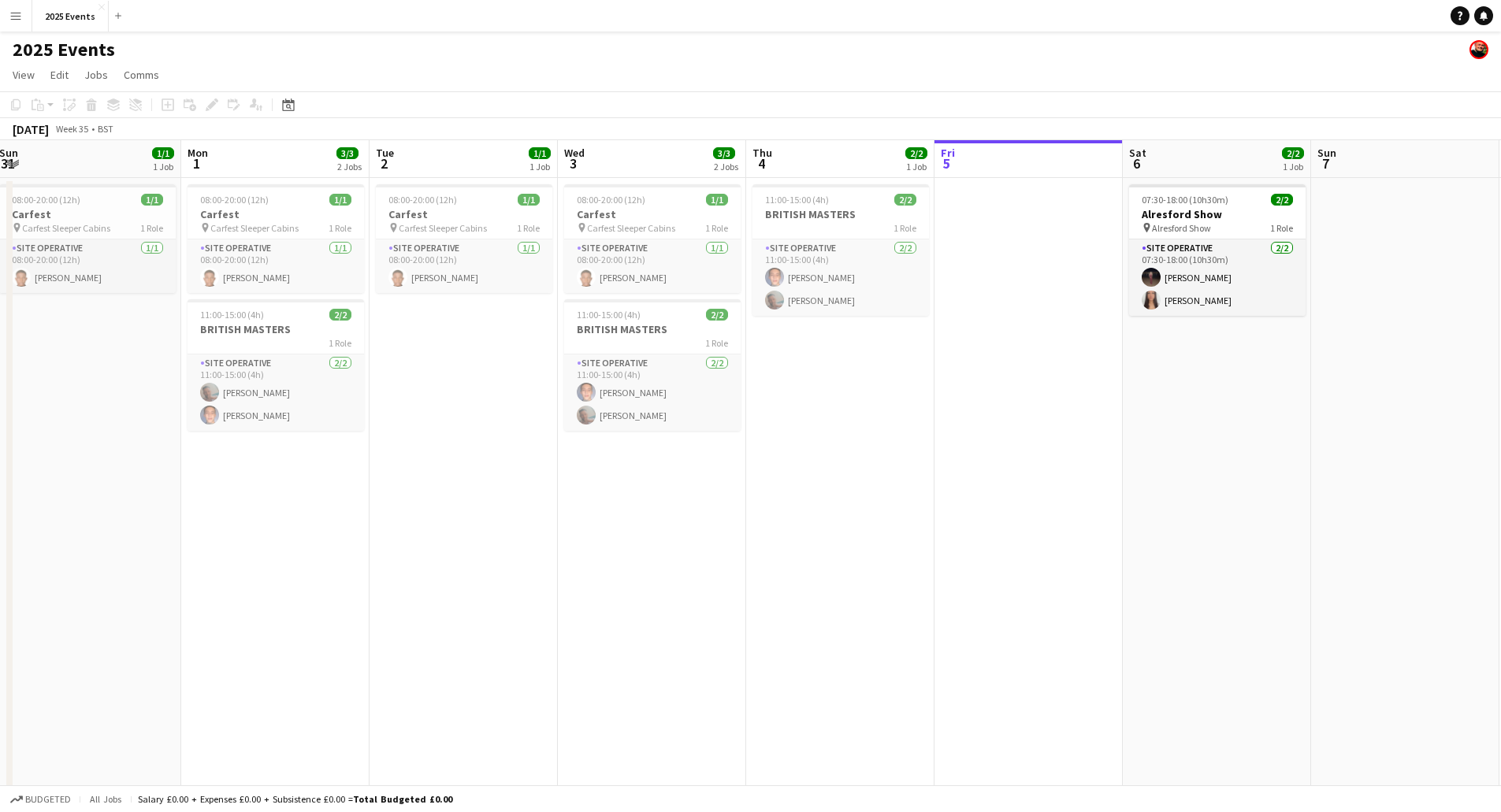
click at [434, 607] on app-calendar-viewport "Wed 27 3/3 1 Job Thu 28 Fri 29 2/2 1 Job Sat 30 Sun 31 1/1 1 Job Mon 1 3/3 2 Jo…" at bounding box center [750, 534] width 1501 height 788
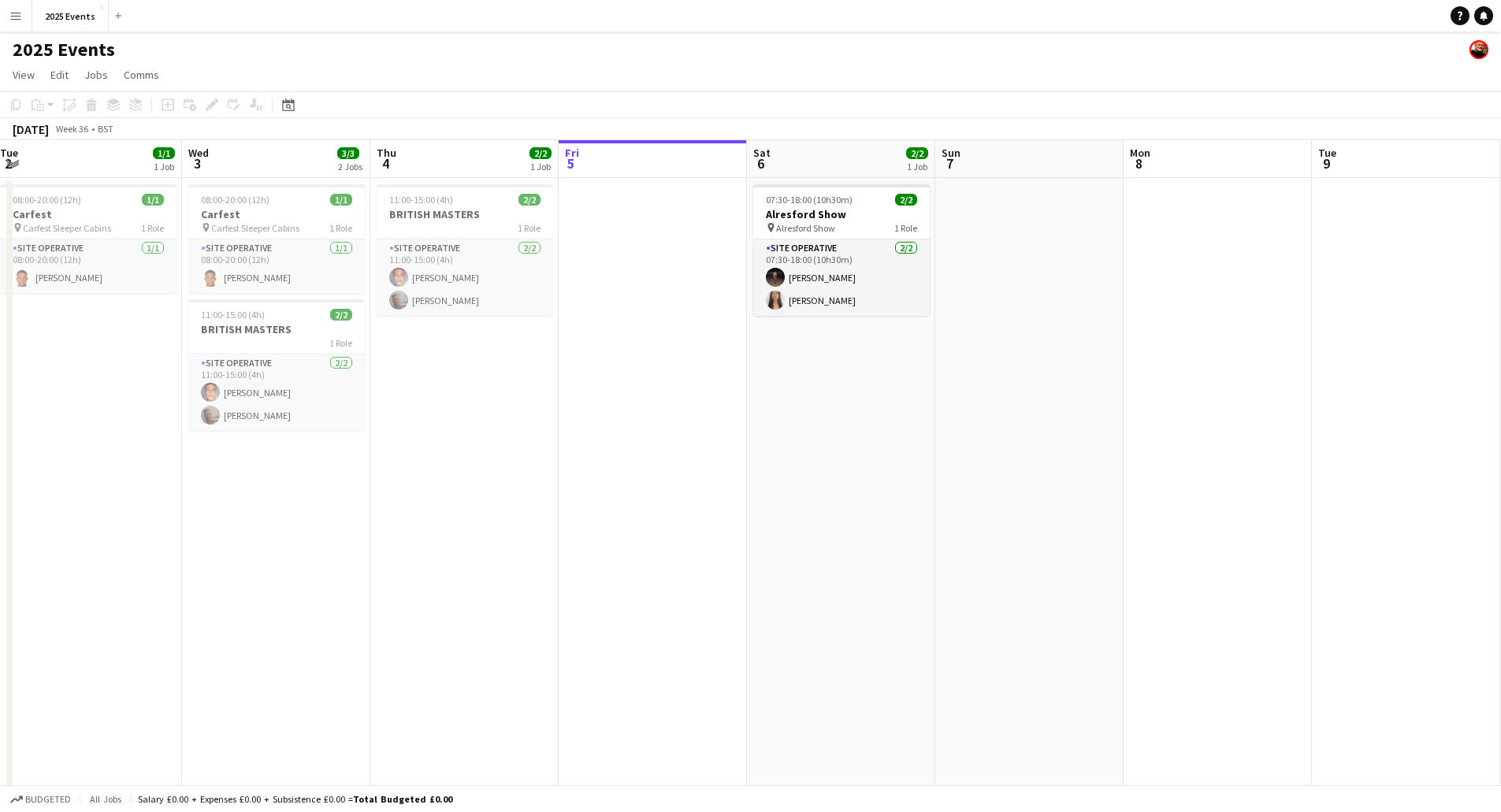
click at [777, 562] on app-calendar-viewport "Fri 29 2/2 1 Job Sat 30 Sun 31 1/1 1 Job Mon 1 3/3 2 Jobs Tue 2 1/1 1 Job Wed 3…" at bounding box center [750, 534] width 1501 height 788
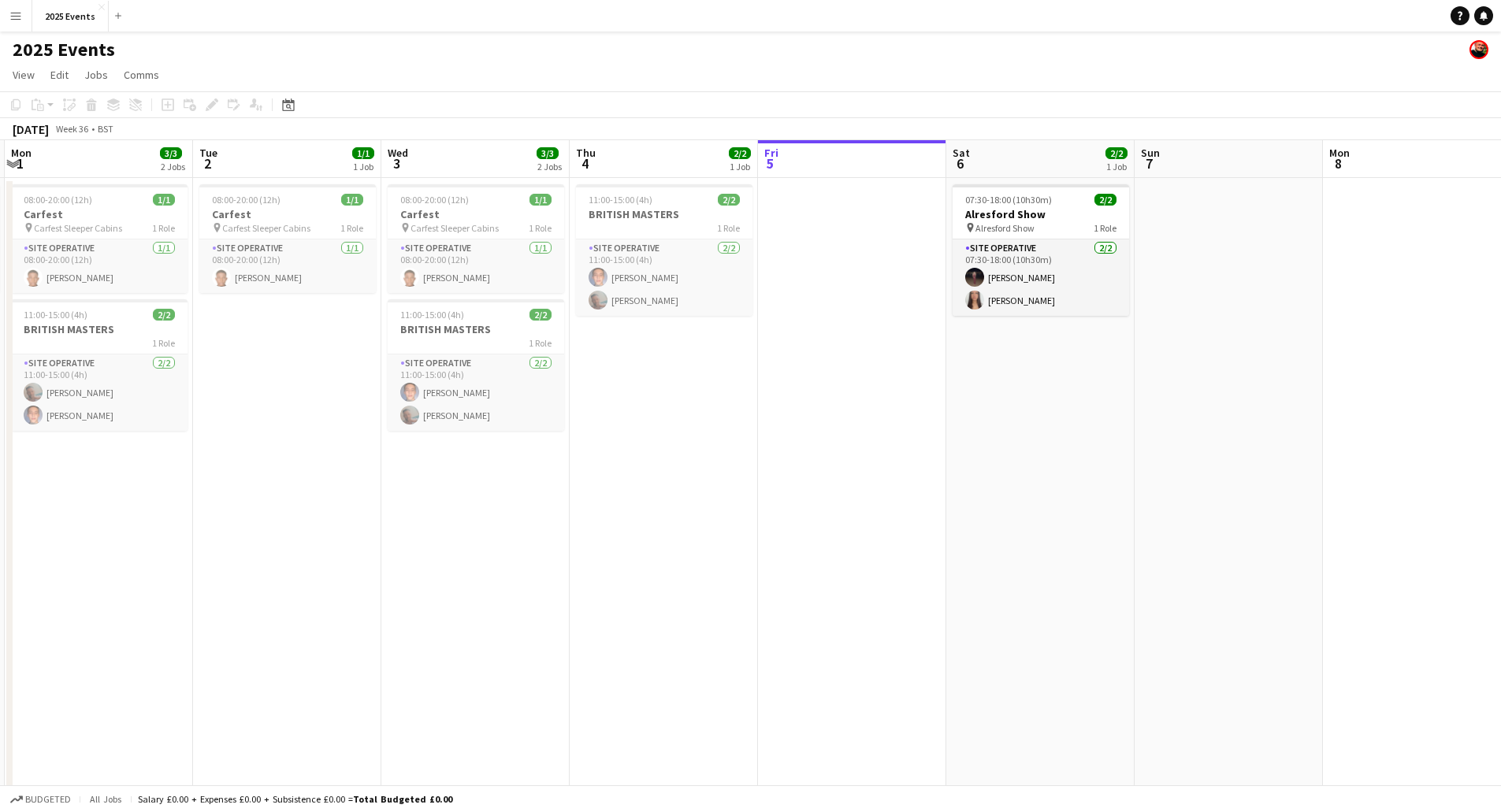
click at [631, 540] on app-calendar-viewport "Fri 29 2/2 1 Job Sat 30 Sun 31 1/1 1 Job Mon 1 3/3 2 Jobs Tue 2 1/1 1 Job Wed 3…" at bounding box center [750, 534] width 1501 height 788
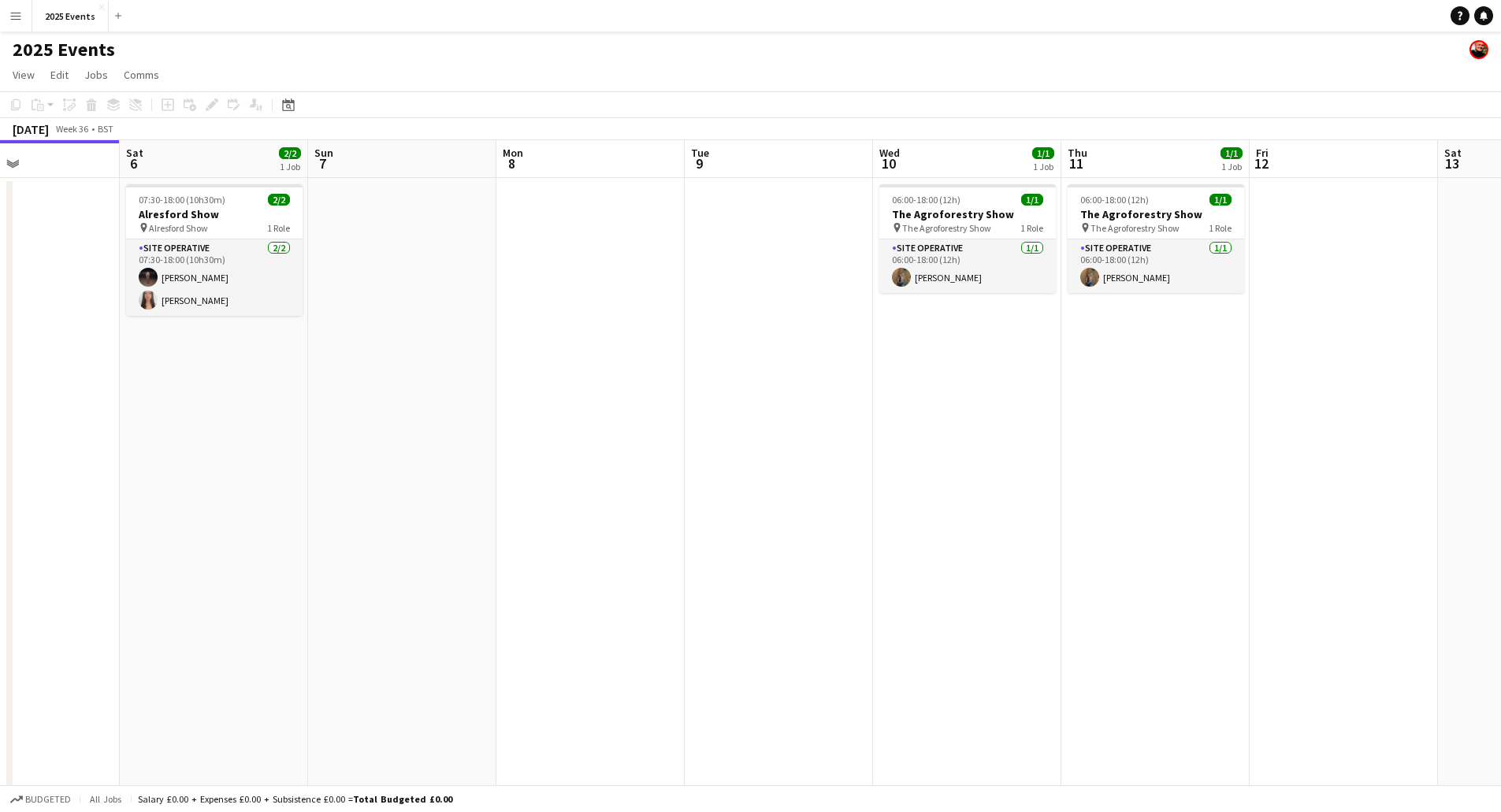
click at [616, 536] on app-calendar-viewport "Tue 2 1/1 1 Job Wed 3 3/3 2 Jobs Thu 4 2/2 1 Job Fri 5 Sat 6 2/2 1 Job Sun 7 Mo…" at bounding box center [750, 534] width 1501 height 788
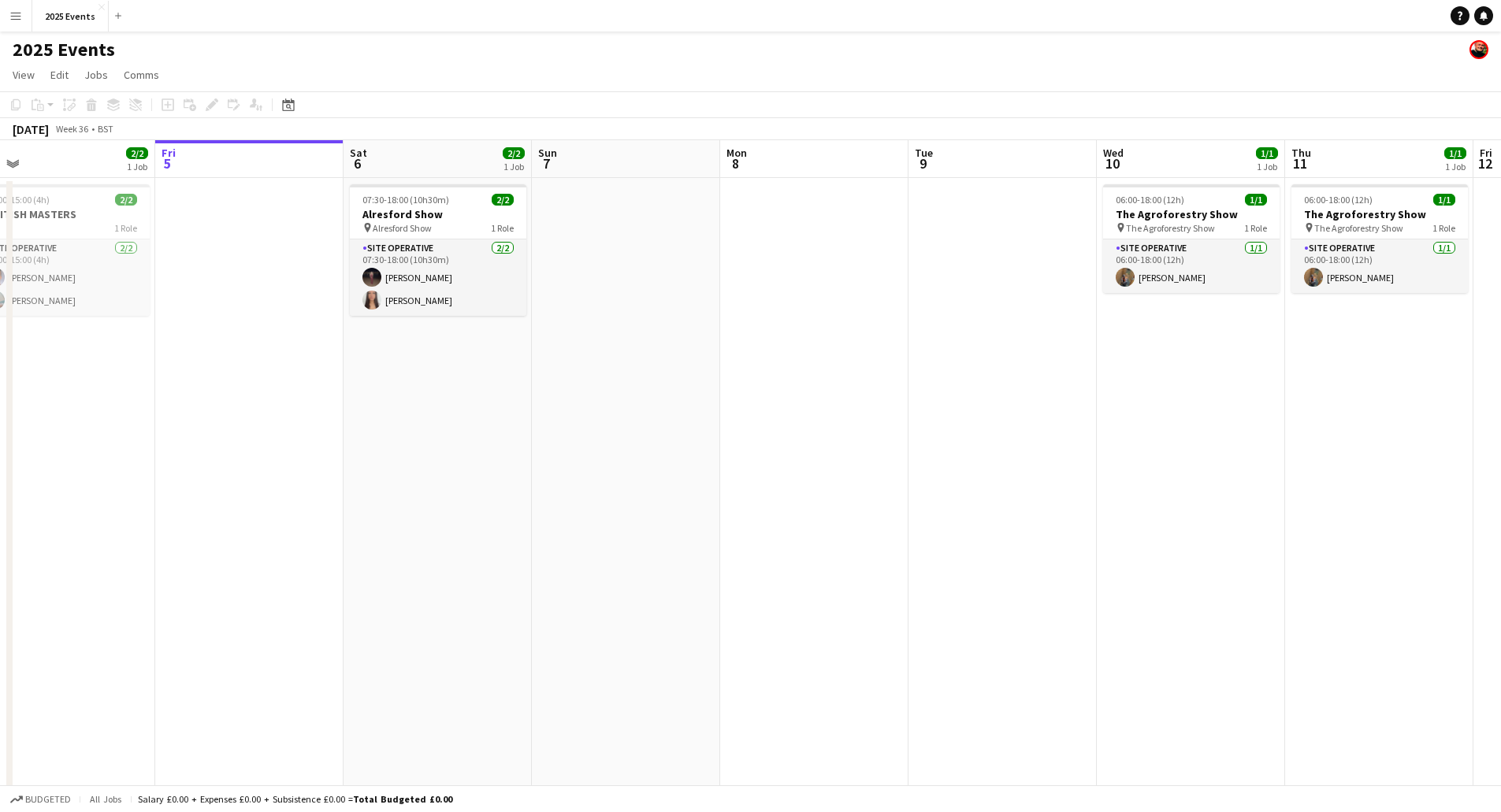
click at [1283, 445] on app-calendar-viewport "Tue 2 1/1 1 Job Wed 3 3/3 2 Jobs Thu 4 2/2 1 Job Fri 5 Sat 6 2/2 1 Job Sun 7 Mo…" at bounding box center [750, 534] width 1501 height 788
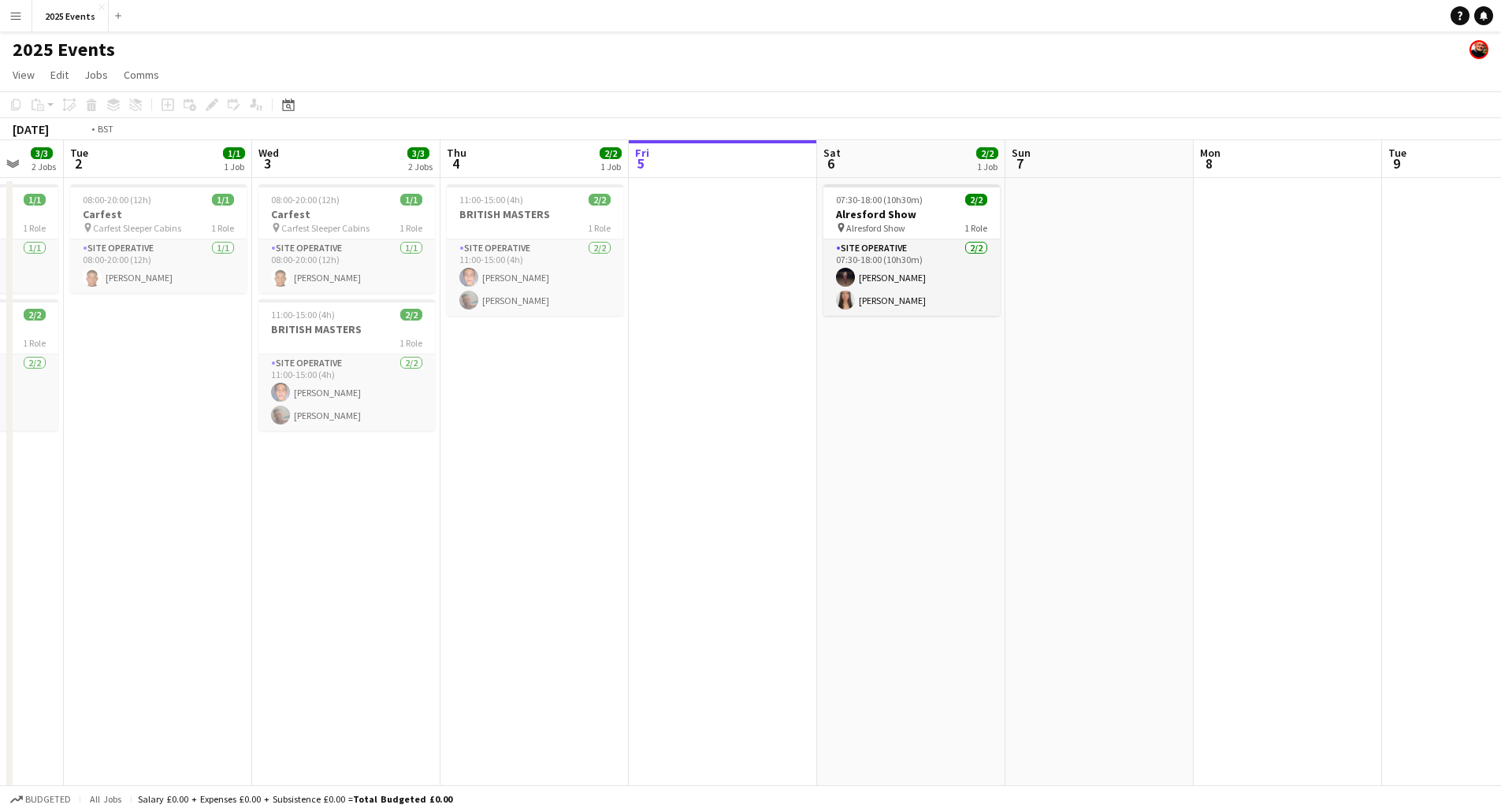
scroll to position [0, 498]
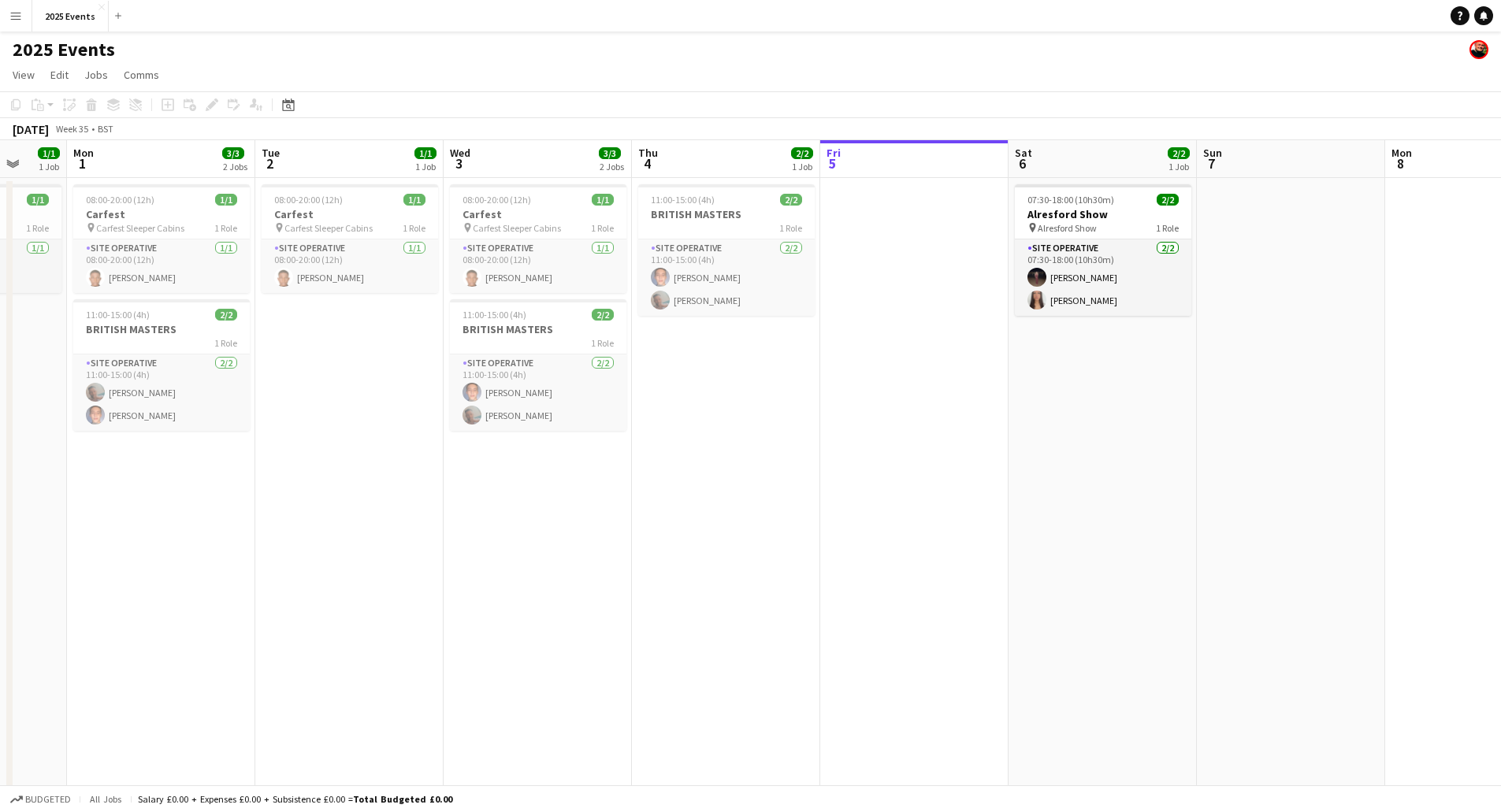
click at [911, 485] on app-calendar-viewport "Fri 29 2/2 1 Job Sat 30 Sun 31 1/1 1 Job Mon 1 3/3 2 Jobs Tue 2 1/1 1 Job Wed 3…" at bounding box center [750, 534] width 1501 height 788
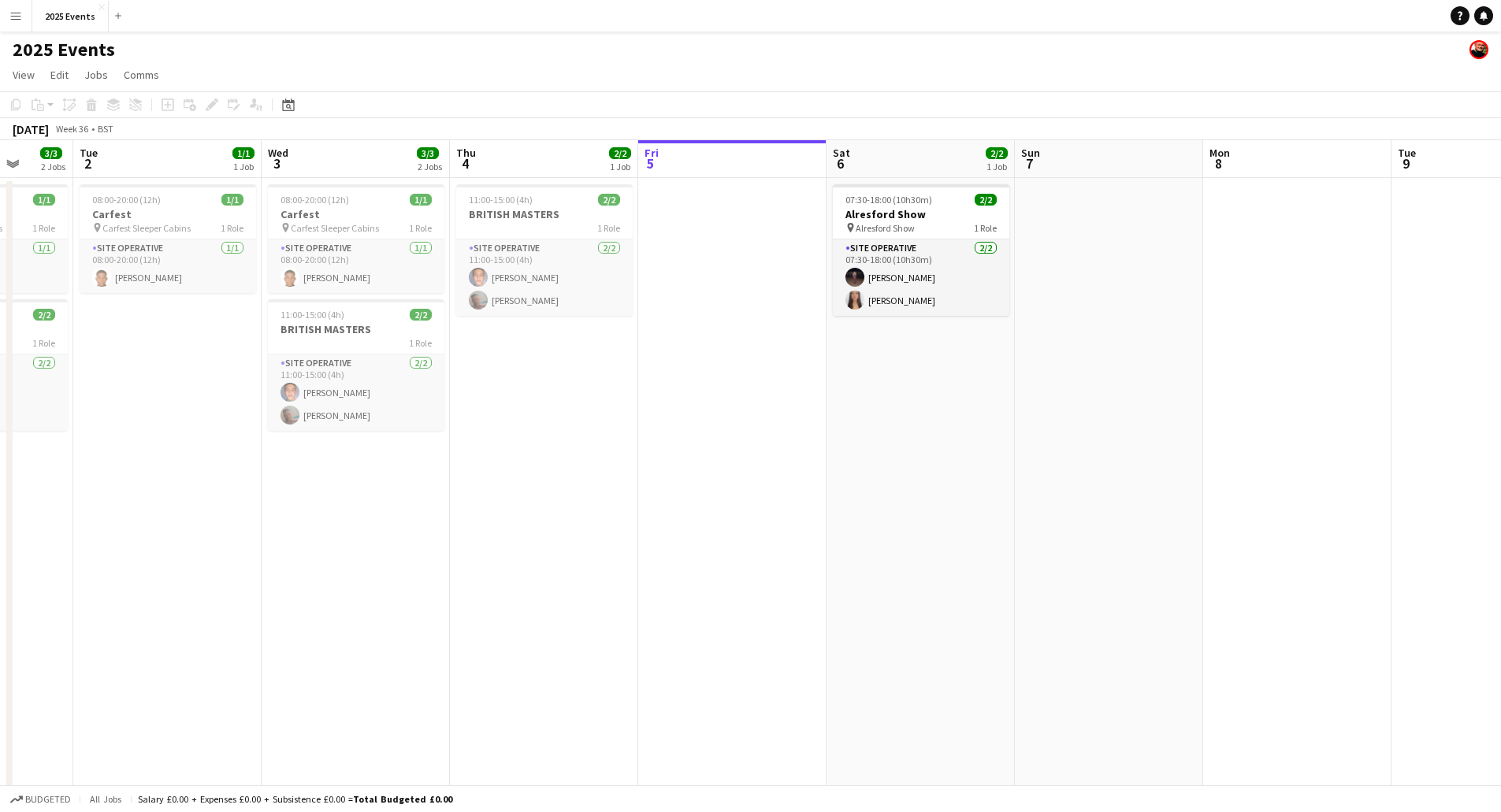
click at [580, 520] on app-calendar-viewport "Fri 29 2/2 1 Job Sat 30 Sun 31 1/1 1 Job Mon 1 3/3 2 Jobs Tue 2 1/1 1 Job Wed 3…" at bounding box center [750, 534] width 1501 height 788
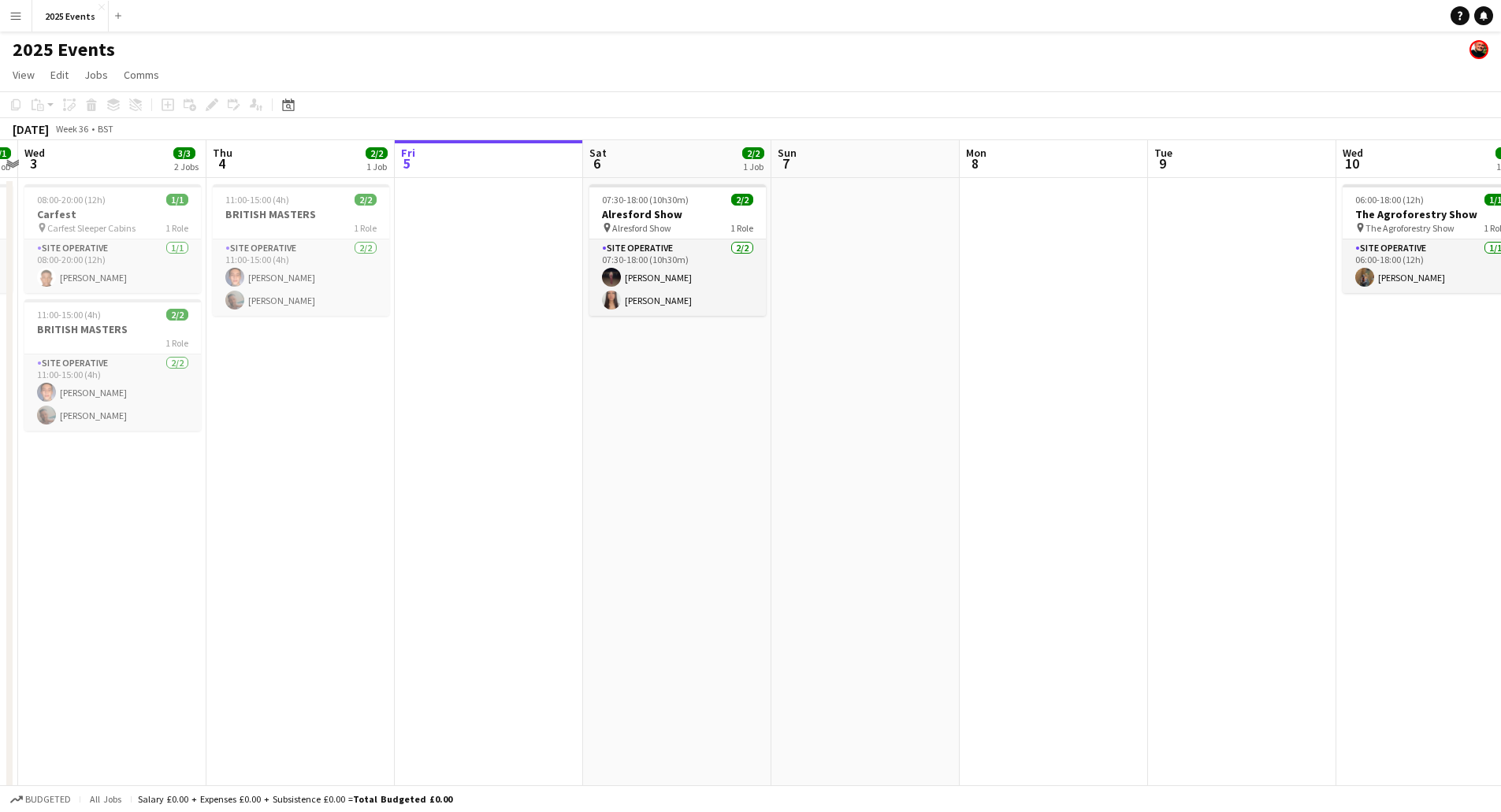
click at [449, 500] on app-calendar-viewport "Sun 31 1/1 1 Job Mon 1 3/3 2 Jobs Tue 2 1/1 1 Job Wed 3 3/3 2 Jobs Thu 4 2/2 1 …" at bounding box center [750, 534] width 1501 height 788
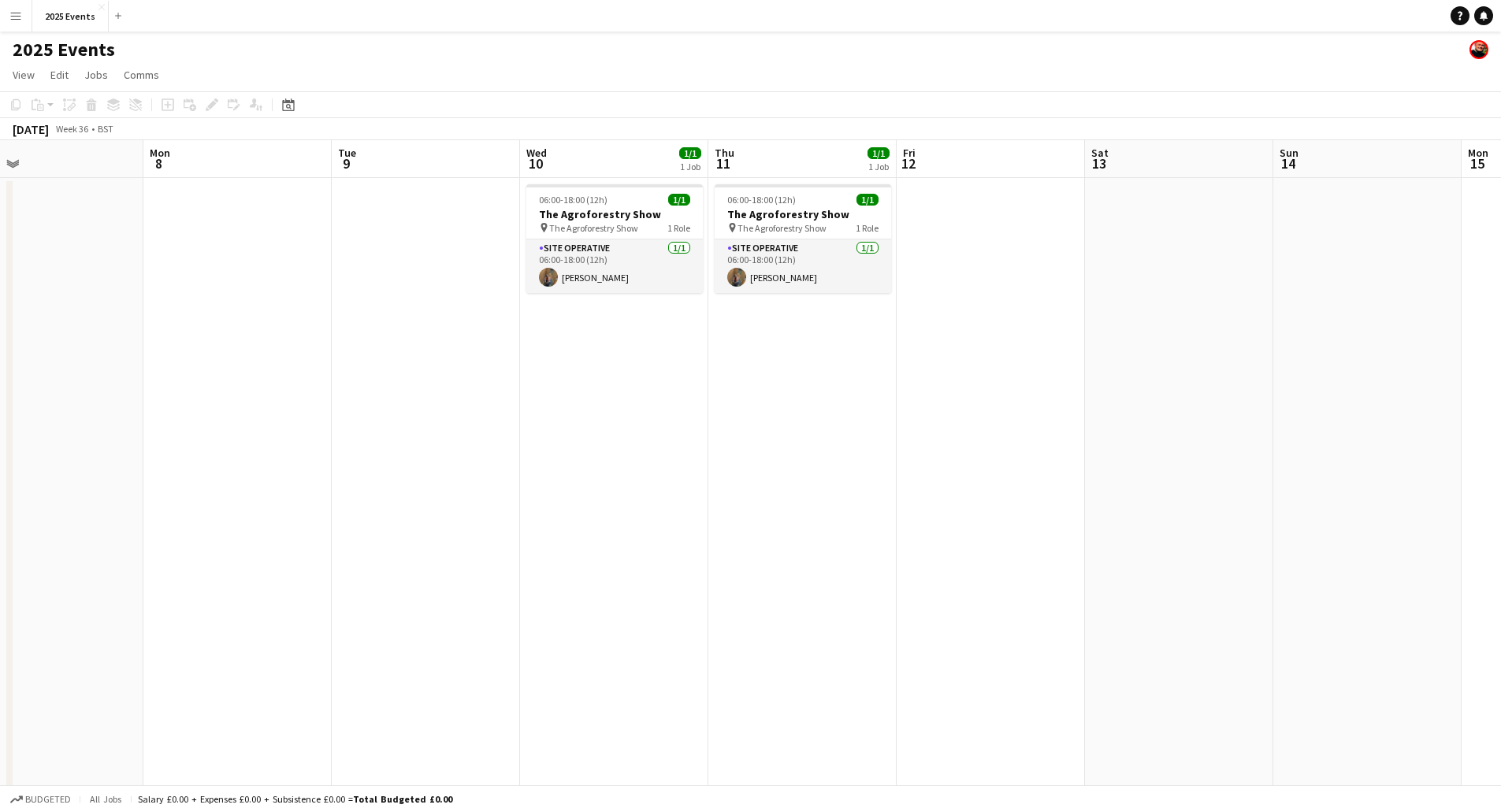
click at [530, 514] on app-calendar-viewport "Wed 3 3/3 2 Jobs Thu 4 2/2 1 Job Fri 5 Sat 6 2/2 1 Job Sun 7 Mon 8 Tue 9 Wed 10…" at bounding box center [750, 534] width 1501 height 788
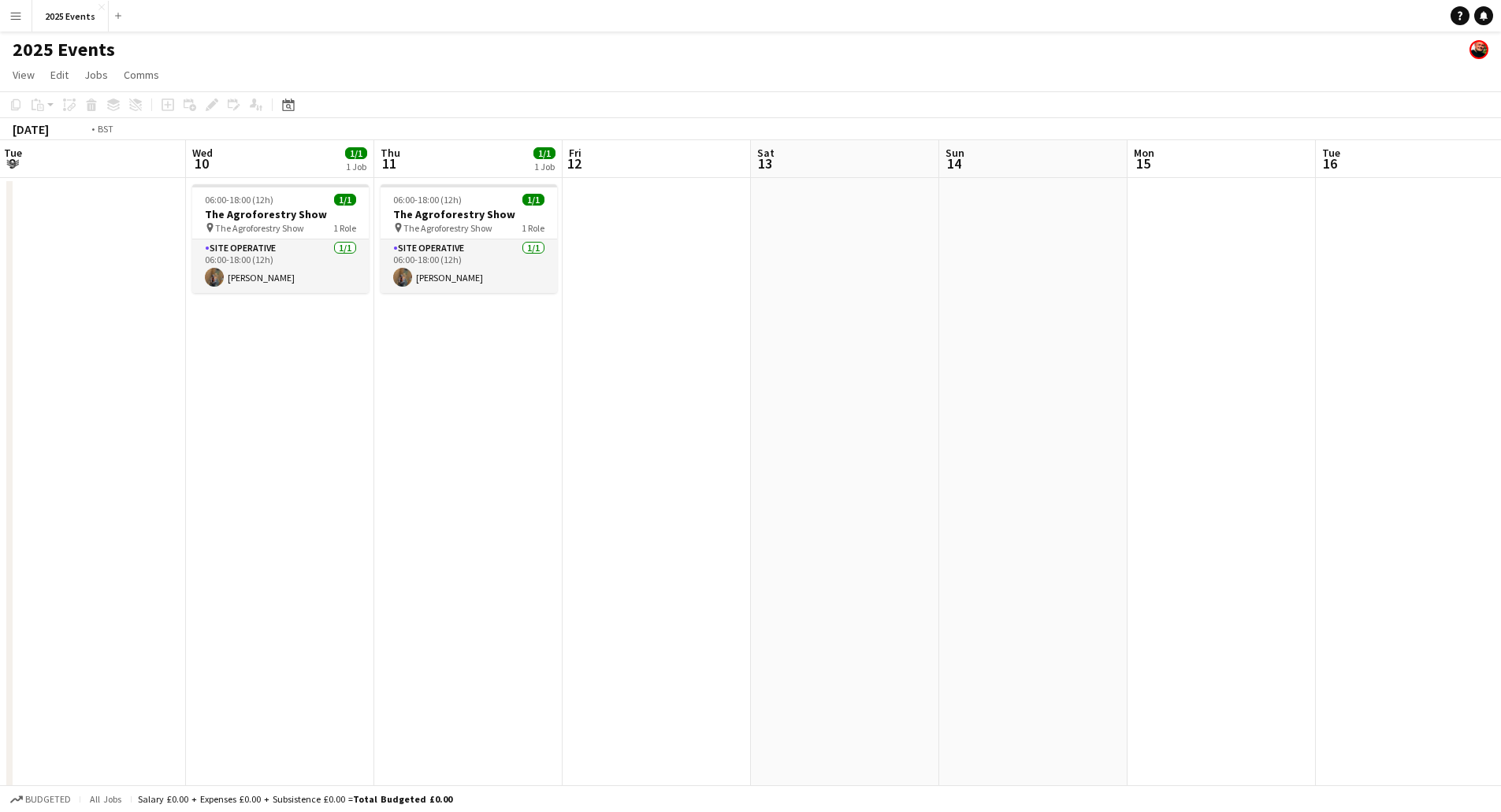
click at [563, 477] on app-calendar-viewport "Fri 5 Sat 6 2/2 1 Job Sun 7 Mon 8 Tue 9 Wed 10 1/1 1 Job Thu 11 1/1 1 Job Fri 1…" at bounding box center [750, 534] width 1501 height 788
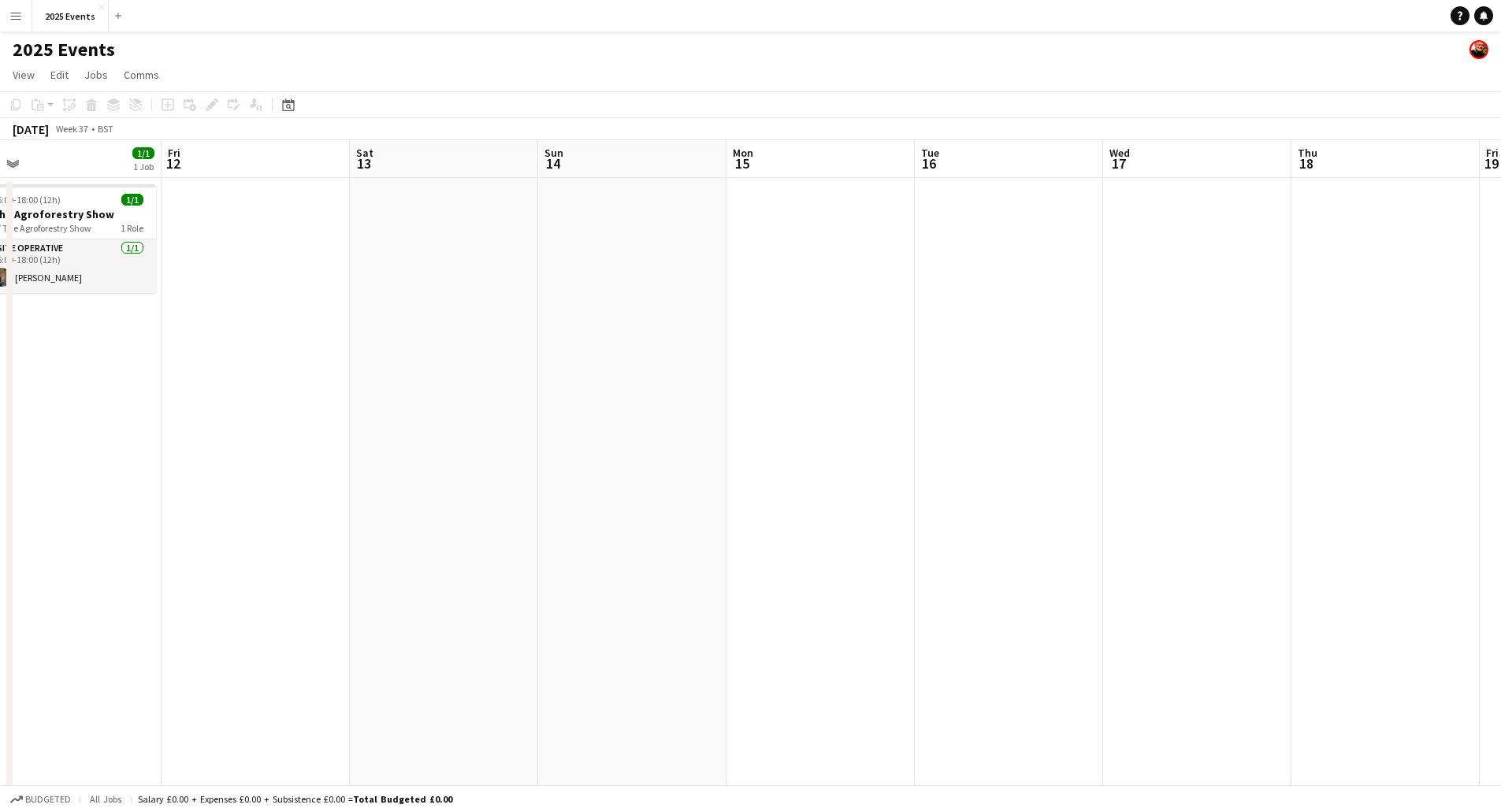
click at [521, 508] on app-calendar-viewport "Sun 7 Mon 8 Tue 9 Wed 10 1/1 1 Job Thu 11 1/1 1 Job Fri 12 Sat 13 Sun 14 Mon 15…" at bounding box center [750, 534] width 1501 height 788
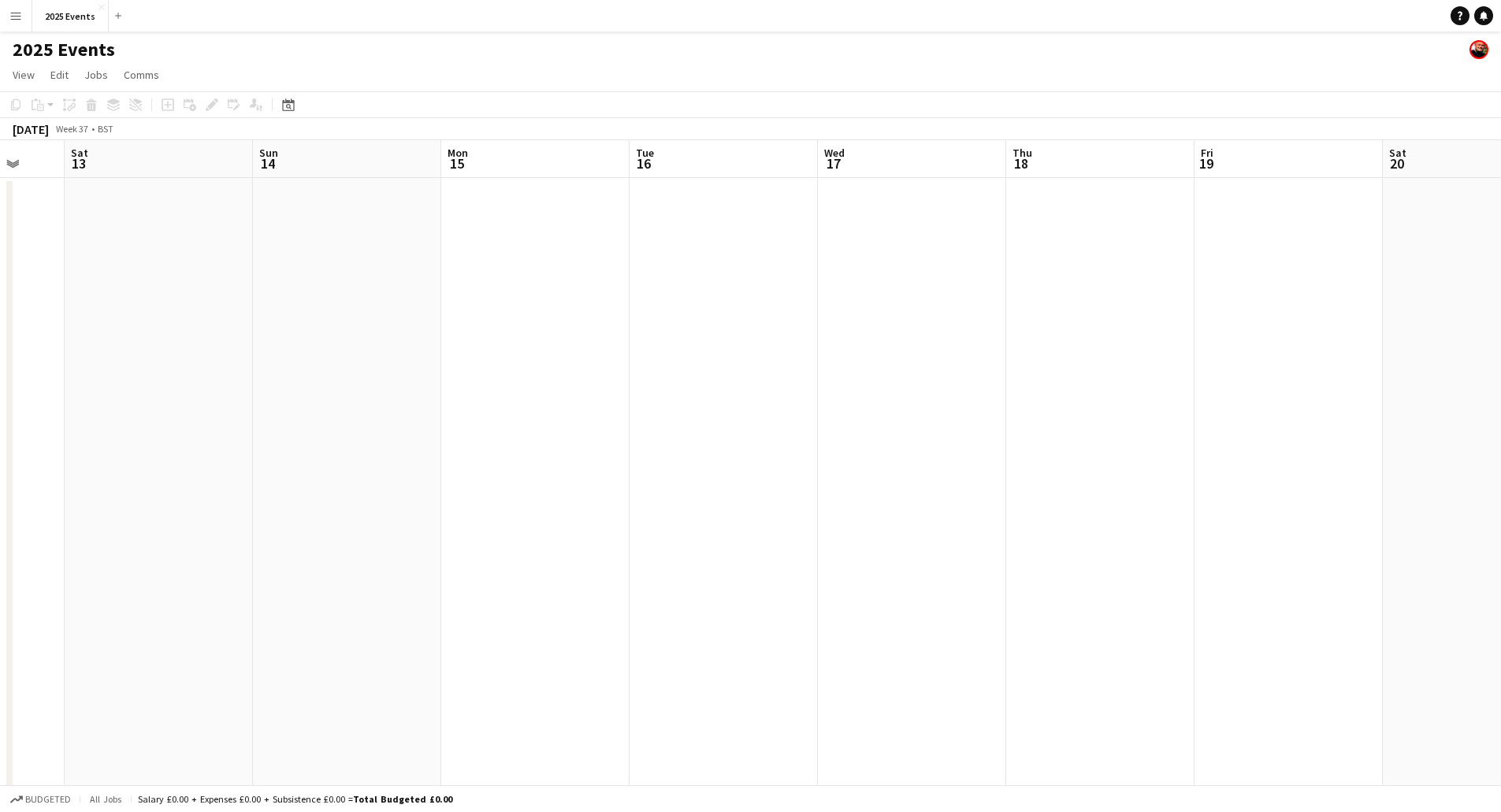
click at [568, 501] on app-calendar-viewport "Tue 9 Wed 10 1/1 1 Job Thu 11 1/1 1 Job Fri 12 Sat 13 Sun 14 Mon 15 Tue 16 Wed …" at bounding box center [750, 534] width 1501 height 788
click at [530, 502] on app-calendar-viewport "Tue 9 Wed 10 1/1 1 Job Thu 11 1/1 1 Job Fri 12 Sat 13 Sun 14 Mon 15 Tue 16 Wed …" at bounding box center [750, 534] width 1501 height 788
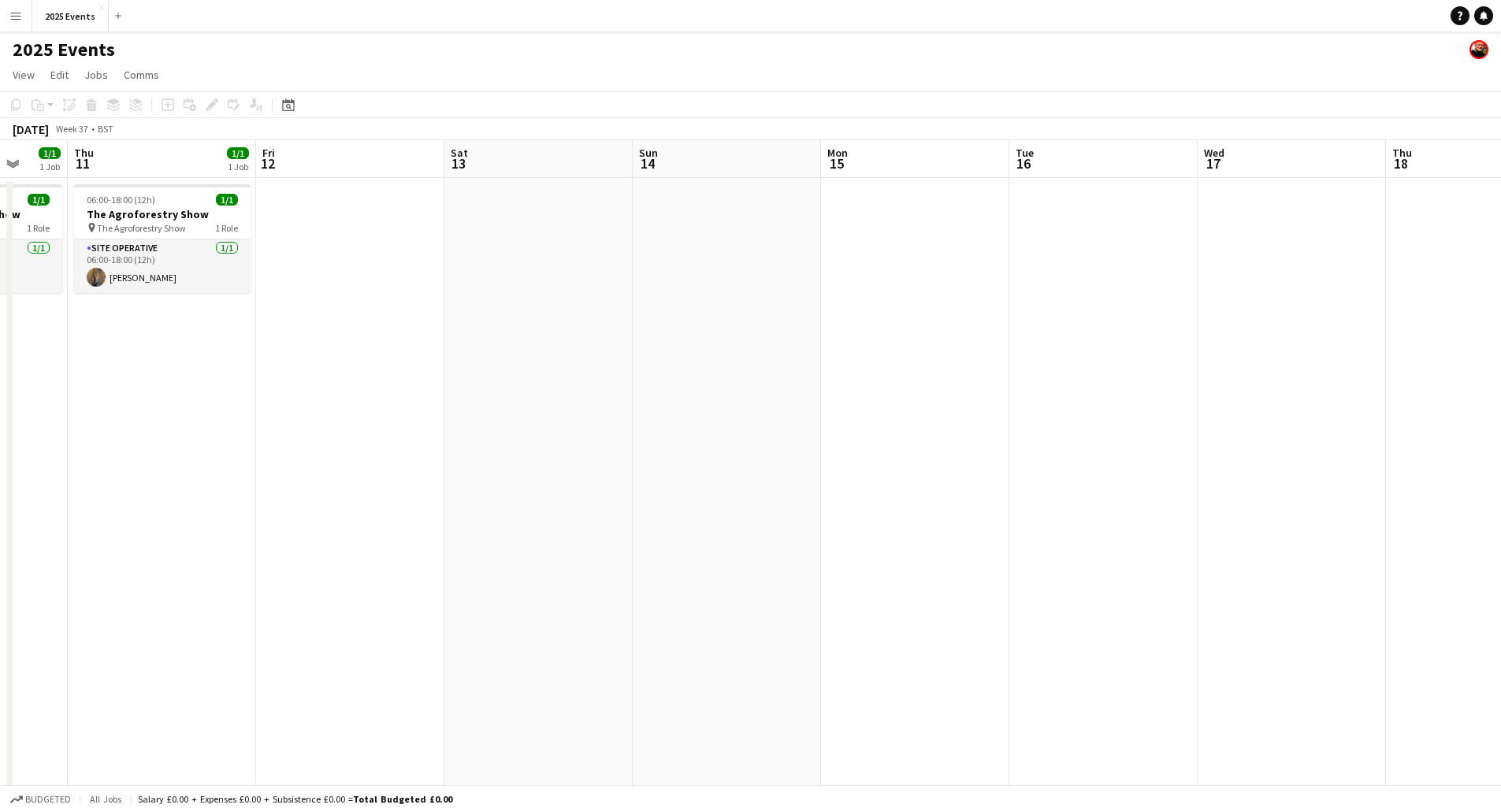
click at [1066, 471] on app-calendar-viewport "Tue 9 Wed 10 1/1 1 Job Thu 11 1/1 1 Job Fri 12 Sat 13 Sun 14 Mon 15 Tue 16 Wed …" at bounding box center [750, 534] width 1501 height 788
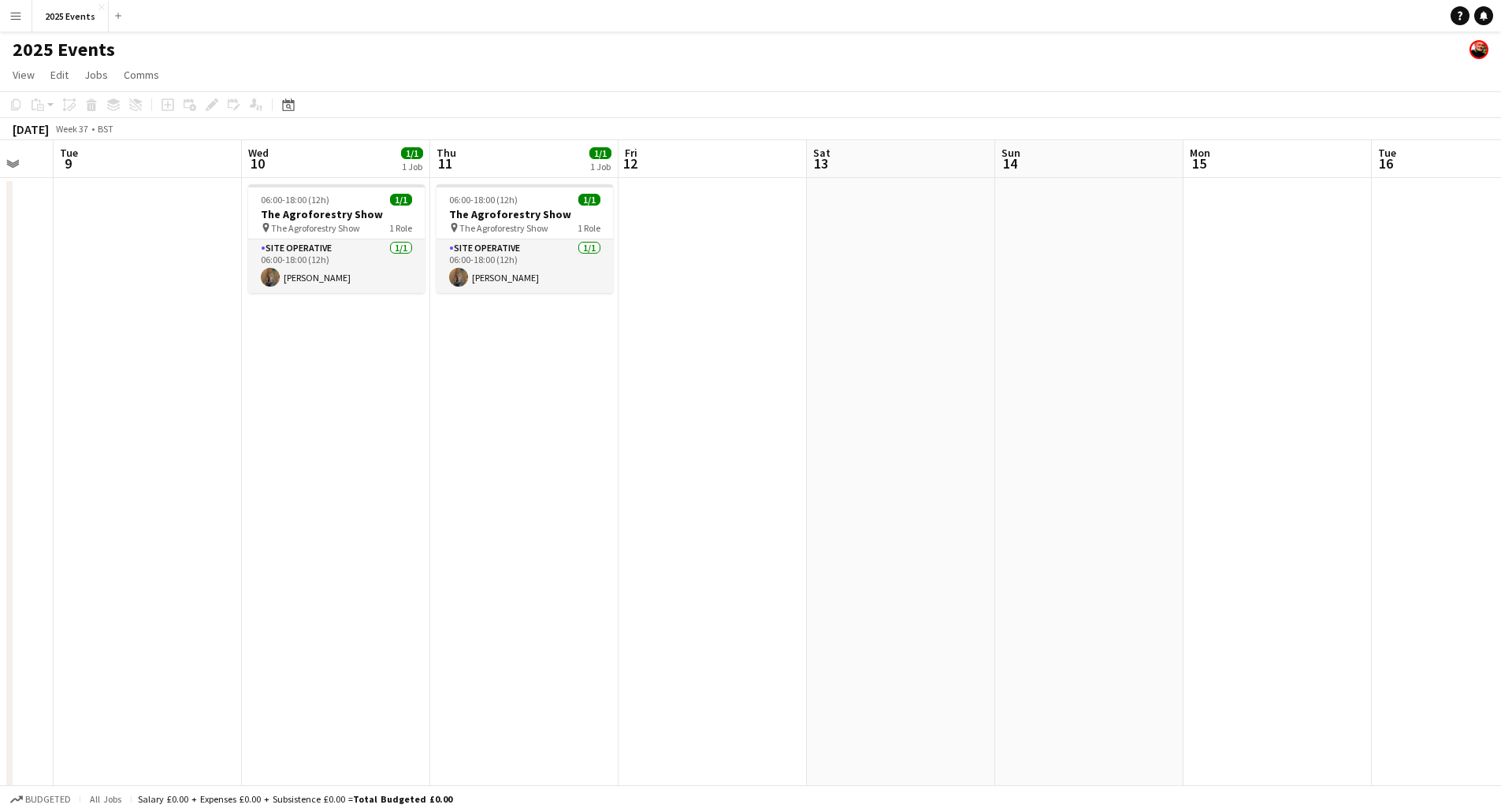
click at [835, 498] on app-calendar-viewport "Sun 7 Mon 8 Tue 9 Wed 10 1/1 1 Job Thu 11 1/1 1 Job Fri 12 Sat 13 Sun 14 Mon 15…" at bounding box center [750, 534] width 1501 height 788
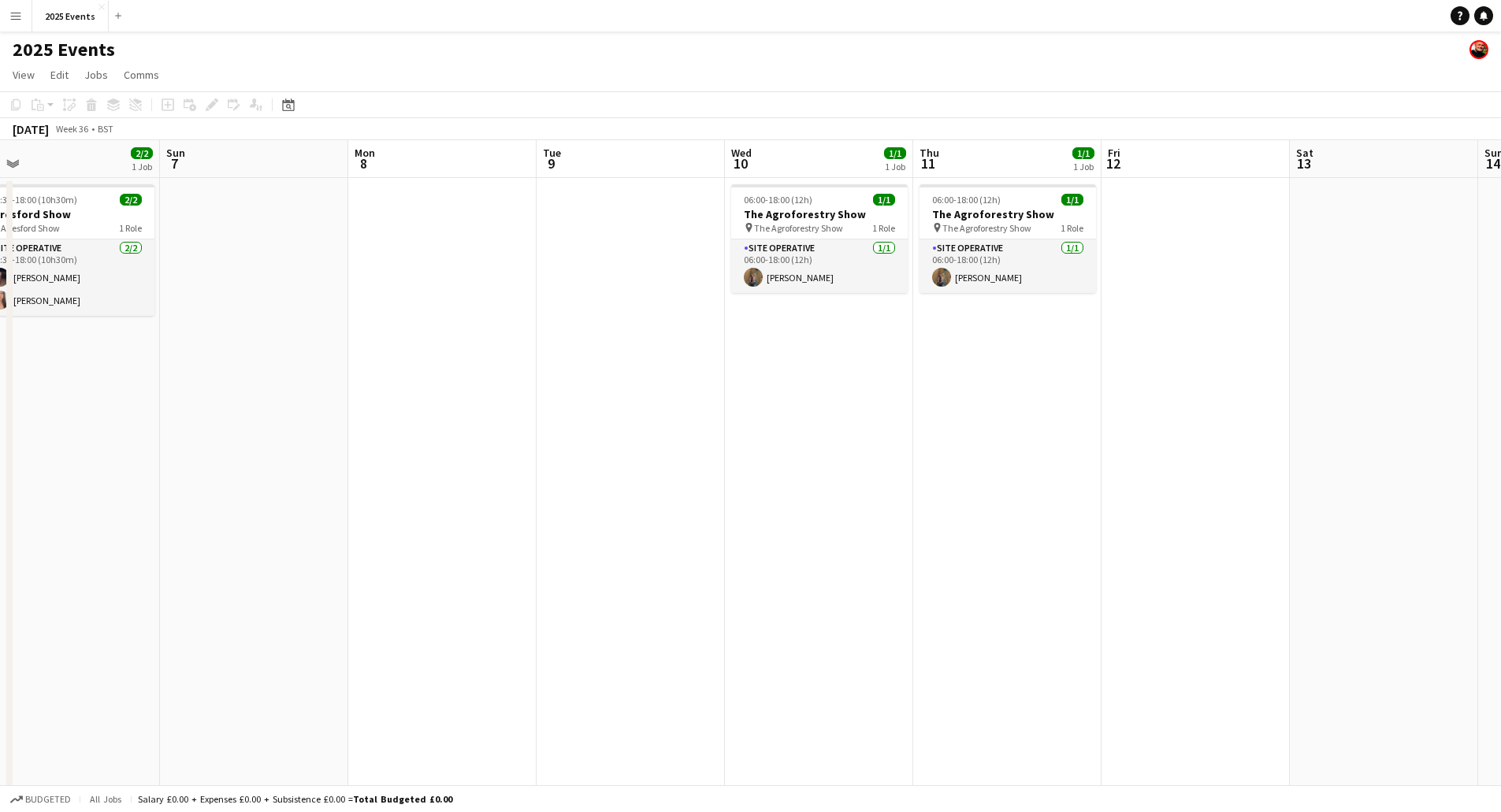
click at [904, 487] on app-calendar-viewport "Thu 4 2/2 1 Job Fri 5 Sat 6 2/2 1 Job Sun 7 Mon 8 Tue 9 Wed 10 1/1 1 Job Thu 11…" at bounding box center [750, 534] width 1501 height 788
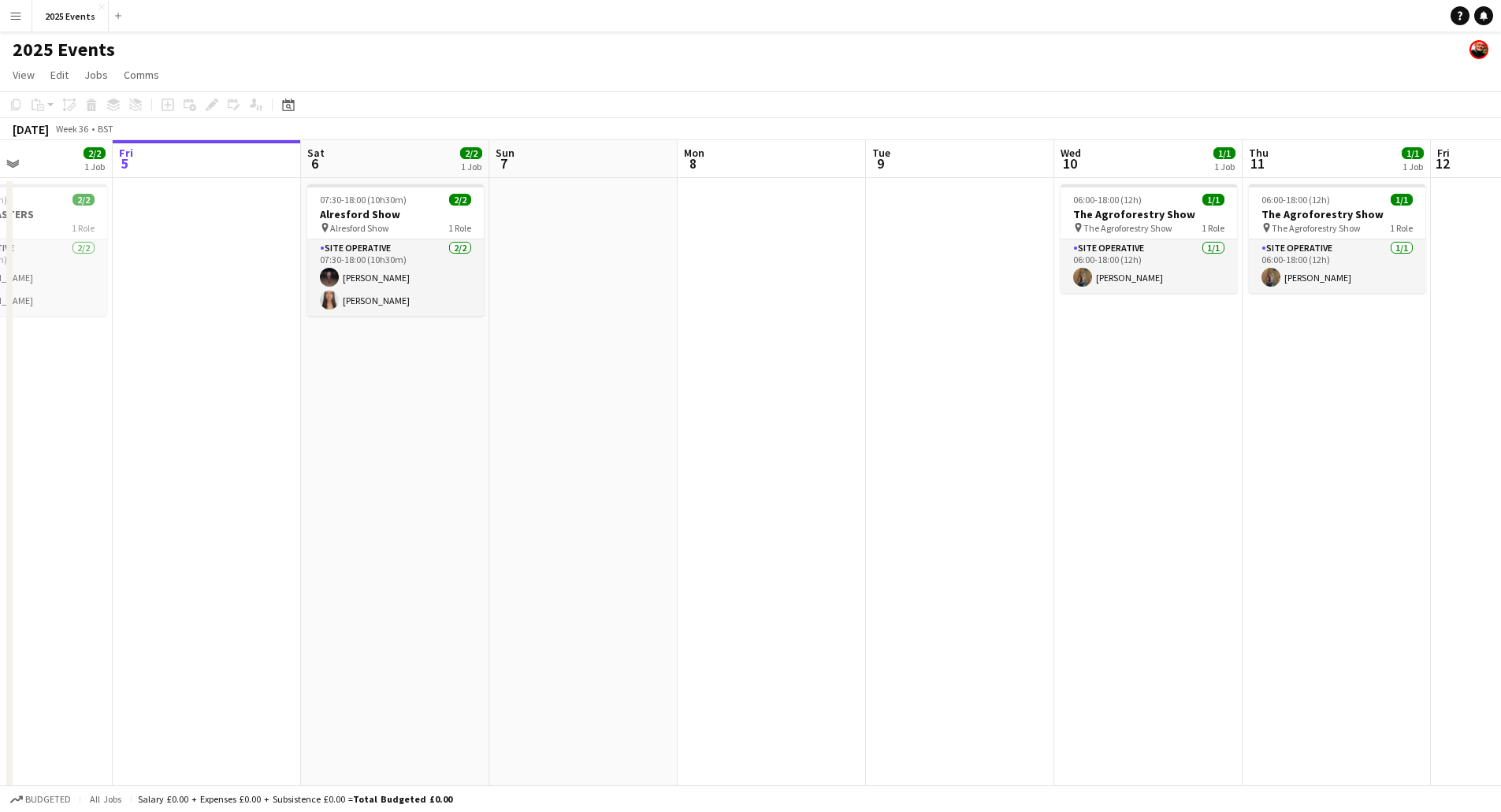
click at [812, 488] on app-calendar-viewport "Tue 2 1/1 1 Job Wed 3 3/3 2 Jobs Thu 4 2/2 1 Job Fri 5 Sat 6 2/2 1 Job Sun 7 Mo…" at bounding box center [750, 534] width 1501 height 788
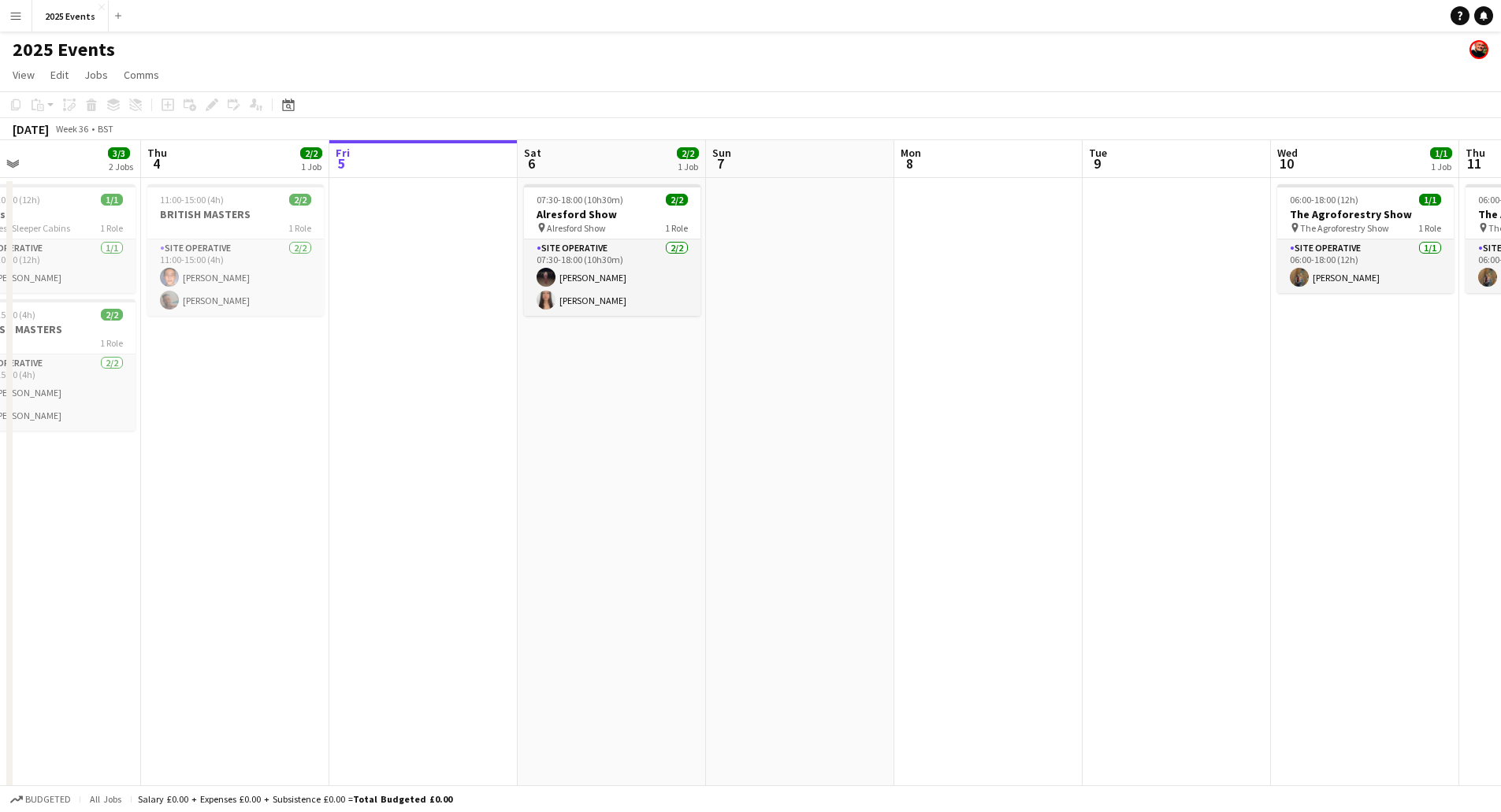
click at [892, 476] on app-calendar-viewport "Mon 1 3/3 2 Jobs Tue 2 1/1 1 Job Wed 3 3/3 2 Jobs Thu 4 2/2 1 Job Fri 5 Sat 6 2…" at bounding box center [750, 534] width 1501 height 788
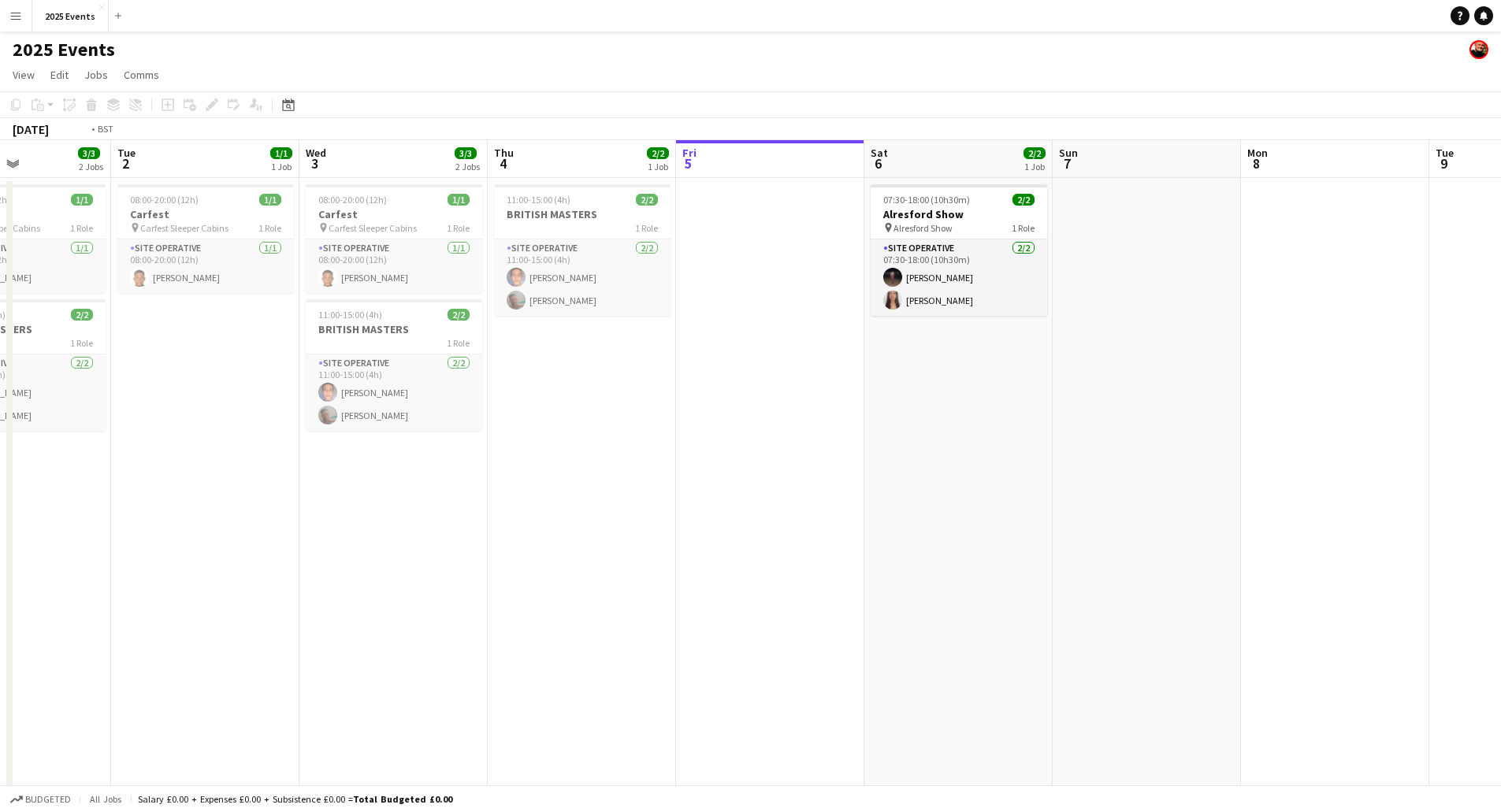
scroll to position [0, 339]
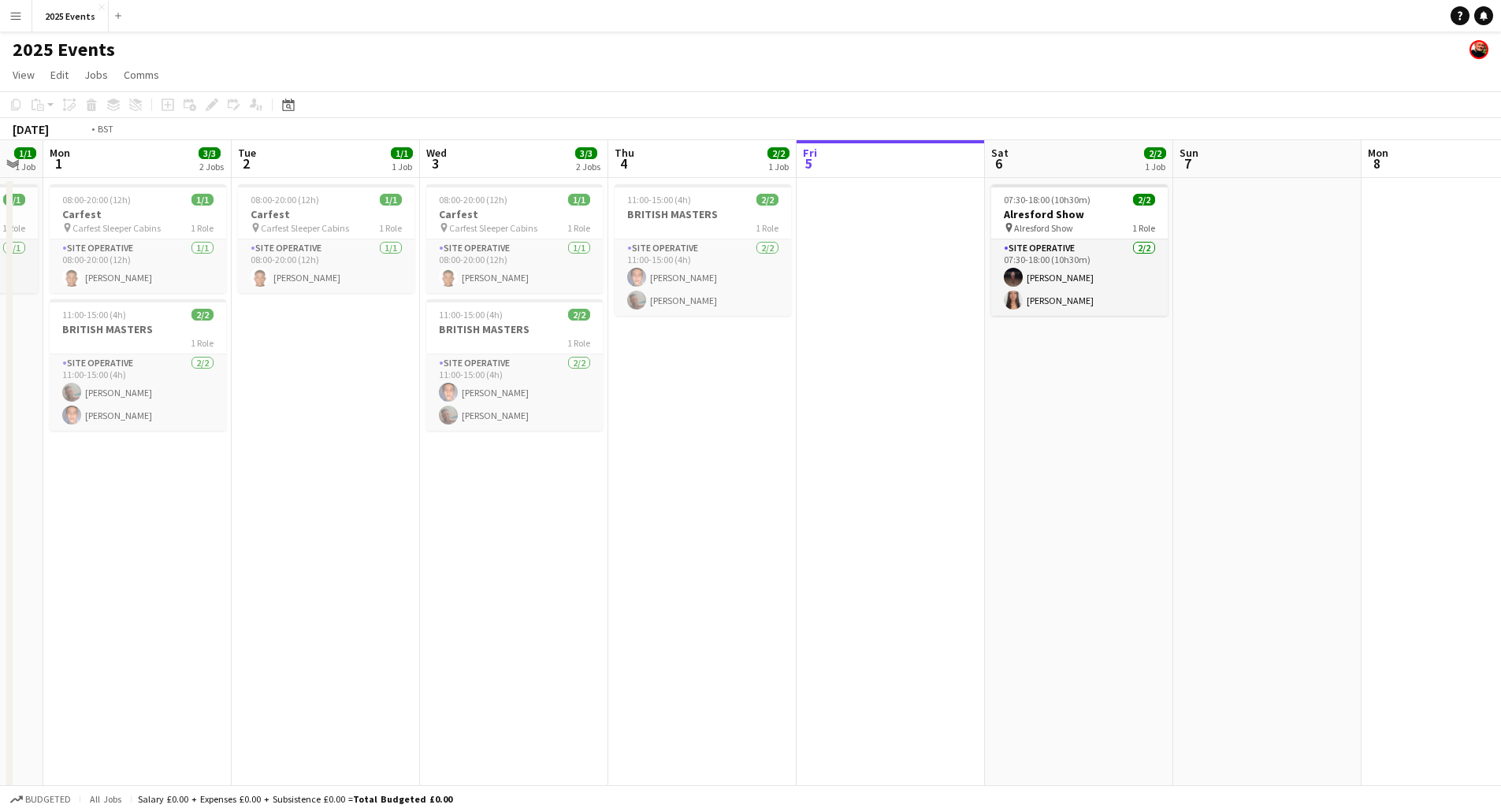
click at [733, 493] on app-calendar-viewport "Sat 30 Sun 31 1/1 1 Job Mon 1 3/3 2 Jobs Tue 2 1/1 1 Job Wed 3 3/3 2 Jobs Thu 4…" at bounding box center [750, 534] width 1501 height 788
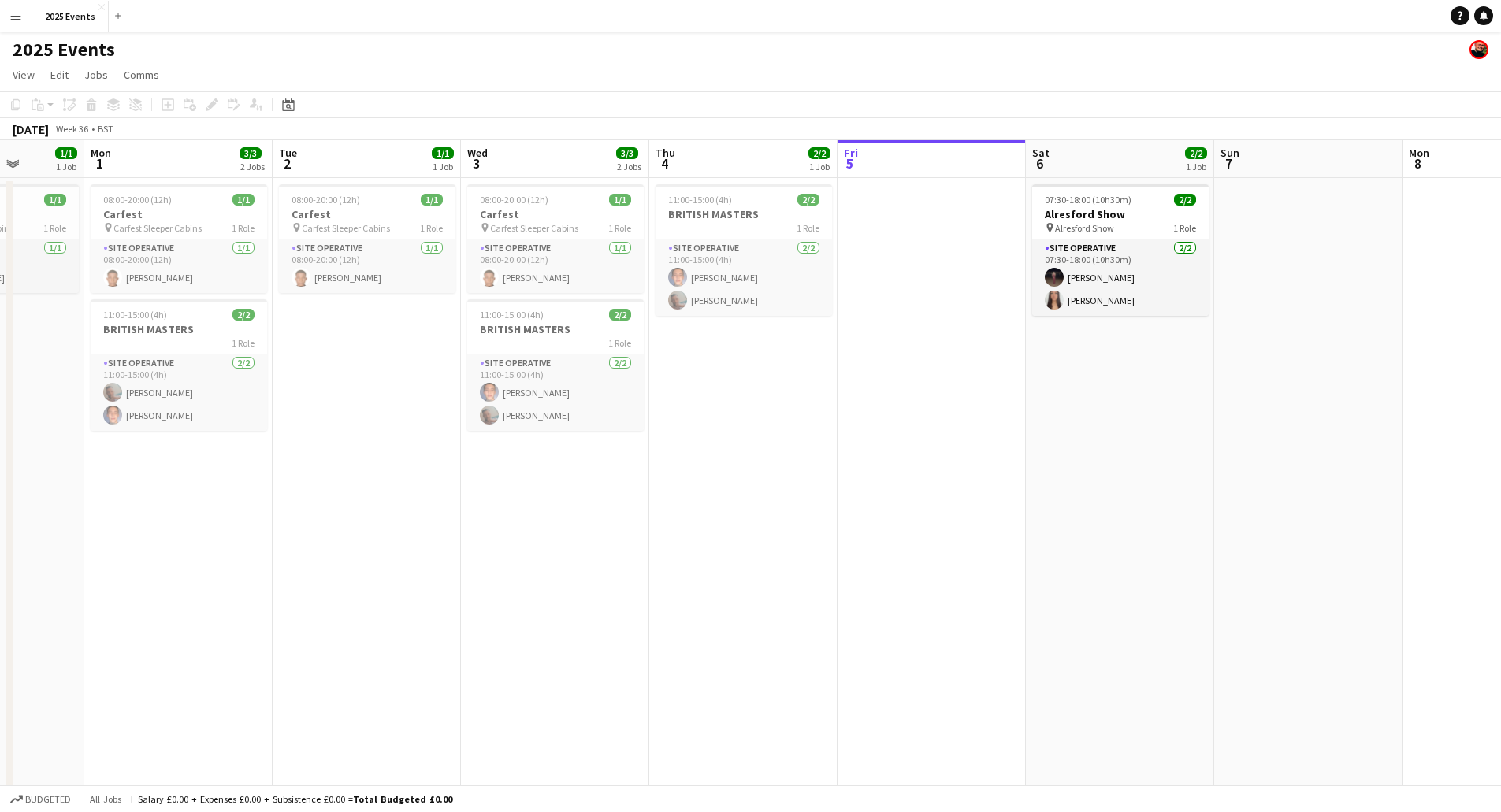
click at [416, 507] on app-calendar-viewport "Fri 29 2/2 1 Job Sat 30 Sun 31 1/1 1 Job Mon 1 3/3 2 Jobs Tue 2 1/1 1 Job Wed 3…" at bounding box center [750, 534] width 1501 height 788
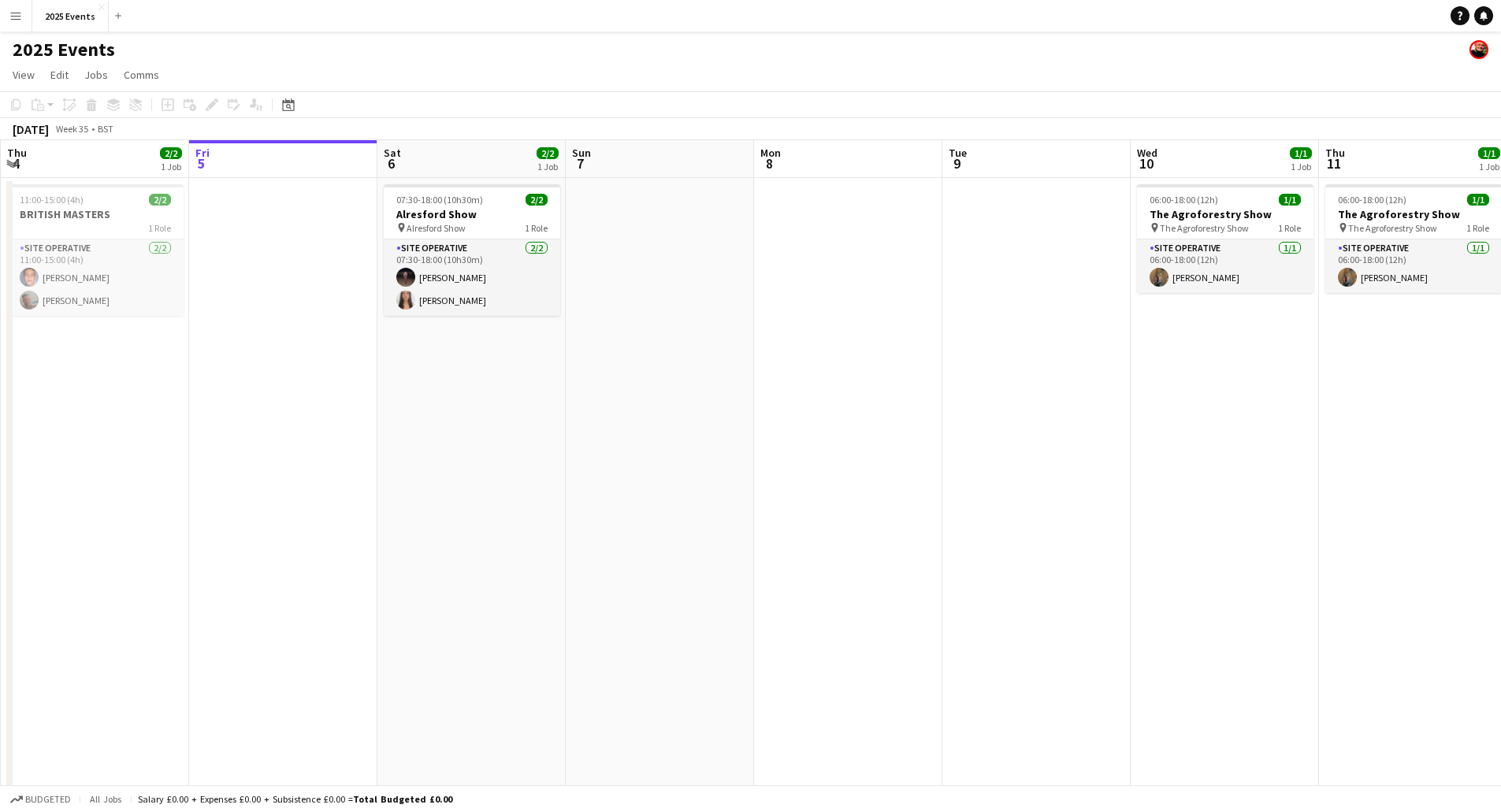
click at [401, 536] on app-calendar-viewport "Sun 31 1/1 1 Job Mon 1 3/3 2 Jobs Tue 2 1/1 1 Job Wed 3 3/3 2 Jobs Thu 4 2/2 1 …" at bounding box center [750, 534] width 1501 height 788
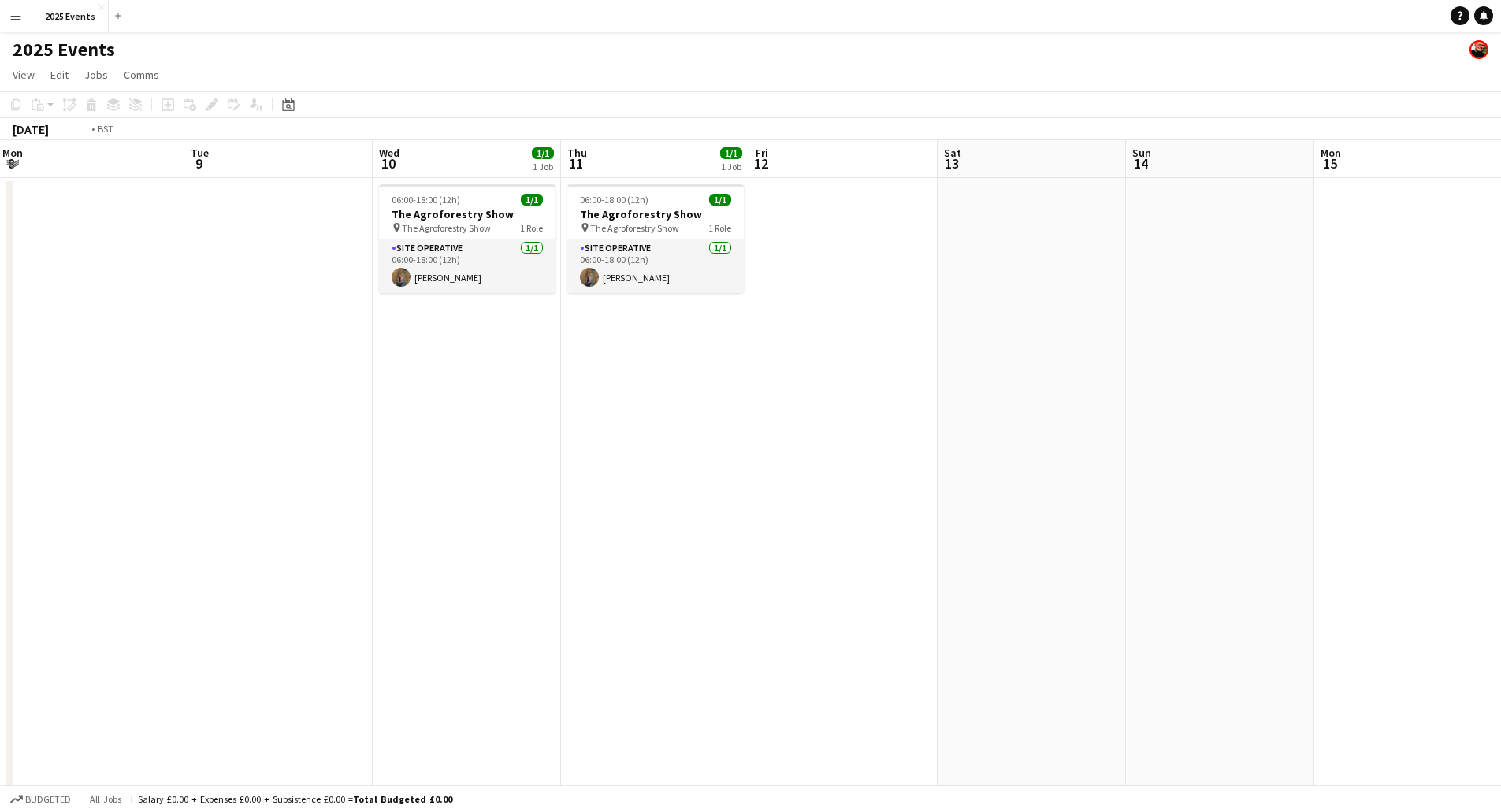
click at [530, 487] on app-calendar-viewport "Thu 4 2/2 1 Job Fri 5 Sat 6 2/2 1 Job Sun 7 Mon 8 Tue 9 Wed 10 1/1 1 Job Thu 11…" at bounding box center [750, 534] width 1501 height 788
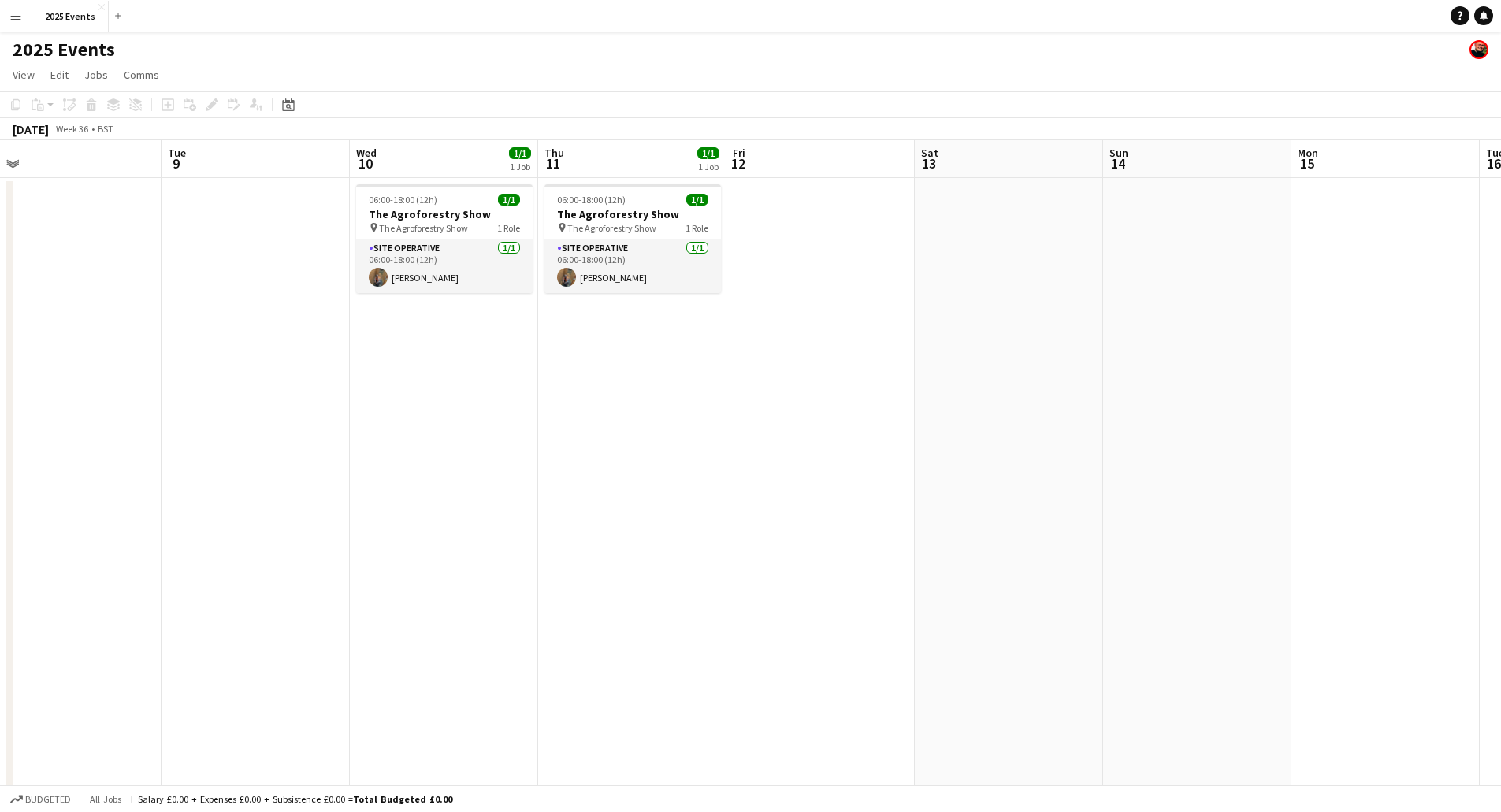
click at [464, 497] on app-calendar-viewport "Thu 4 2/2 1 Job Fri 5 Sat 6 2/2 1 Job Sun 7 Mon 8 Tue 9 Wed 10 1/1 1 Job Thu 11…" at bounding box center [750, 534] width 1501 height 788
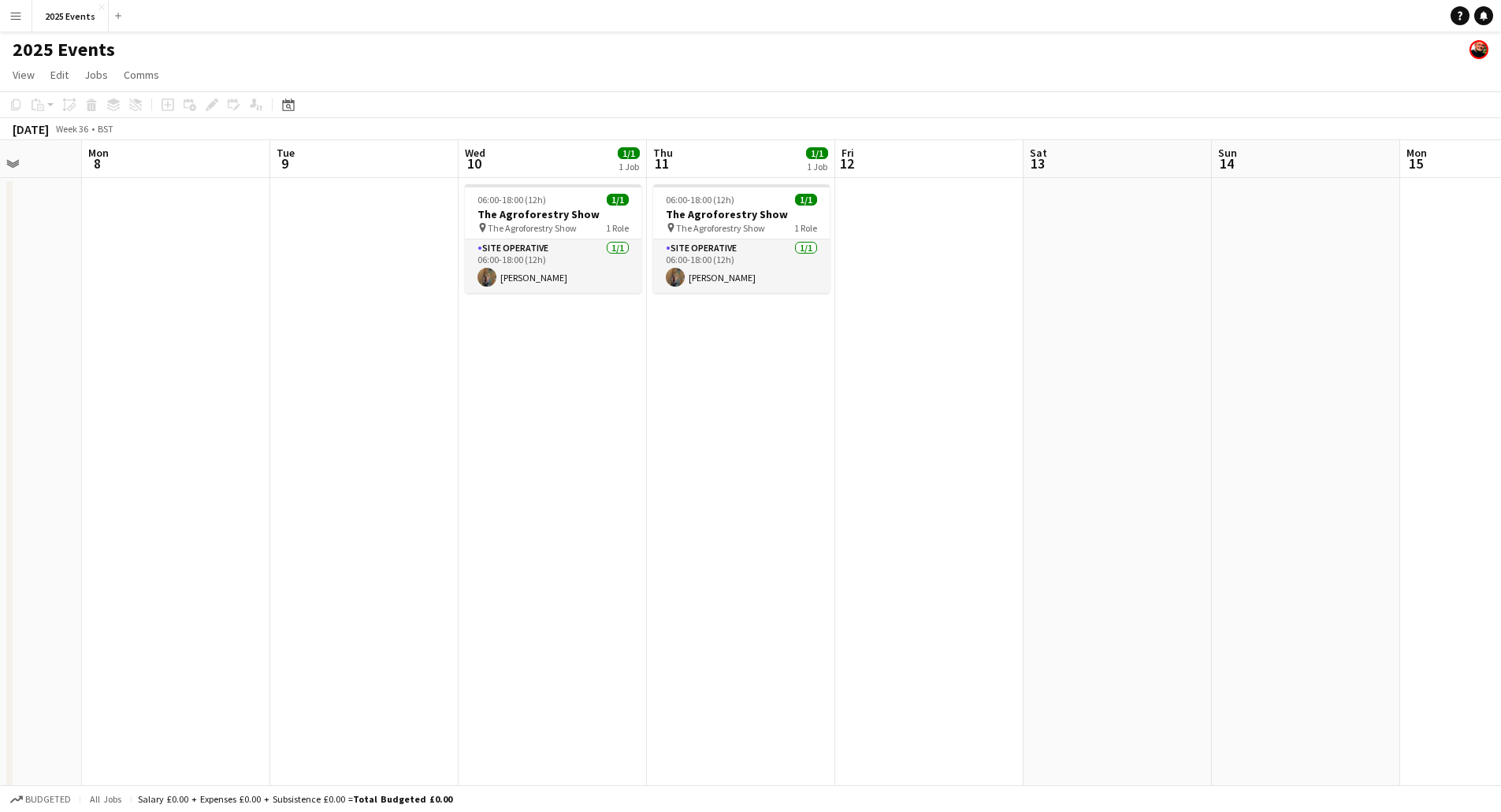
click at [1087, 510] on app-calendar-viewport "Fri 5 Sat 6 2/2 1 Job Sun 7 Mon 8 Tue 9 Wed 10 1/1 1 Job Thu 11 1/1 1 Job Fri 1…" at bounding box center [750, 534] width 1501 height 788
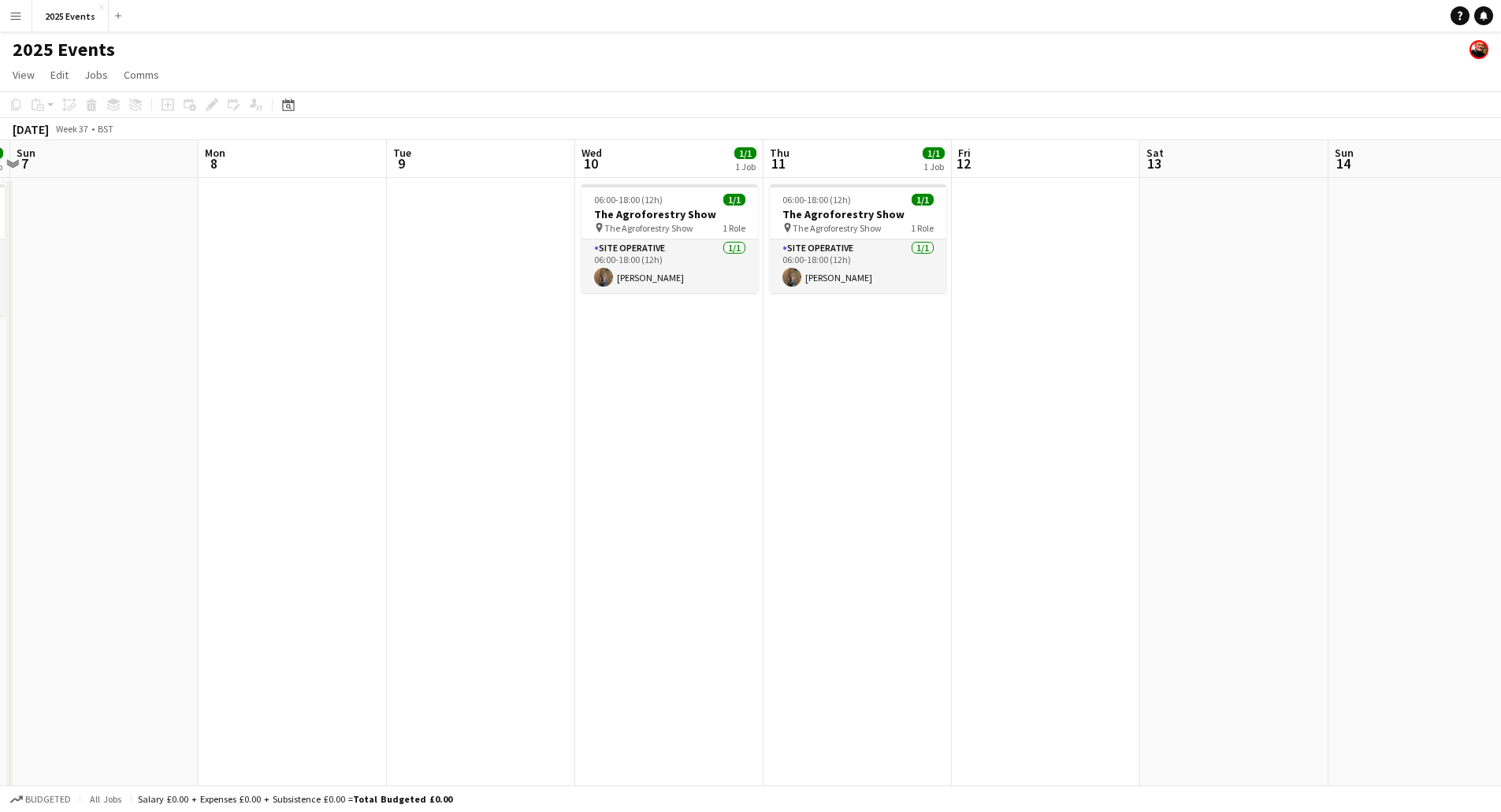
click at [1182, 487] on app-calendar-viewport "Fri 5 Sat 6 2/2 1 Job Sun 7 Mon 8 Tue 9 Wed 10 1/1 1 Job Thu 11 1/1 1 Job Fri 1…" at bounding box center [750, 534] width 1501 height 788
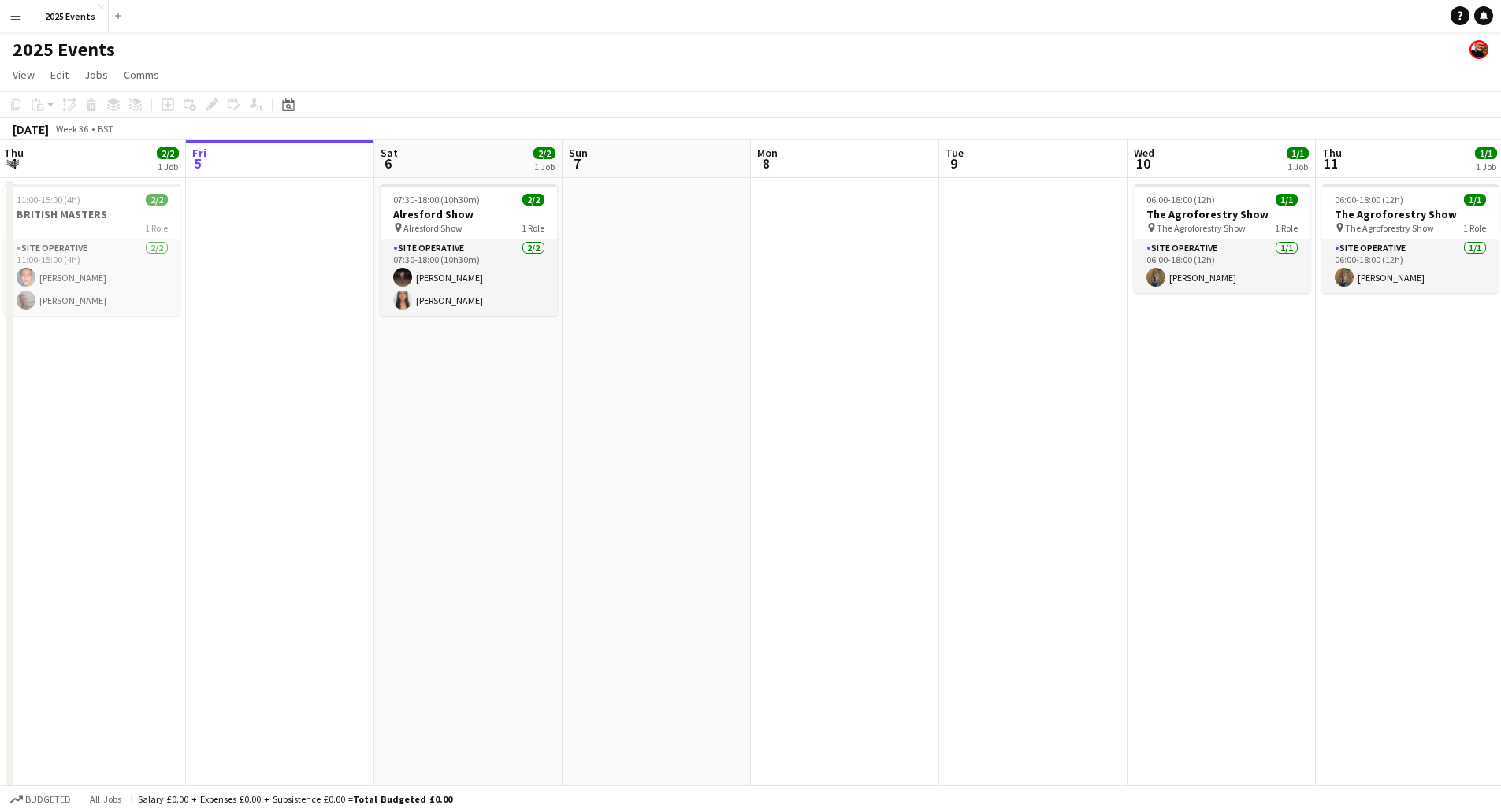
click at [1308, 462] on app-calendar-viewport "Tue 2 1/1 1 Job Wed 3 3/3 2 Jobs Thu 4 2/2 1 Job Fri 5 Sat 6 2/2 1 Job Sun 7 Mo…" at bounding box center [750, 534] width 1501 height 788
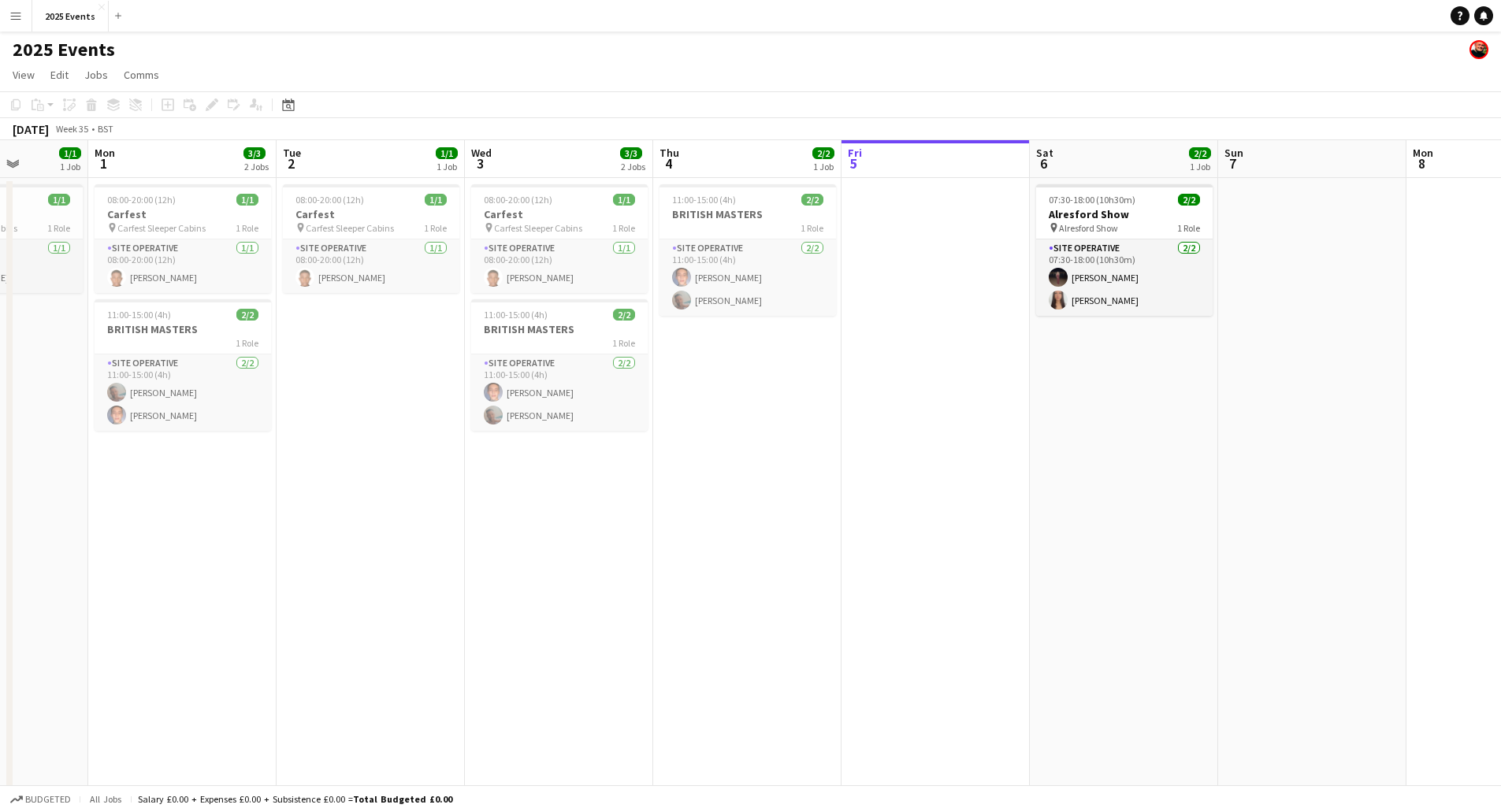
click at [1164, 456] on app-calendar-viewport "Fri 29 2/2 1 Job Sat 30 Sun 31 1/1 1 Job Mon 1 3/3 2 Jobs Tue 2 1/1 1 Job Wed 3…" at bounding box center [750, 534] width 1501 height 788
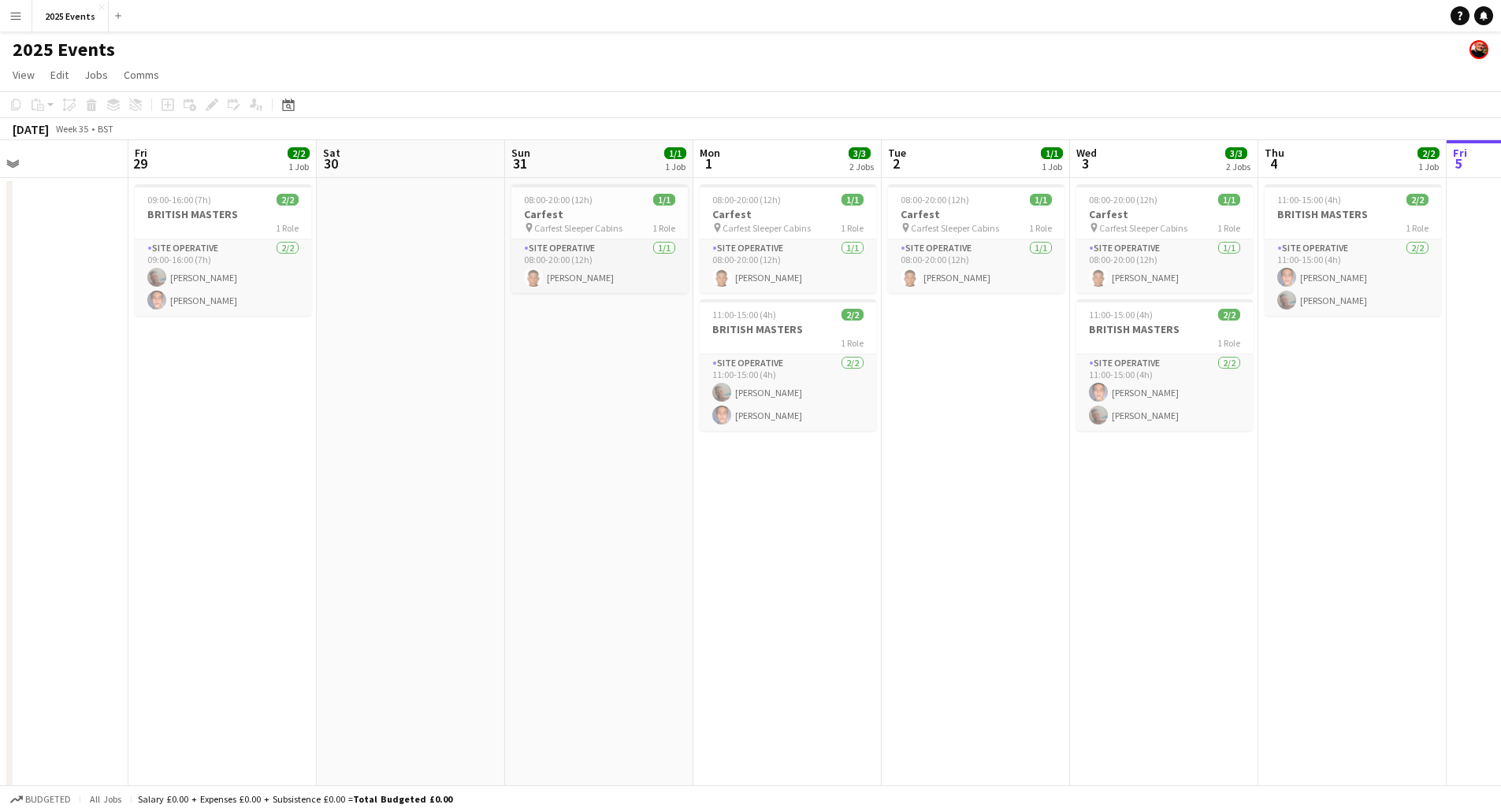
scroll to position [0, 368]
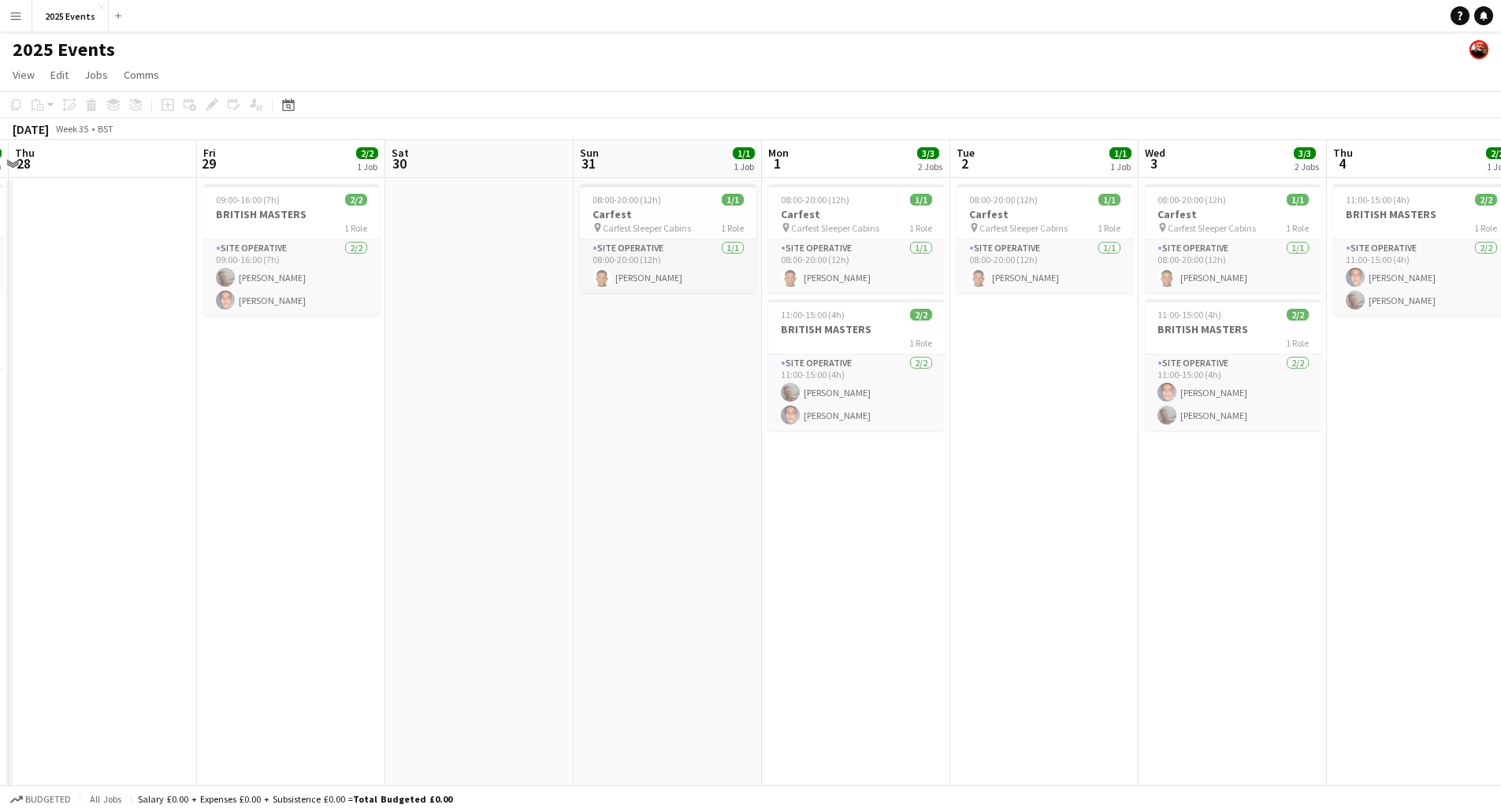
click at [1089, 484] on app-calendar-viewport "Tue 26 3/4 1 Job Wed 27 3/3 1 Job Thu 28 Fri 29 2/2 1 Job Sat 30 Sun 31 1/1 1 J…" at bounding box center [750, 534] width 1501 height 788
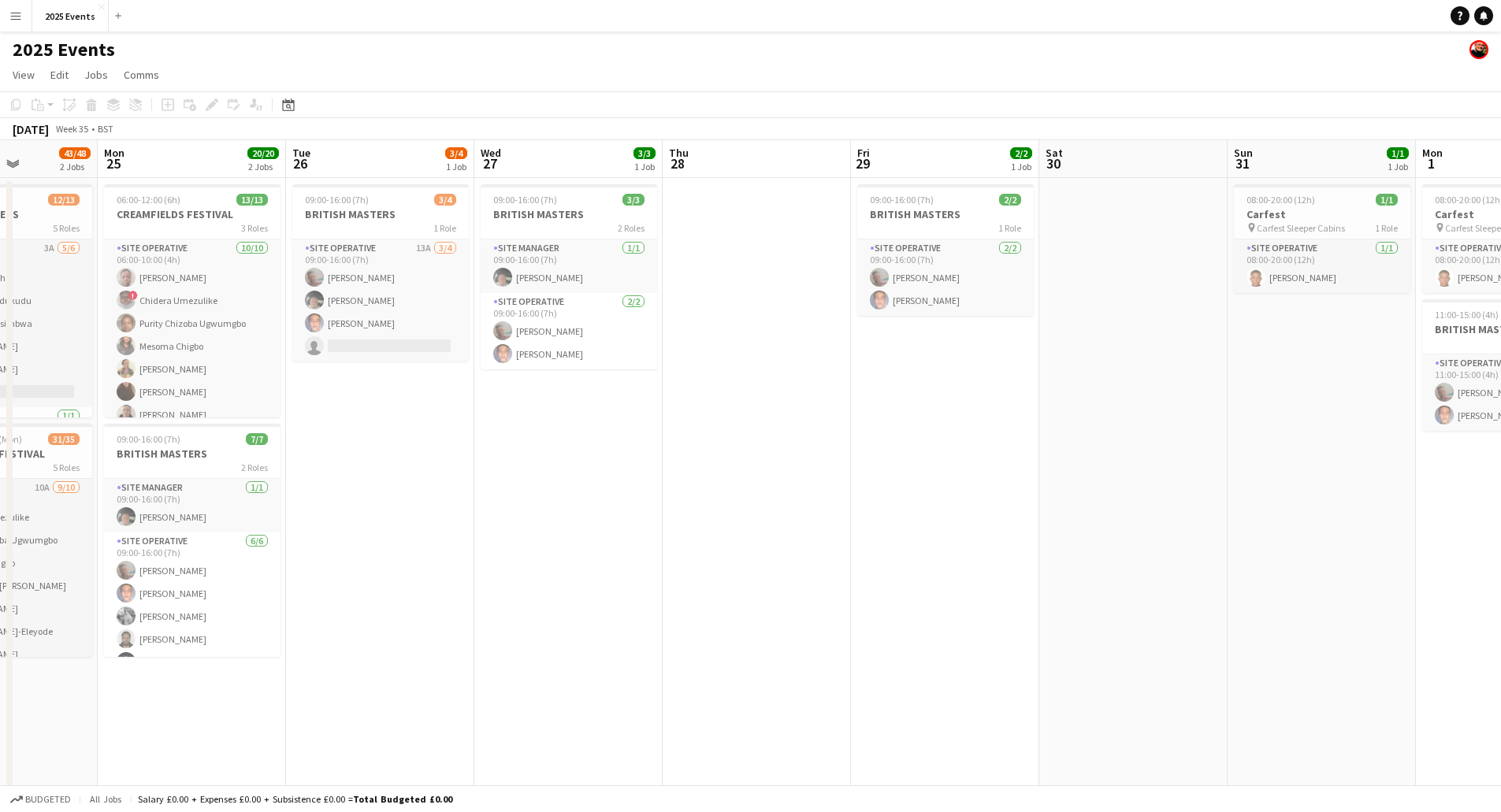
scroll to position [0, 385]
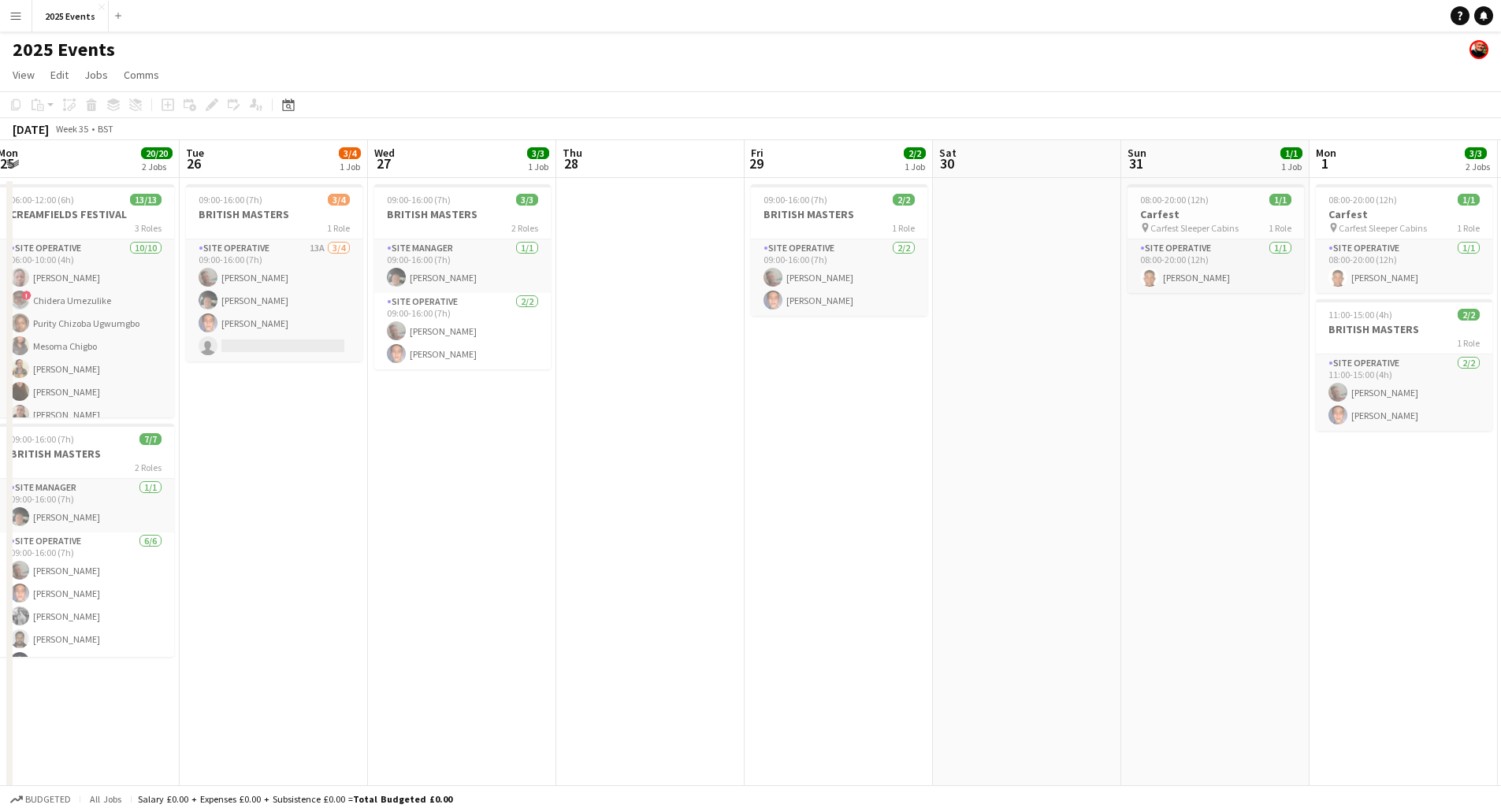
click at [1023, 530] on app-calendar-viewport "Sat 23 44/50 3 Jobs Sun 24 43/48 2 Jobs Mon 25 20/20 2 Jobs Tue 26 3/4 1 Job We…" at bounding box center [750, 534] width 1501 height 788
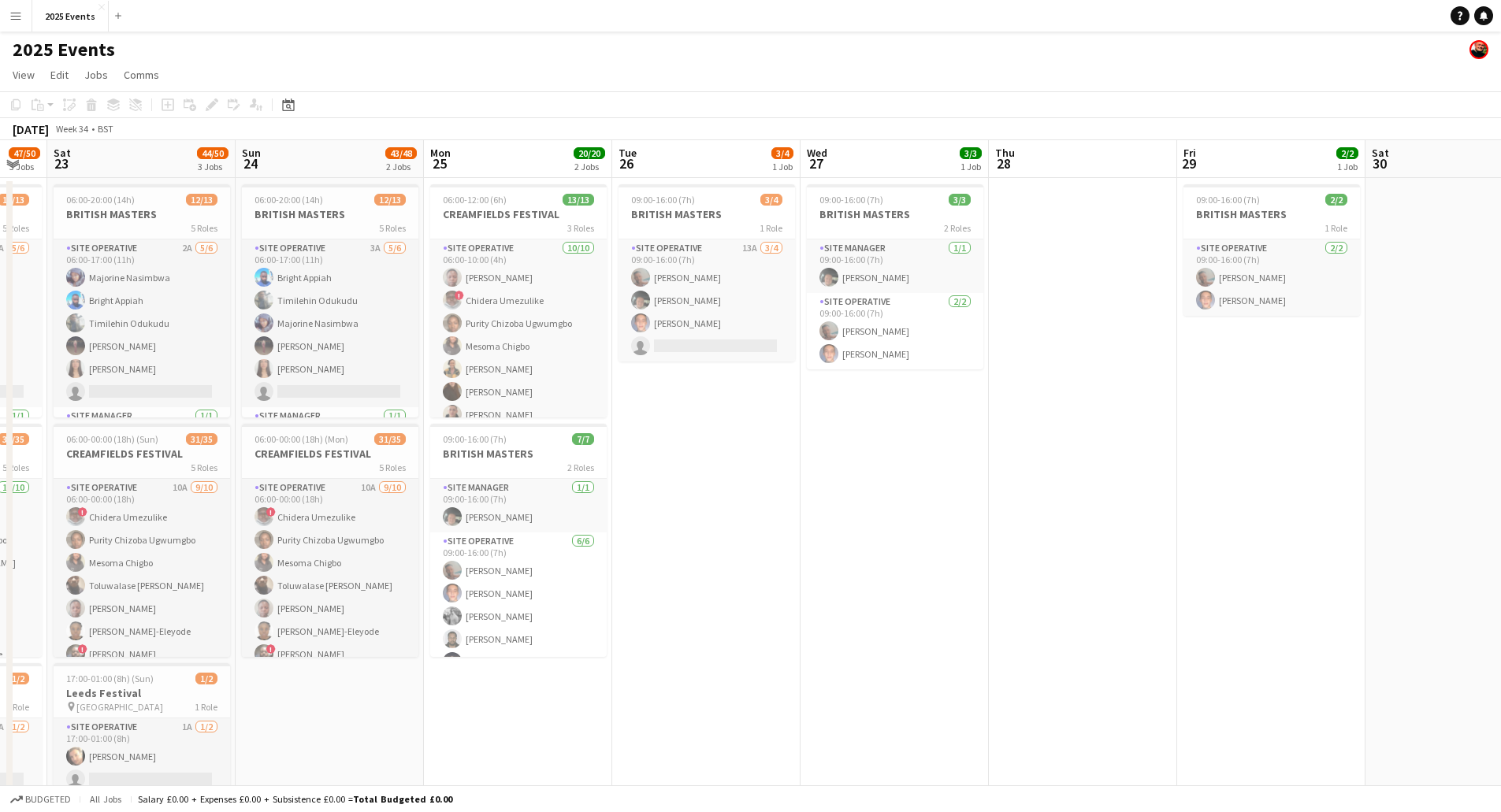
click at [1270, 570] on app-calendar-viewport "Thu 21 34/39 2 Jobs Fri 22 47/50 3 Jobs Sat 23 44/50 3 Jobs Sun 24 43/48 2 Jobs…" at bounding box center [750, 534] width 1501 height 788
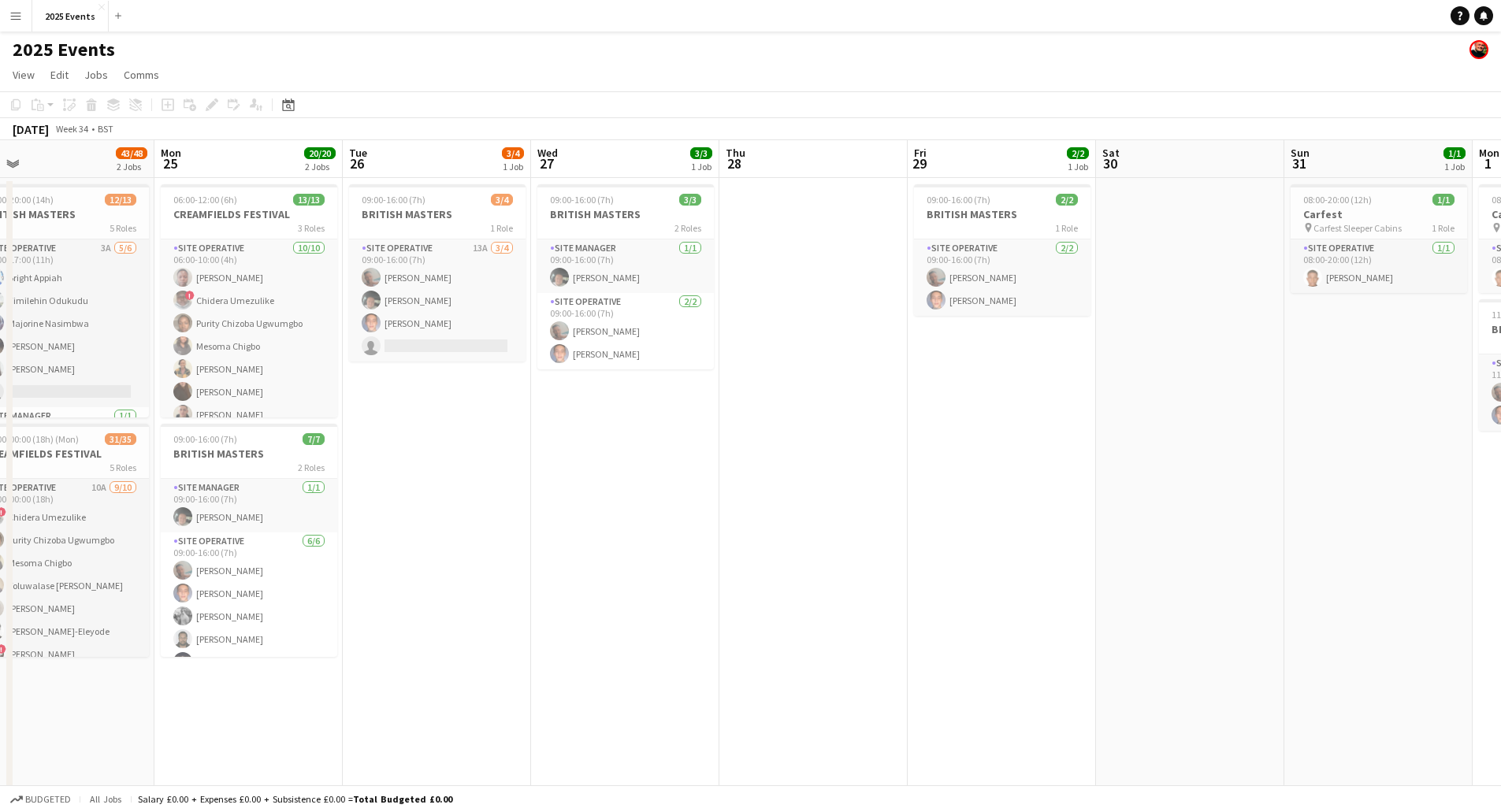
click at [1119, 560] on app-calendar-viewport "Thu 21 34/39 2 Jobs Fri 22 47/50 3 Jobs Sat 23 44/50 3 Jobs Sun 24 43/48 2 Jobs…" at bounding box center [750, 534] width 1501 height 788
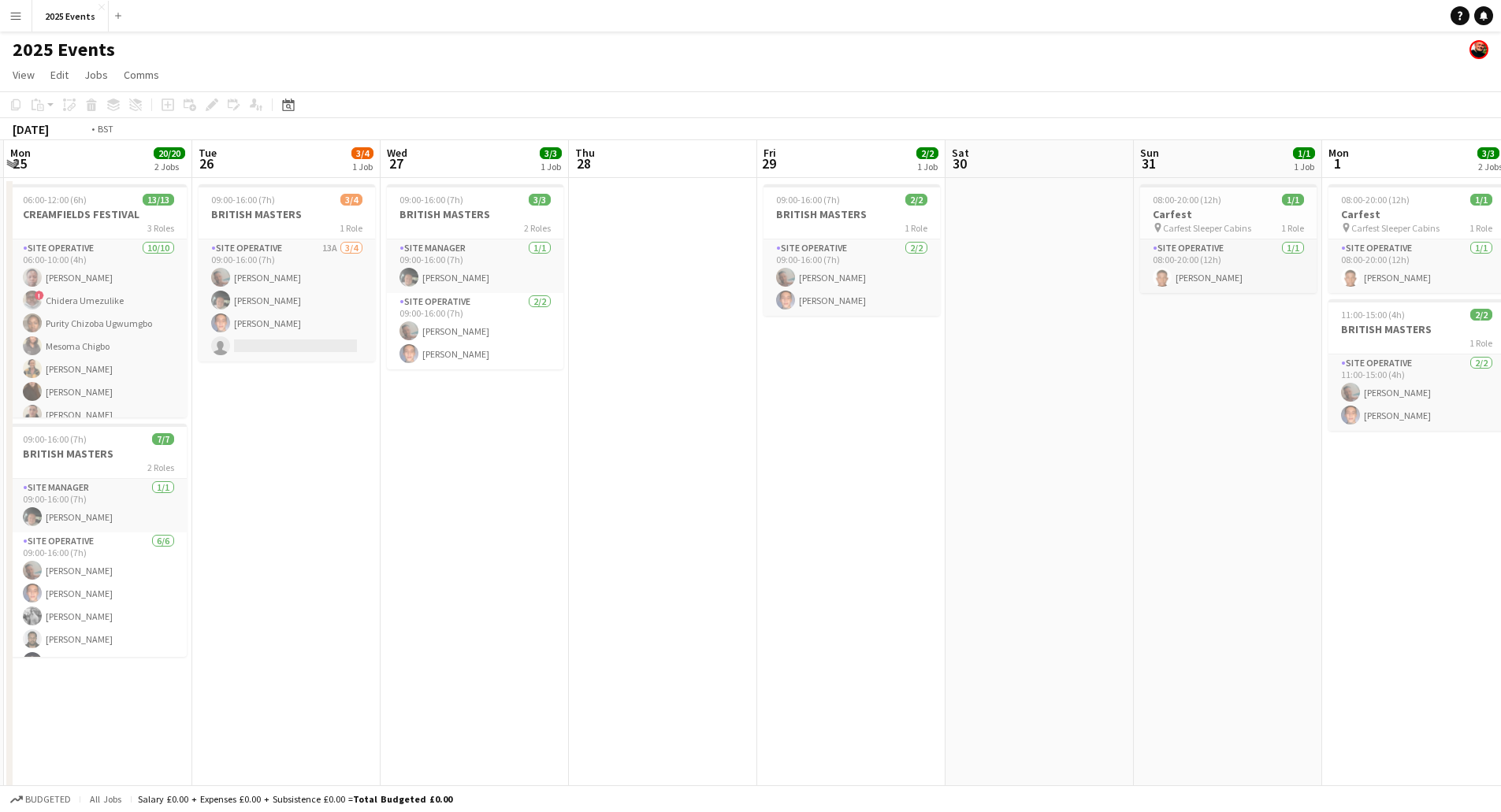
click at [1043, 520] on app-calendar-viewport "Thu 21 34/39 2 Jobs Fri 22 47/50 3 Jobs Sat 23 44/50 3 Jobs Sun 24 43/48 2 Jobs…" at bounding box center [750, 534] width 1501 height 788
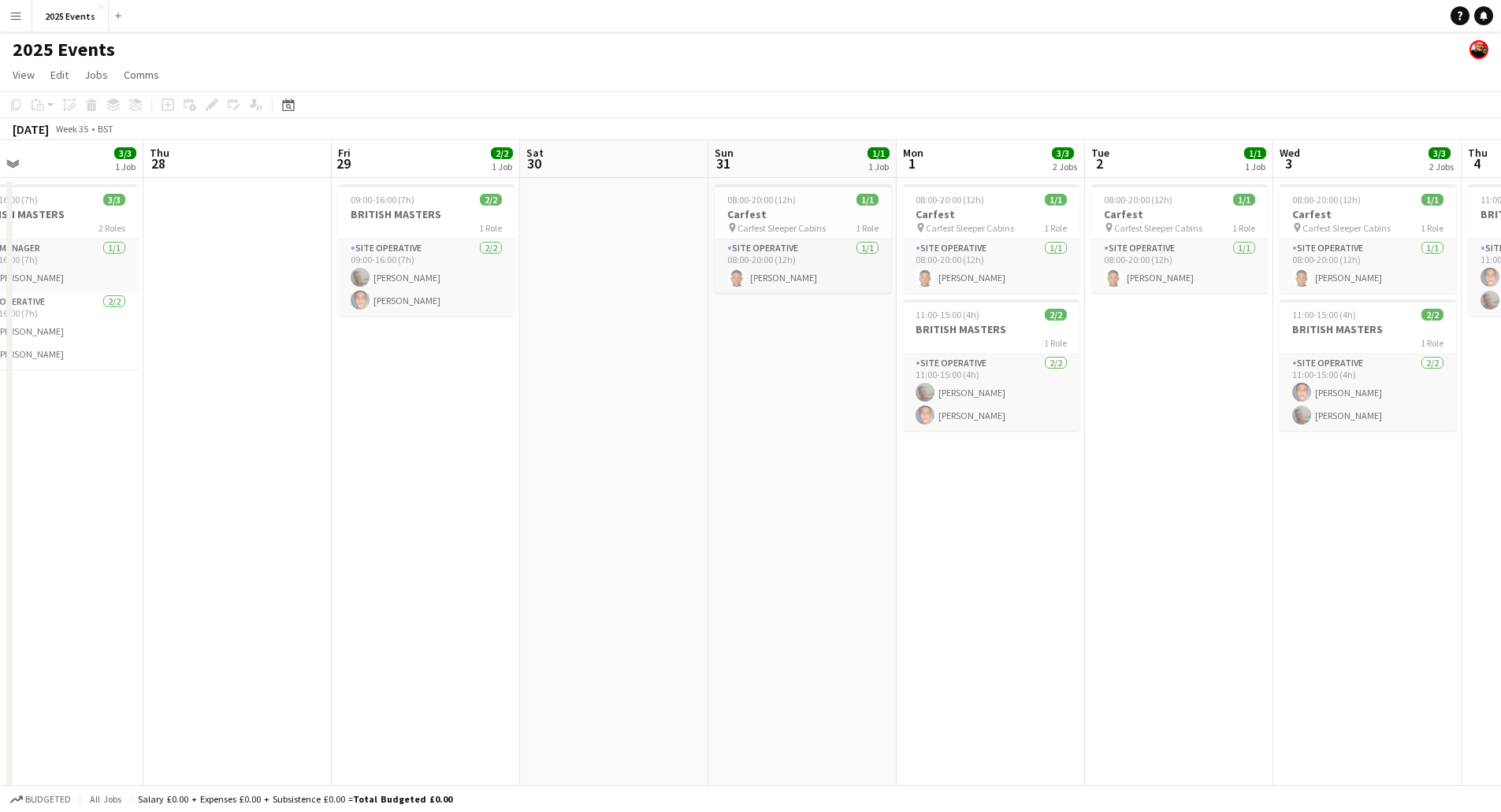
drag, startPoint x: 788, startPoint y: 497, endPoint x: 621, endPoint y: 509, distance: 167.4
click at [588, 507] on app-calendar-viewport "Sat 23 44/50 3 Jobs Sun 24 43/48 2 Jobs Mon 25 20/20 2 Jobs Tue 26 3/4 1 Job We…" at bounding box center [750, 534] width 1501 height 788
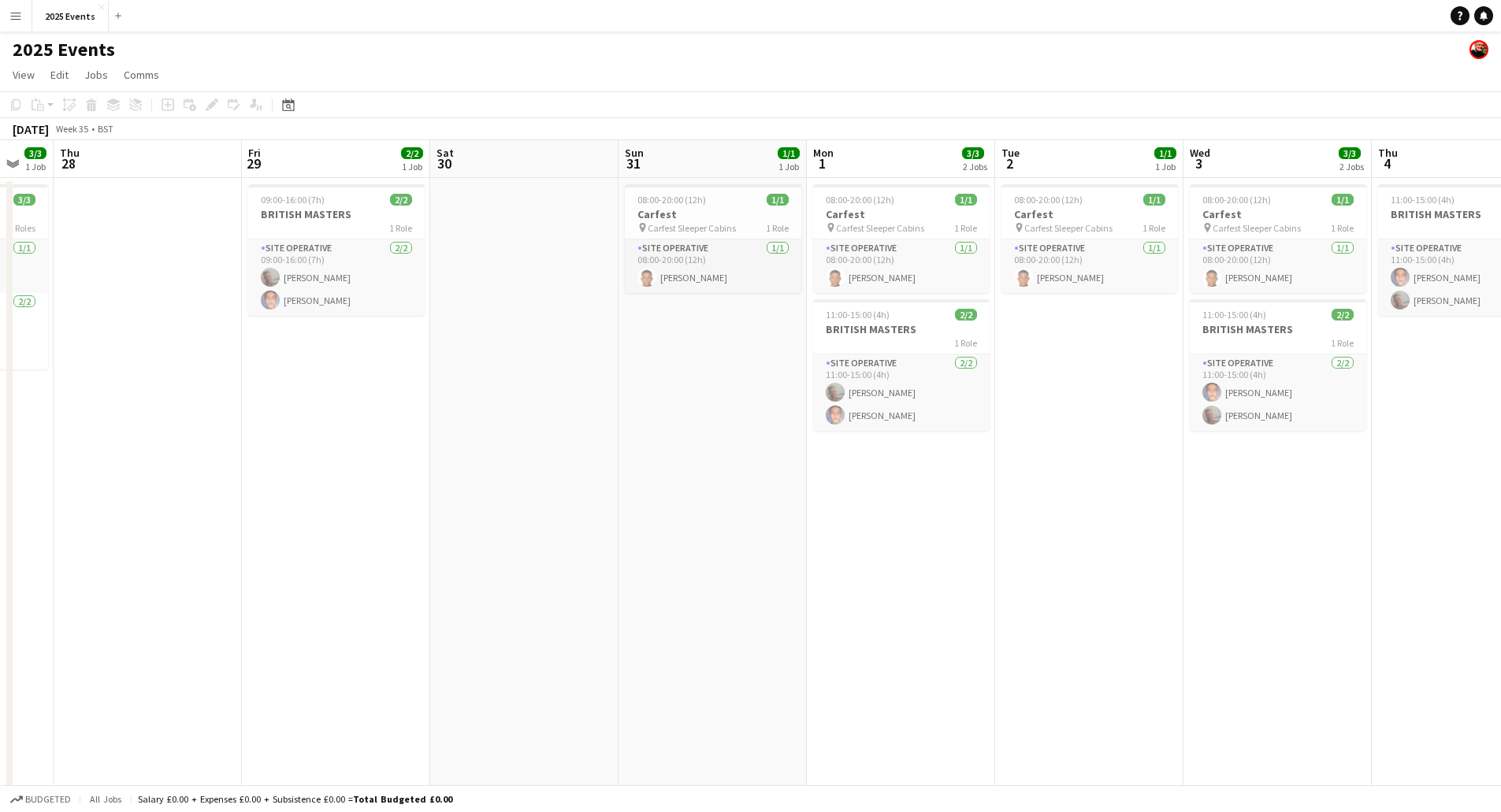
drag, startPoint x: 848, startPoint y: 510, endPoint x: 815, endPoint y: 514, distance: 33.2
click at [814, 514] on app-calendar-viewport "Mon 25 20/20 2 Jobs Tue 26 3/4 1 Job Wed 27 3/3 1 Job Thu 28 Fri 29 2/2 1 Job S…" at bounding box center [750, 534] width 1501 height 788
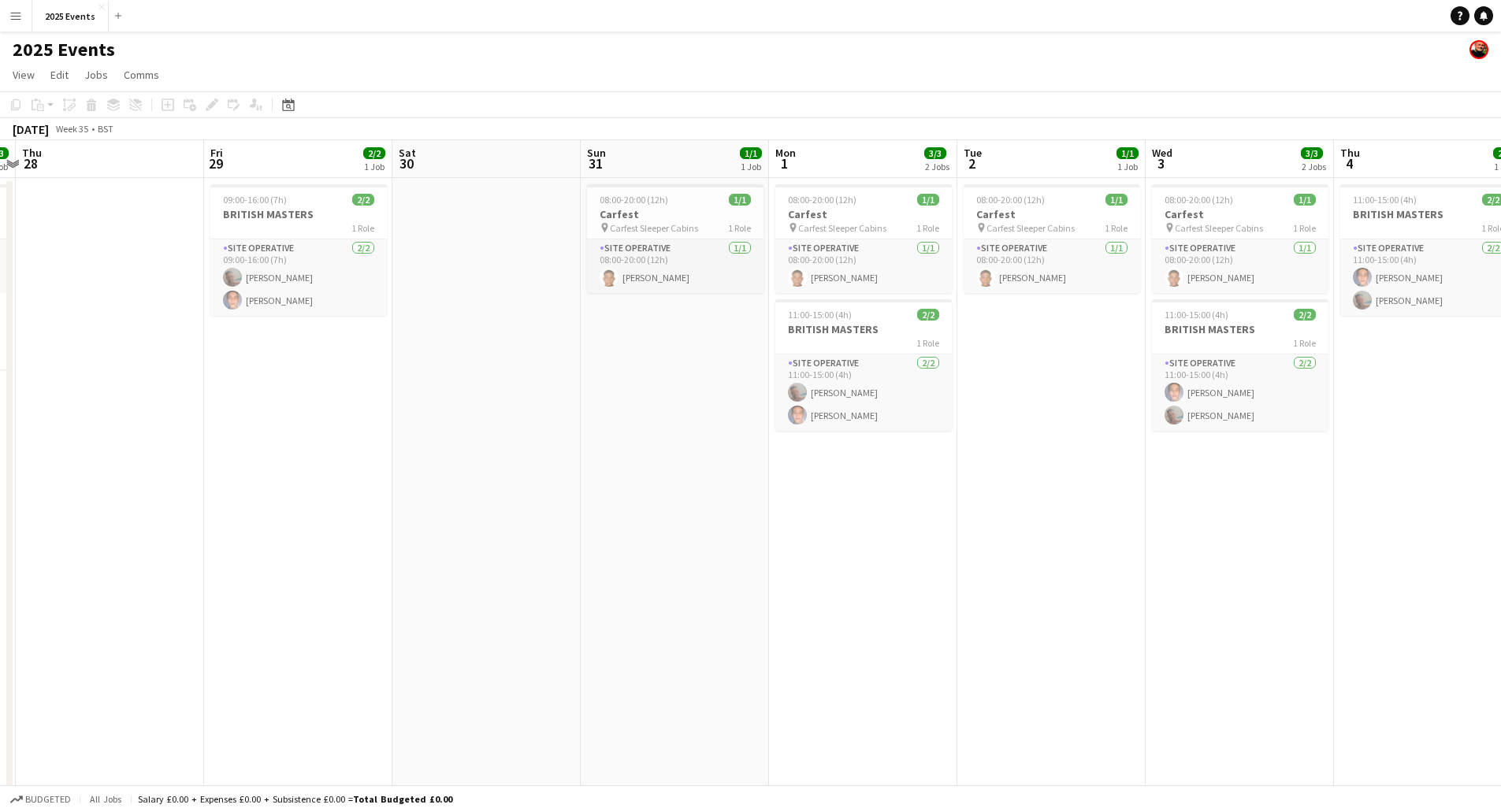
drag, startPoint x: 1192, startPoint y: 657, endPoint x: 1041, endPoint y: 636, distance: 152.5
click at [776, 655] on app-calendar-viewport "Mon 25 20/20 2 Jobs Tue 26 3/4 1 Job Wed 27 3/3 1 Job Thu 28 Fri 29 2/2 1 Job S…" at bounding box center [750, 534] width 1501 height 788
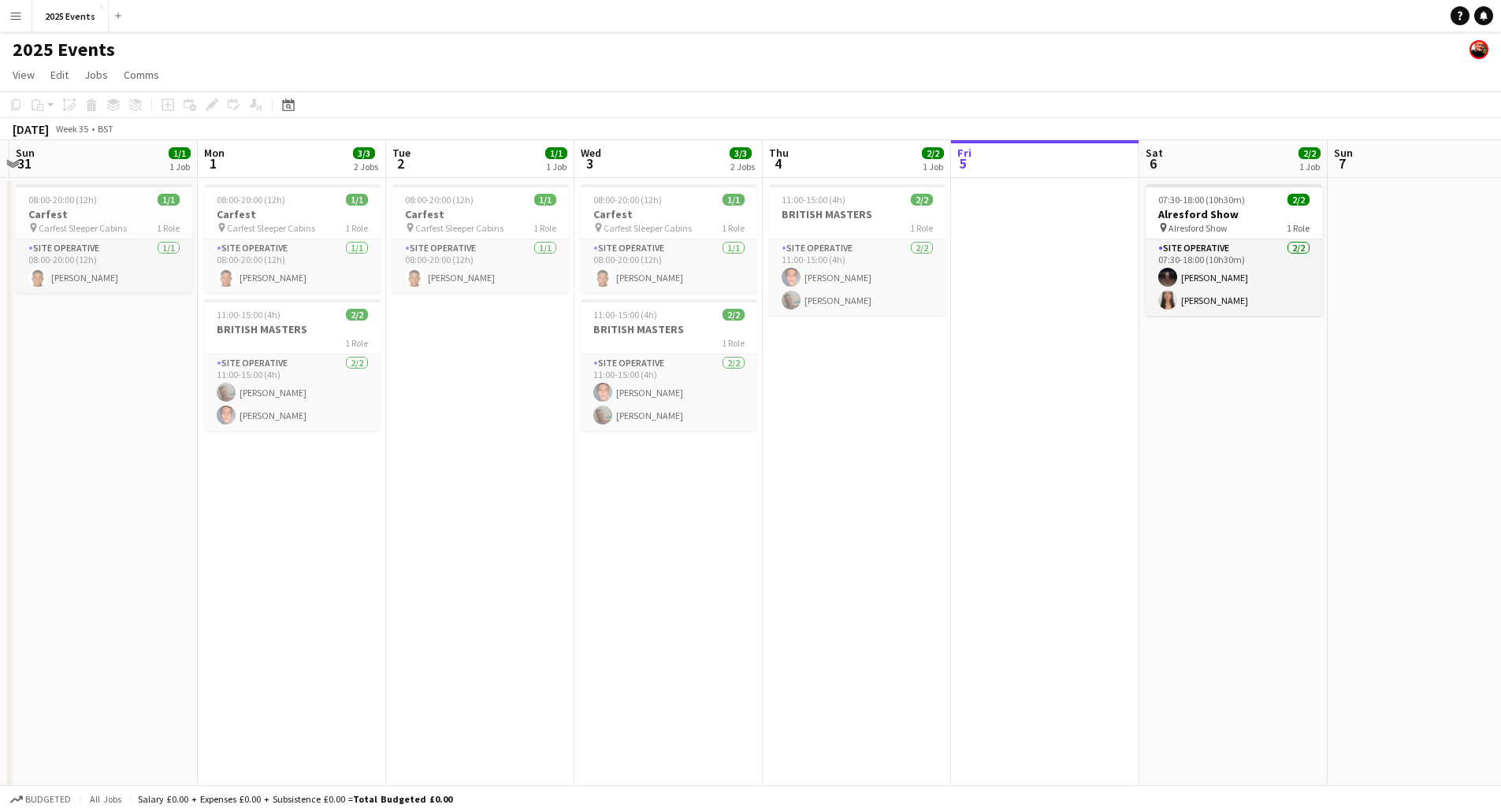
drag, startPoint x: 1029, startPoint y: 638, endPoint x: 921, endPoint y: 645, distance: 108.2
click at [896, 646] on app-calendar-viewport "Wed 27 3/3 1 Job Thu 28 Fri 29 2/2 1 Job Sat 30 Sun 31 1/1 1 Job Mon 1 3/3 2 Jo…" at bounding box center [750, 534] width 1501 height 788
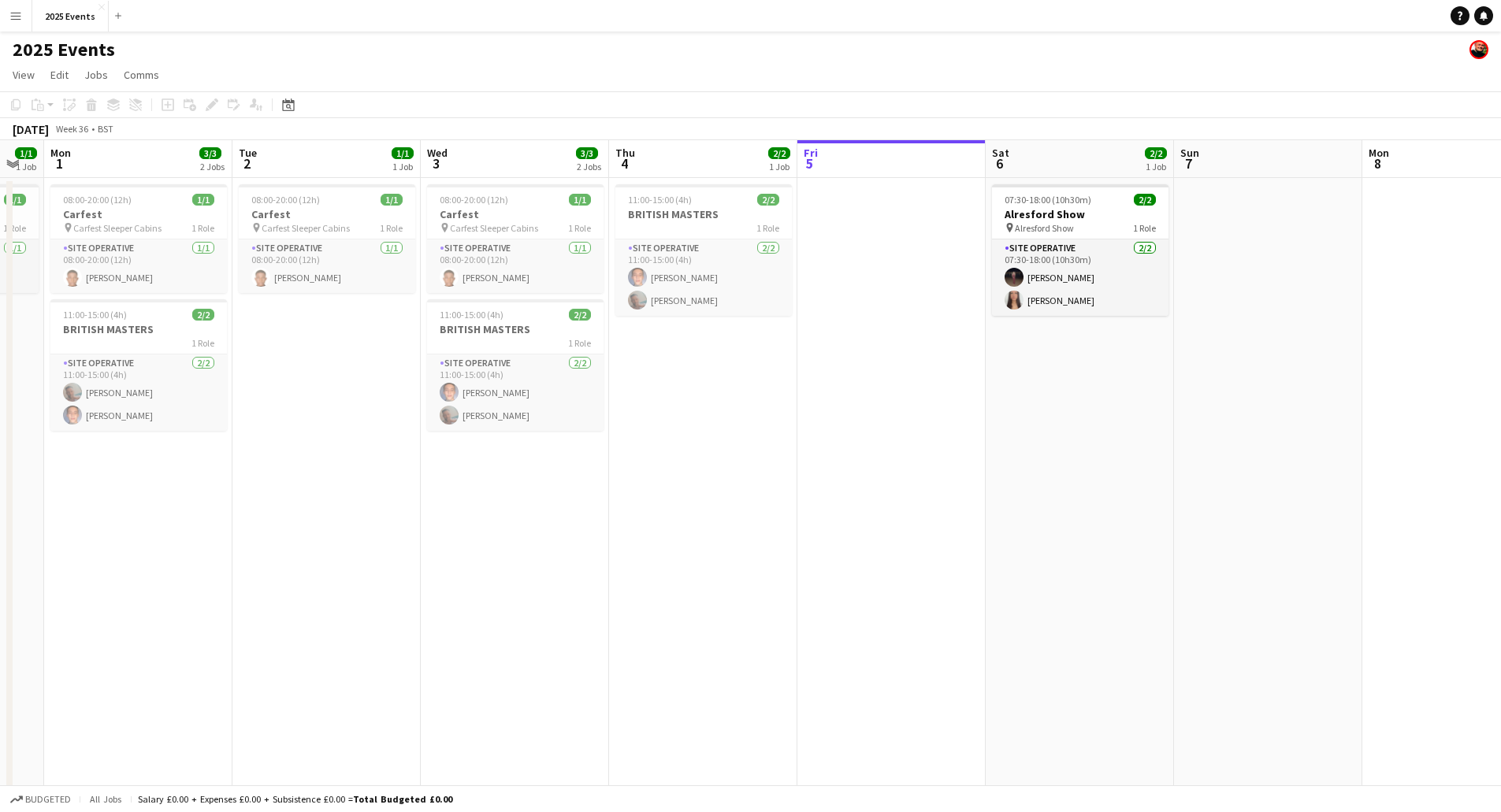
scroll to position [0, 675]
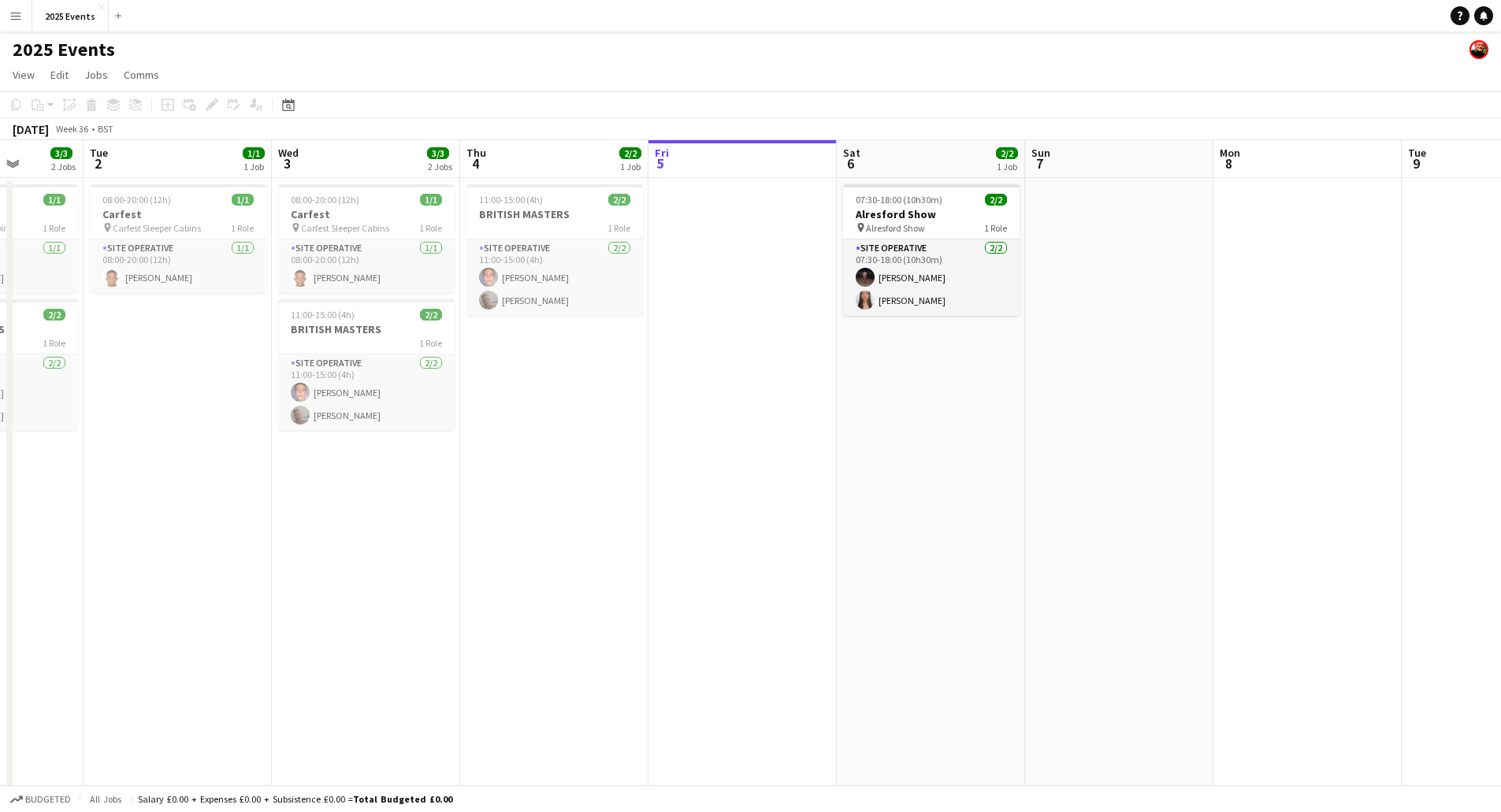
drag, startPoint x: 831, startPoint y: 651, endPoint x: 737, endPoint y: 656, distance: 94.1
click at [737, 656] on app-calendar-viewport "Fri 29 2/2 1 Job Sat 30 Sun 31 1/1 1 Job Mon 1 3/3 2 Jobs Tue 2 1/1 1 Job Wed 3…" at bounding box center [750, 534] width 1501 height 788
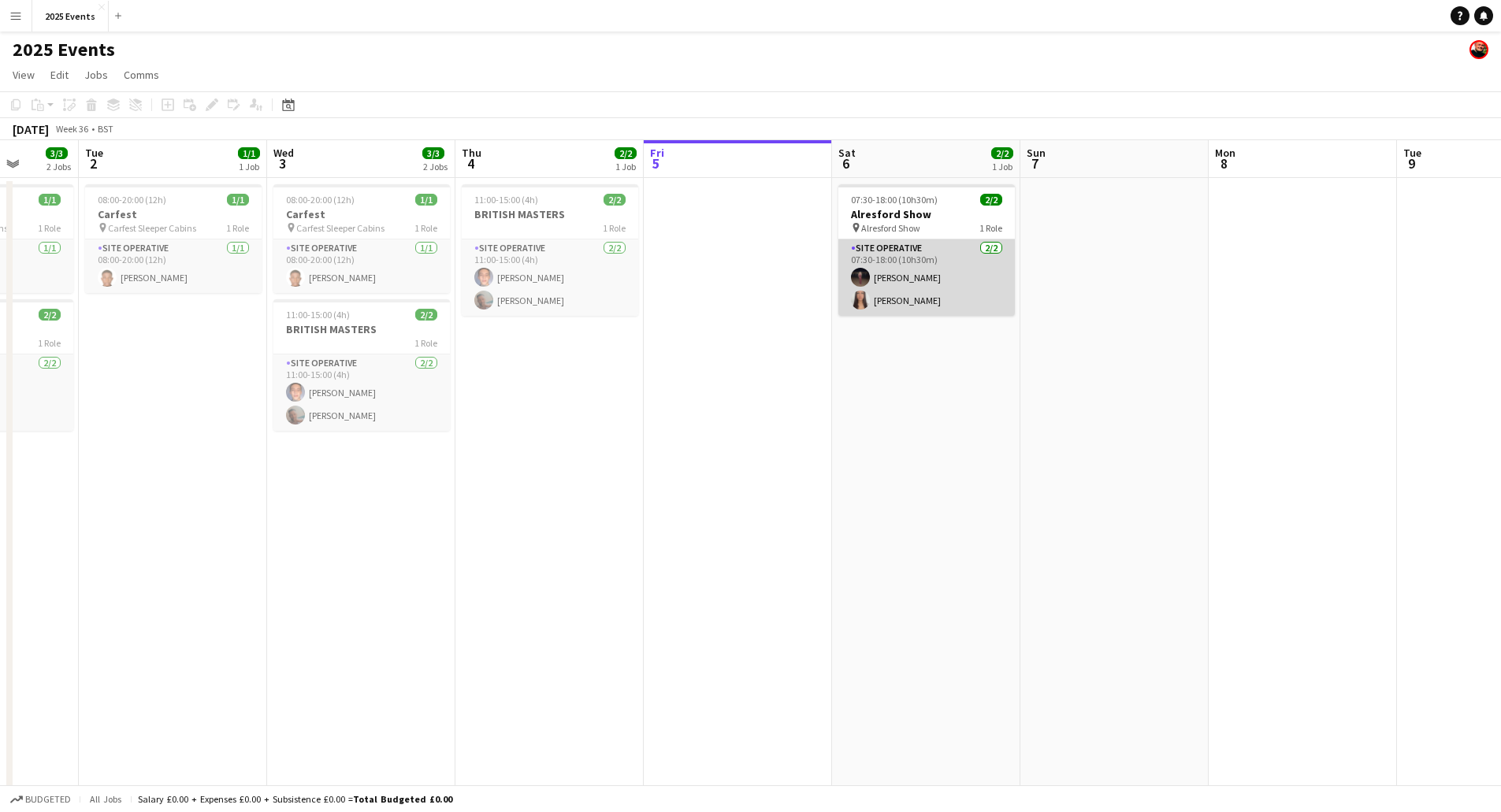
click at [863, 276] on app-user-avatar at bounding box center [860, 277] width 19 height 19
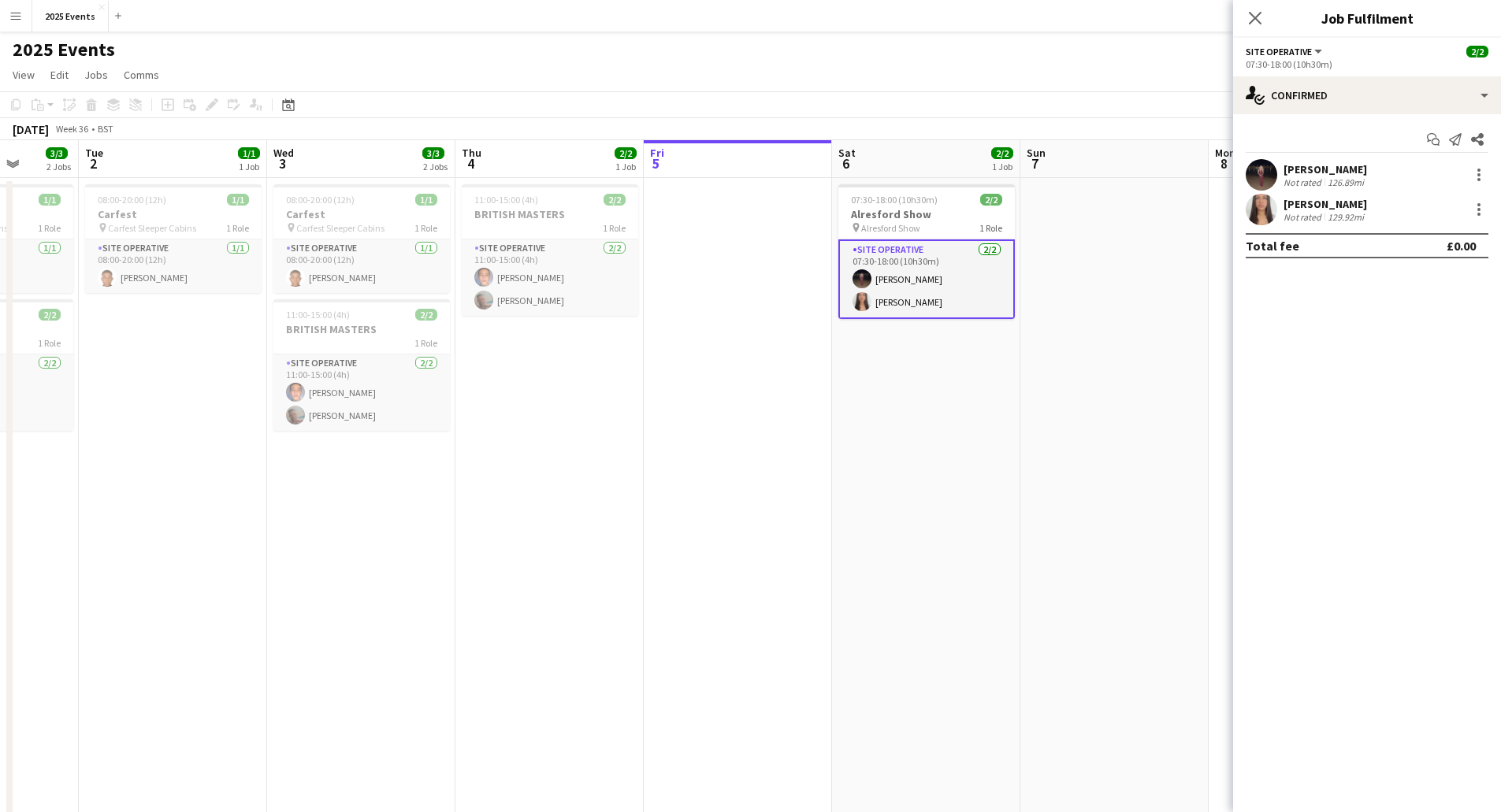
click at [1263, 167] on app-user-avatar at bounding box center [1261, 175] width 31 height 31
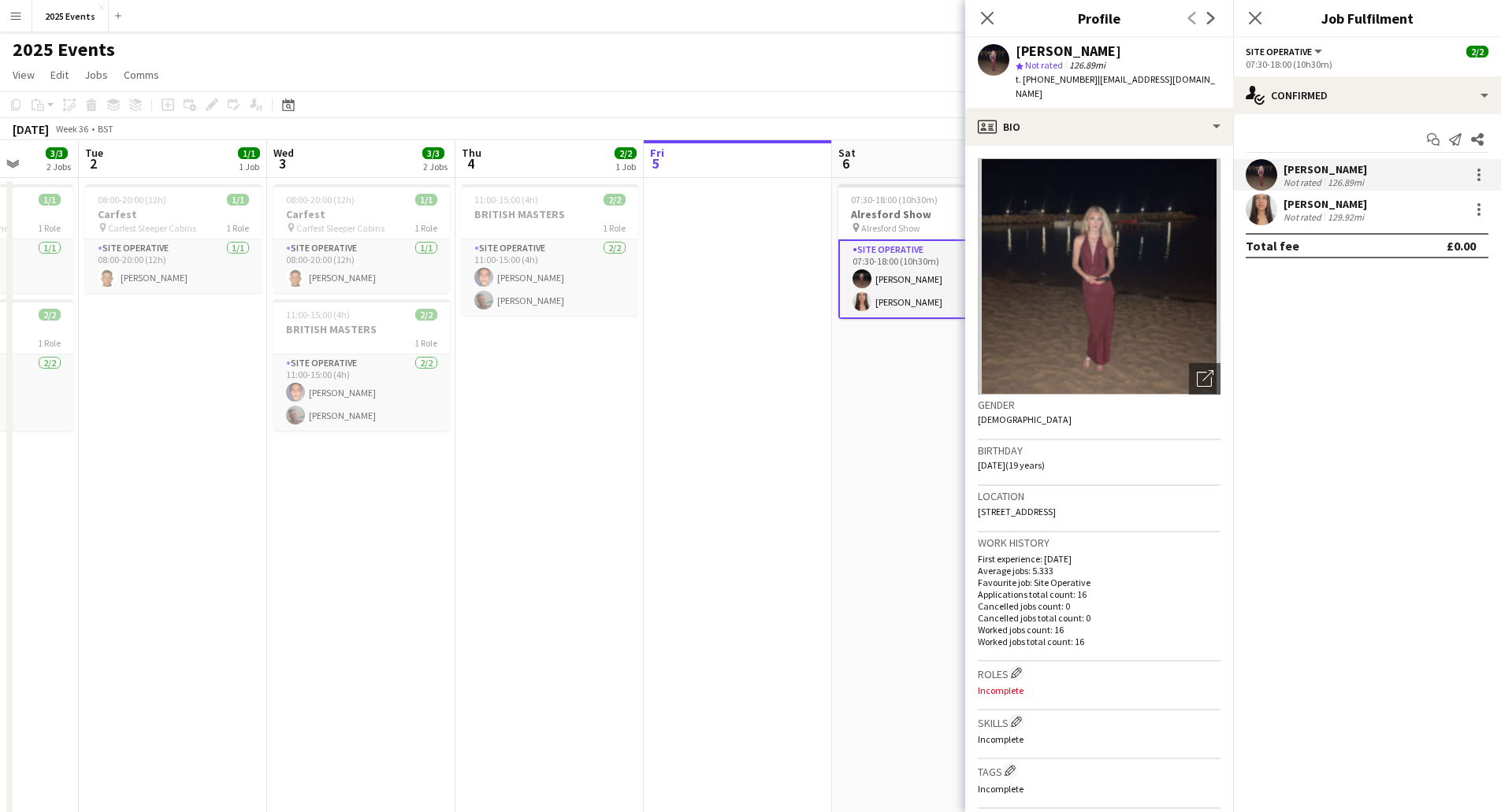
click at [1260, 208] on app-user-avatar at bounding box center [1261, 209] width 31 height 31
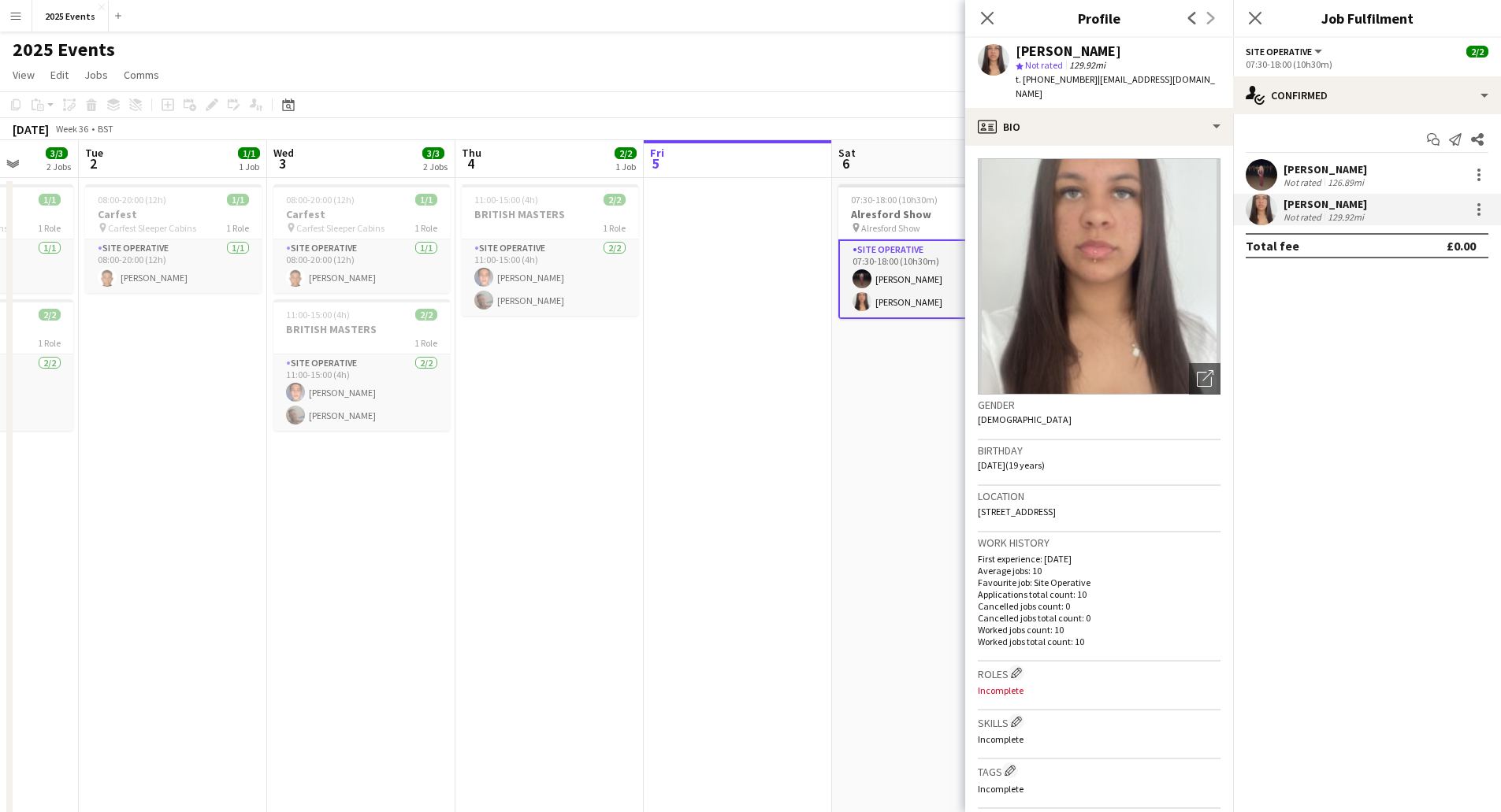
click at [1258, 170] on app-user-avatar at bounding box center [1261, 175] width 31 height 31
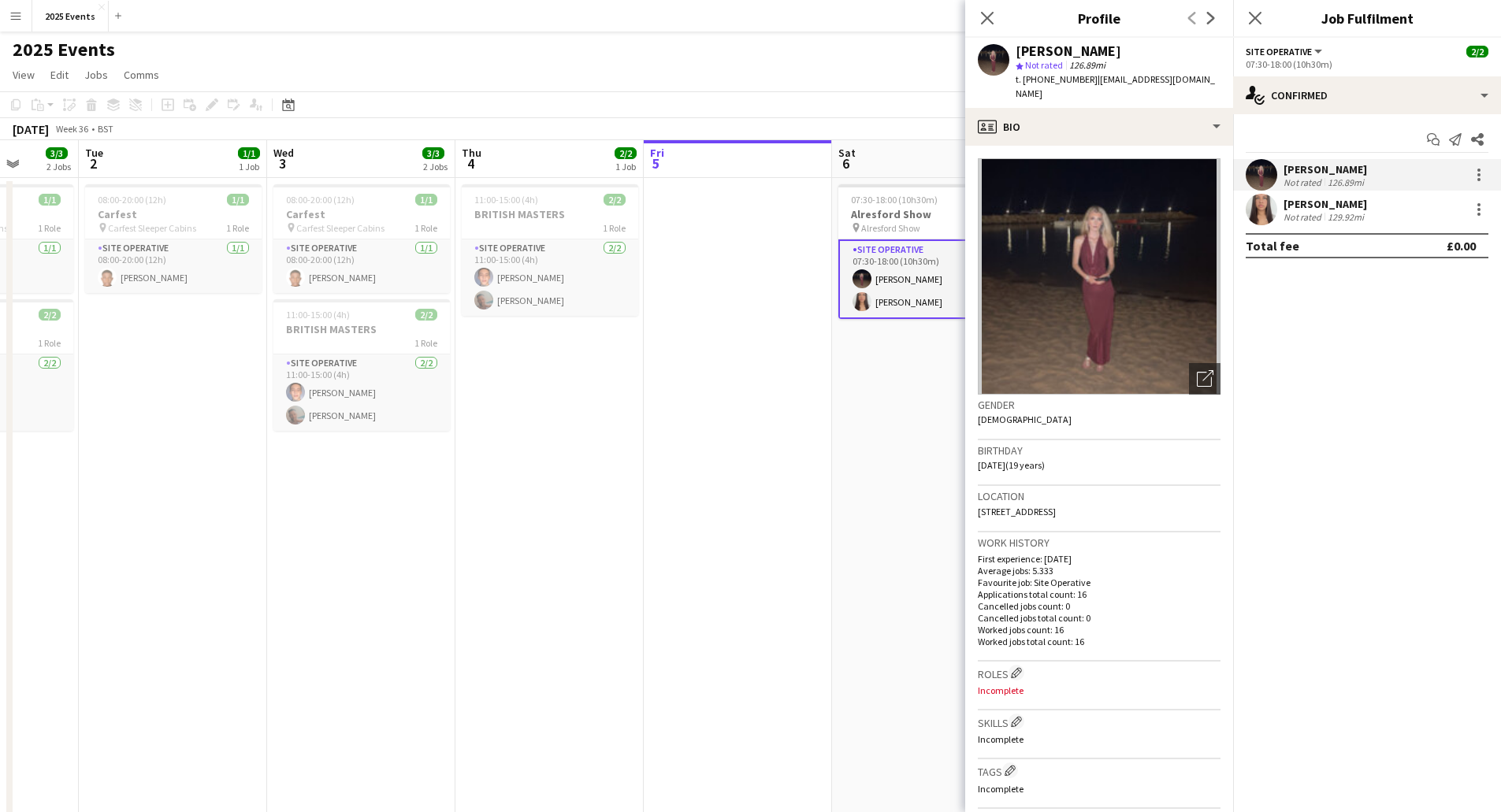
click at [1091, 223] on img at bounding box center [1100, 277] width 243 height 236
click at [1197, 370] on icon "Open photos pop-in" at bounding box center [1206, 379] width 17 height 17
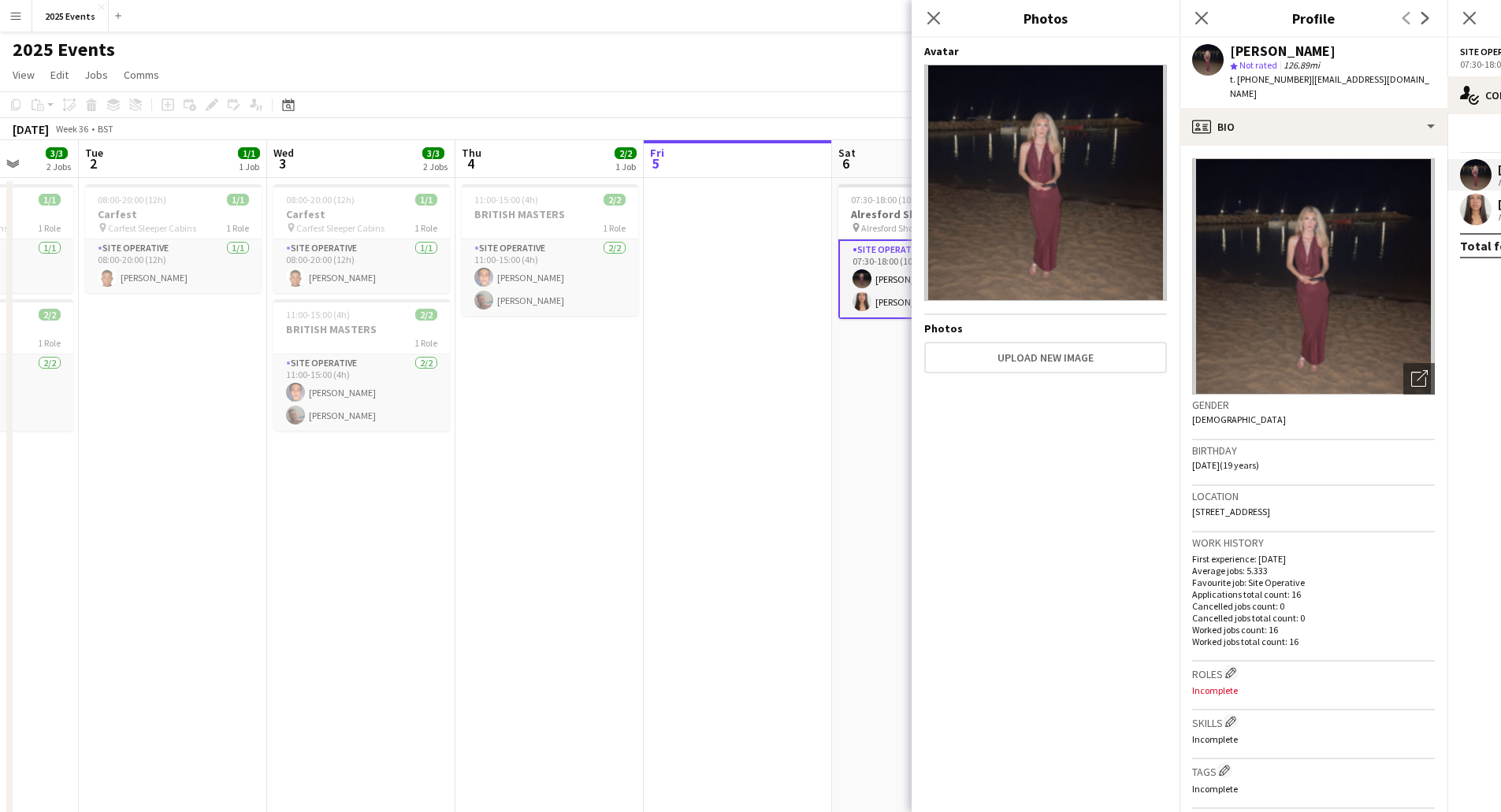
click at [1030, 258] on img at bounding box center [1046, 183] width 243 height 236
click at [933, 27] on app-icon "Close pop-in" at bounding box center [933, 18] width 23 height 23
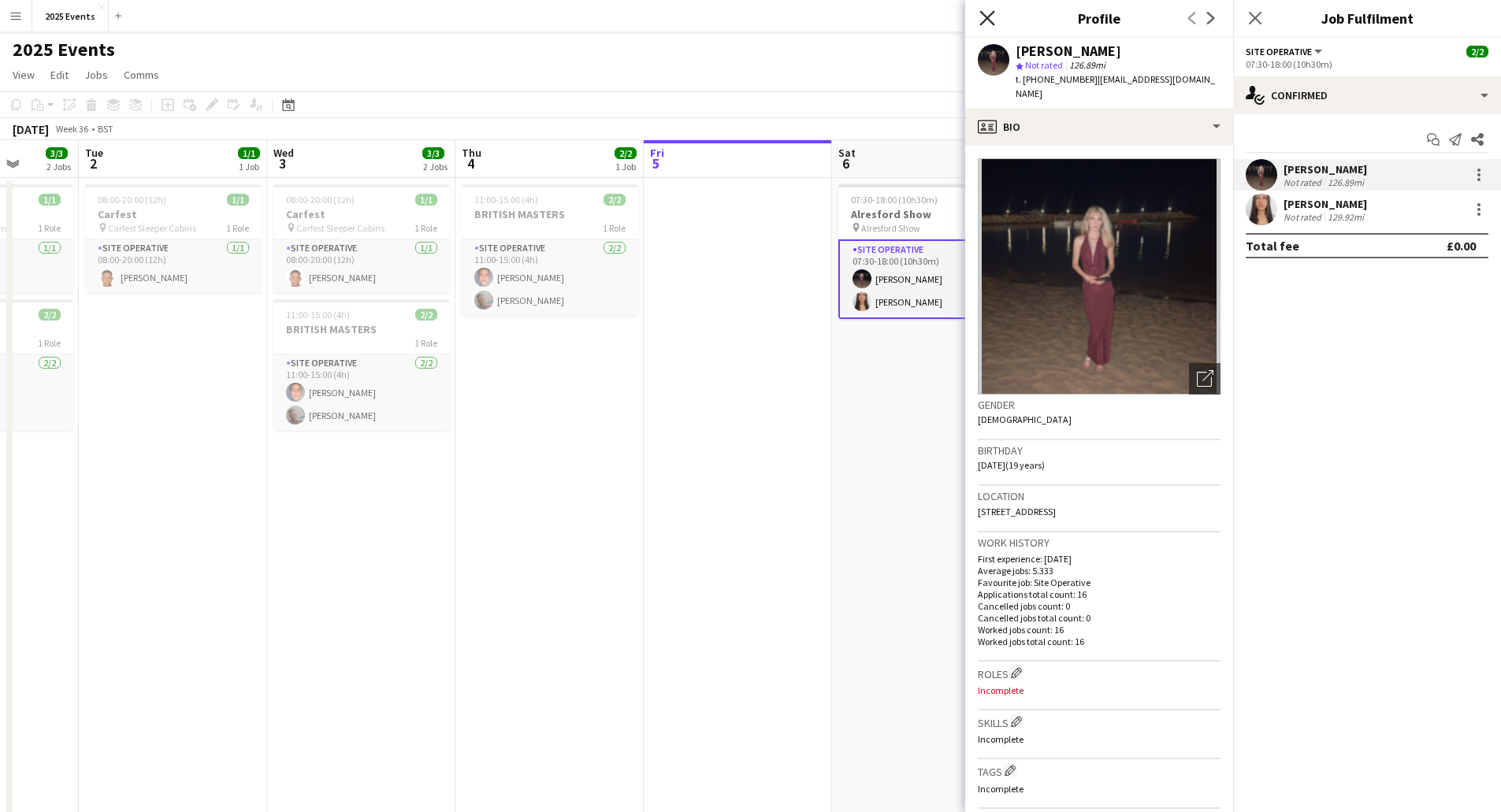
click at [980, 19] on icon "Close pop-in" at bounding box center [987, 18] width 15 height 15
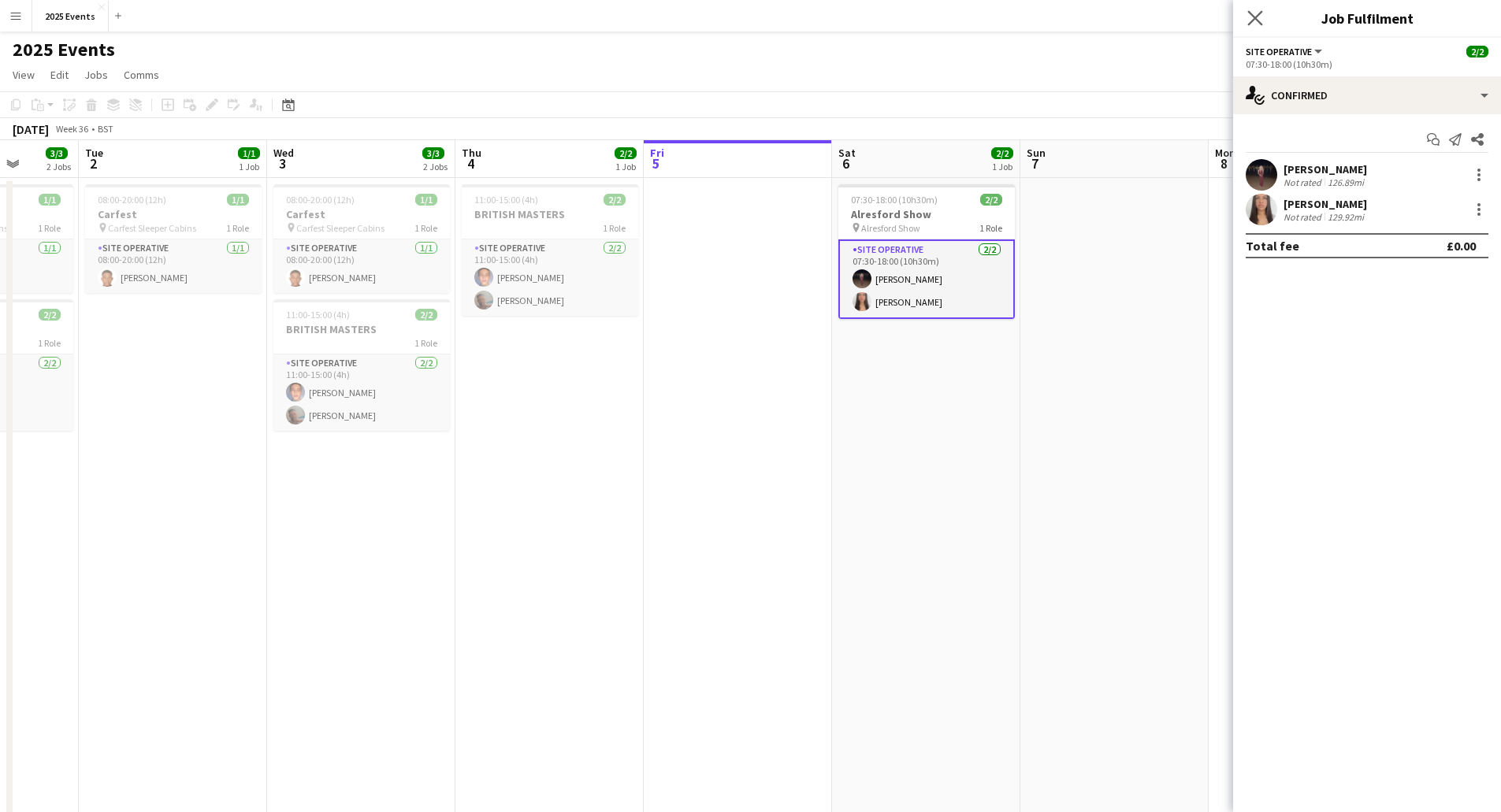
click at [1263, 14] on app-icon "Close pop-in" at bounding box center [1256, 18] width 23 height 23
